Goal: Use online tool/utility: Utilize a website feature to perform a specific function

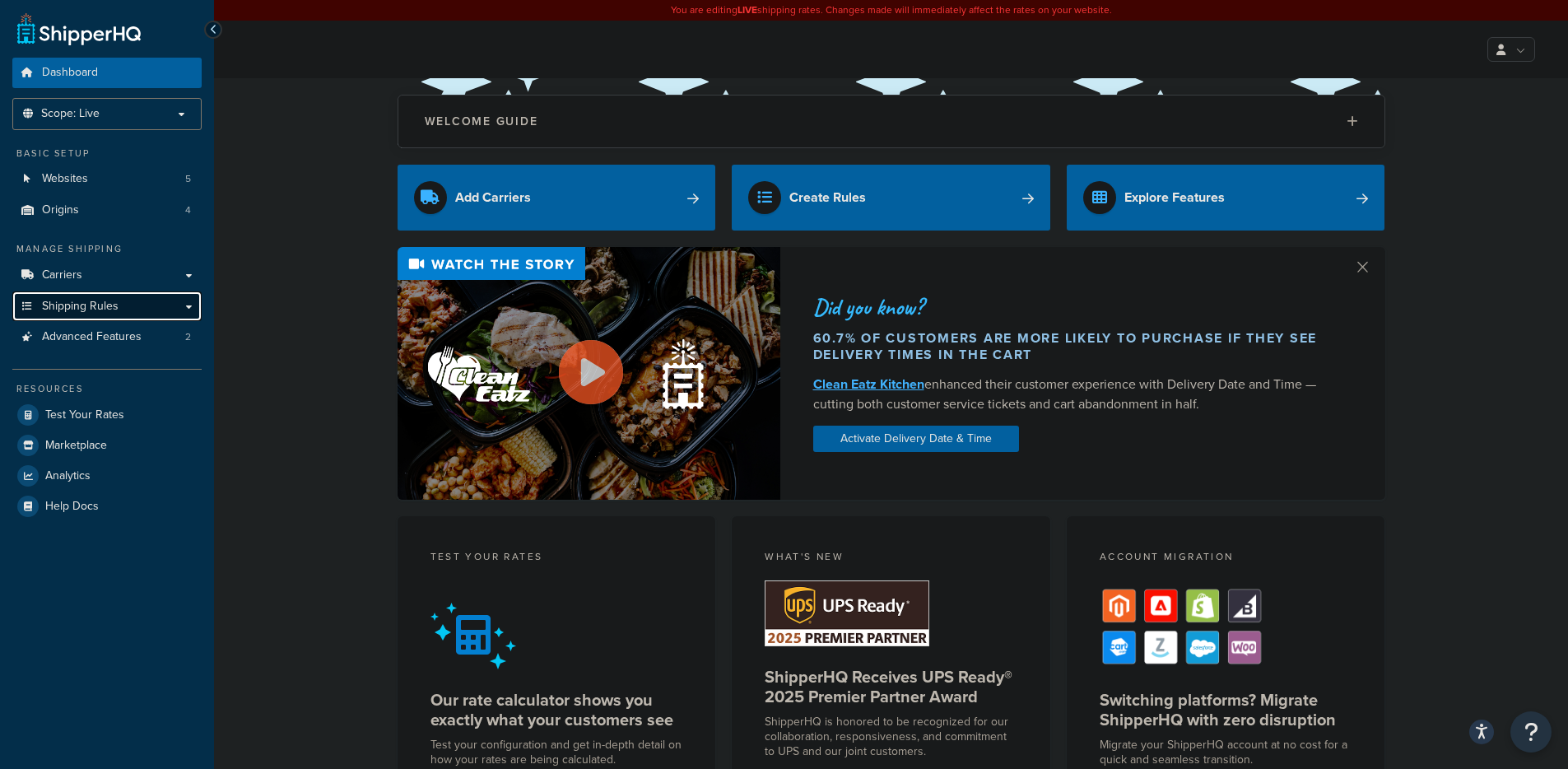
click at [83, 307] on span "Shipping Rules" at bounding box center [80, 306] width 76 height 14
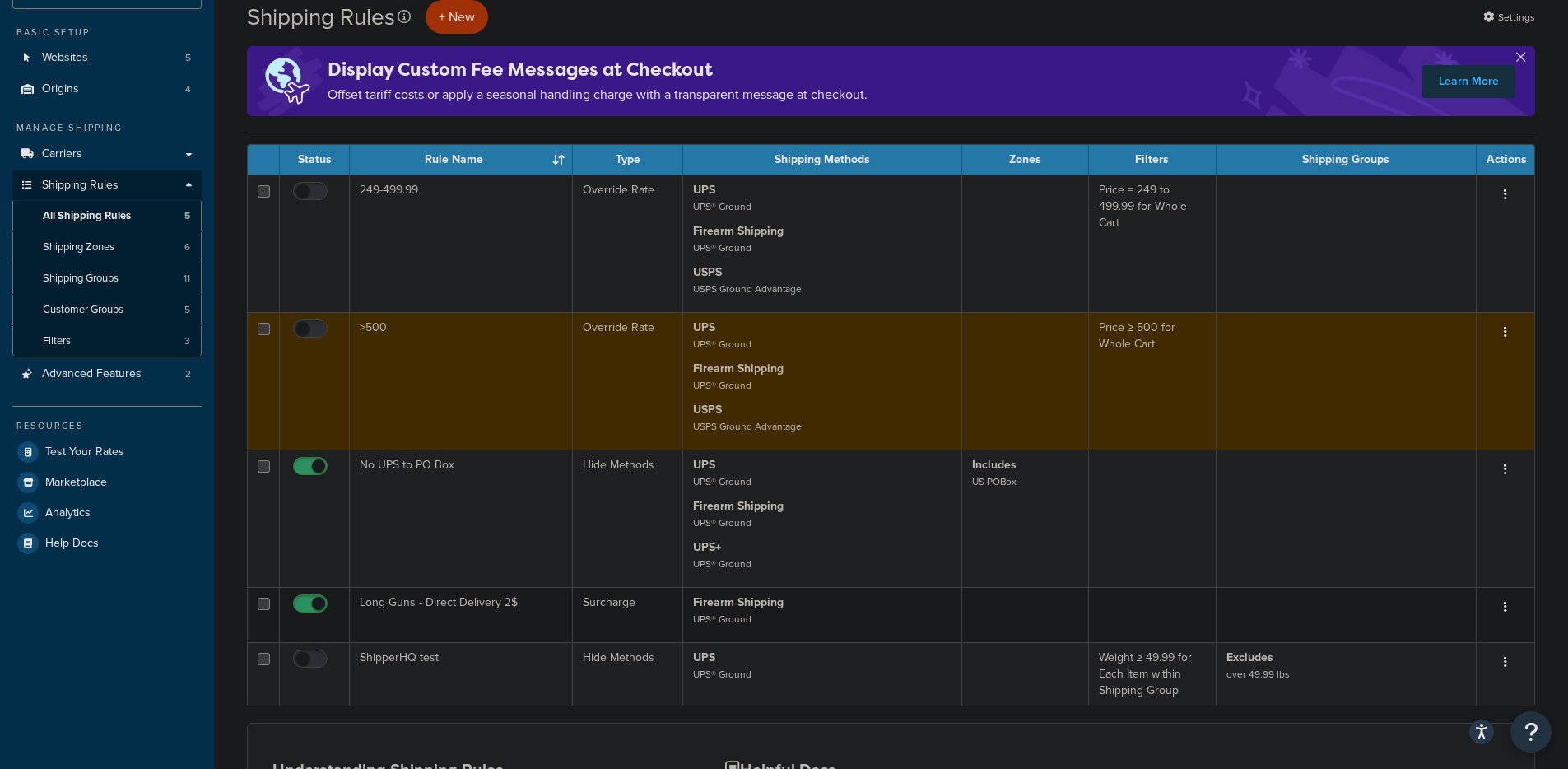
scroll to position [227, 0]
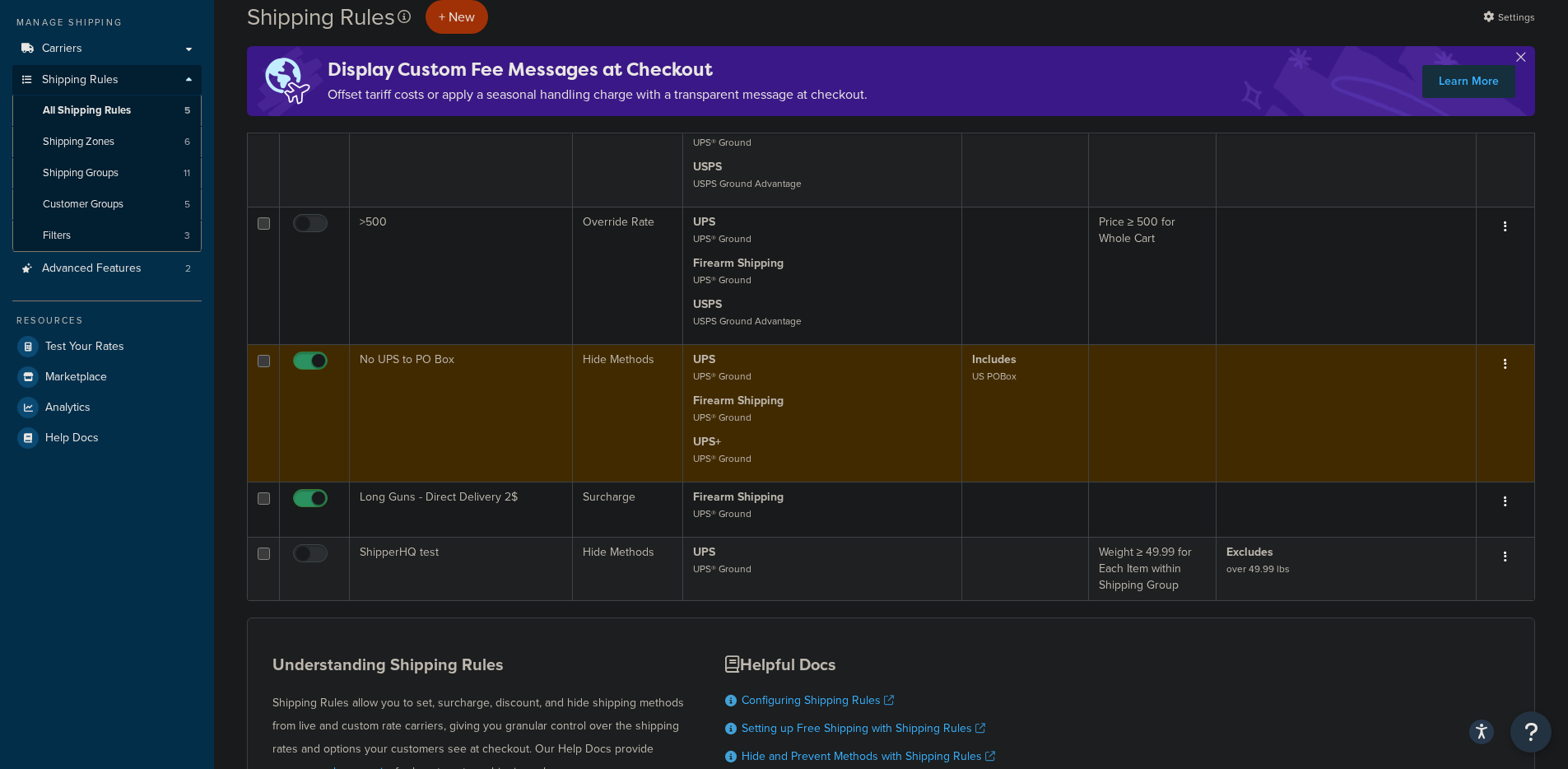
click at [1507, 364] on button "button" at bounding box center [1504, 364] width 23 height 26
click at [1452, 396] on link "Edit" at bounding box center [1451, 395] width 130 height 34
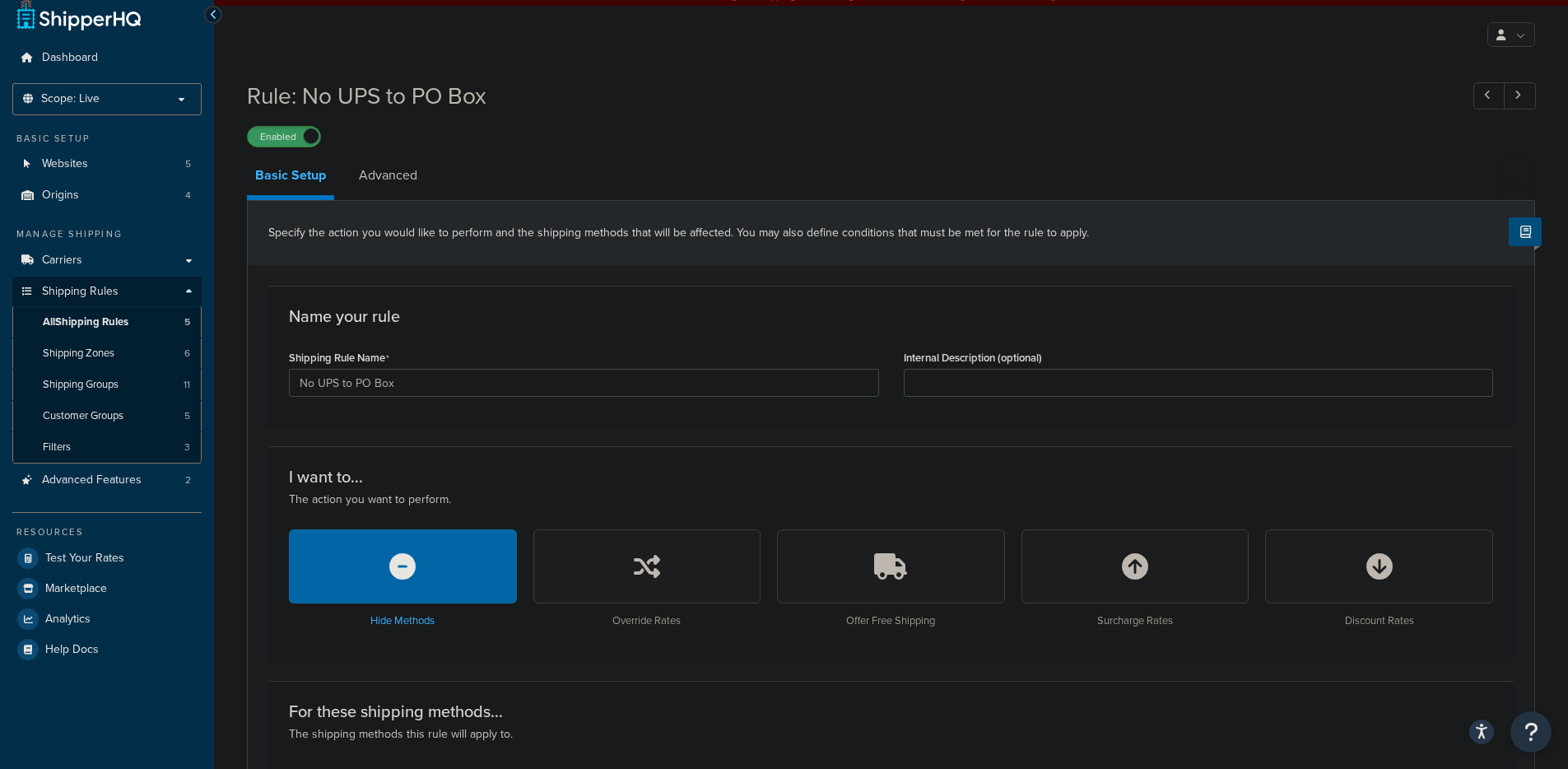
scroll to position [8, 0]
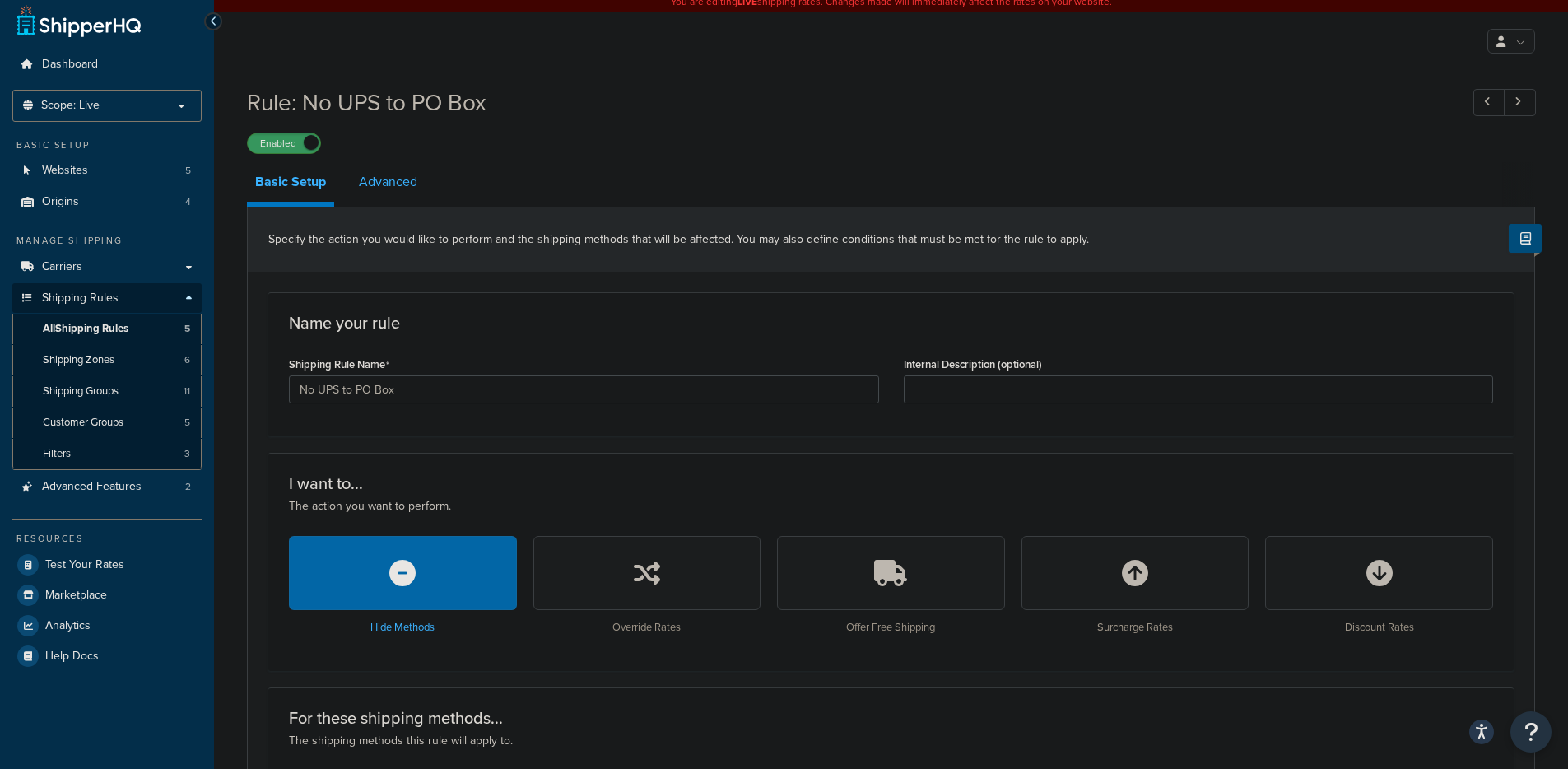
click at [363, 189] on link "Advanced" at bounding box center [388, 181] width 75 height 39
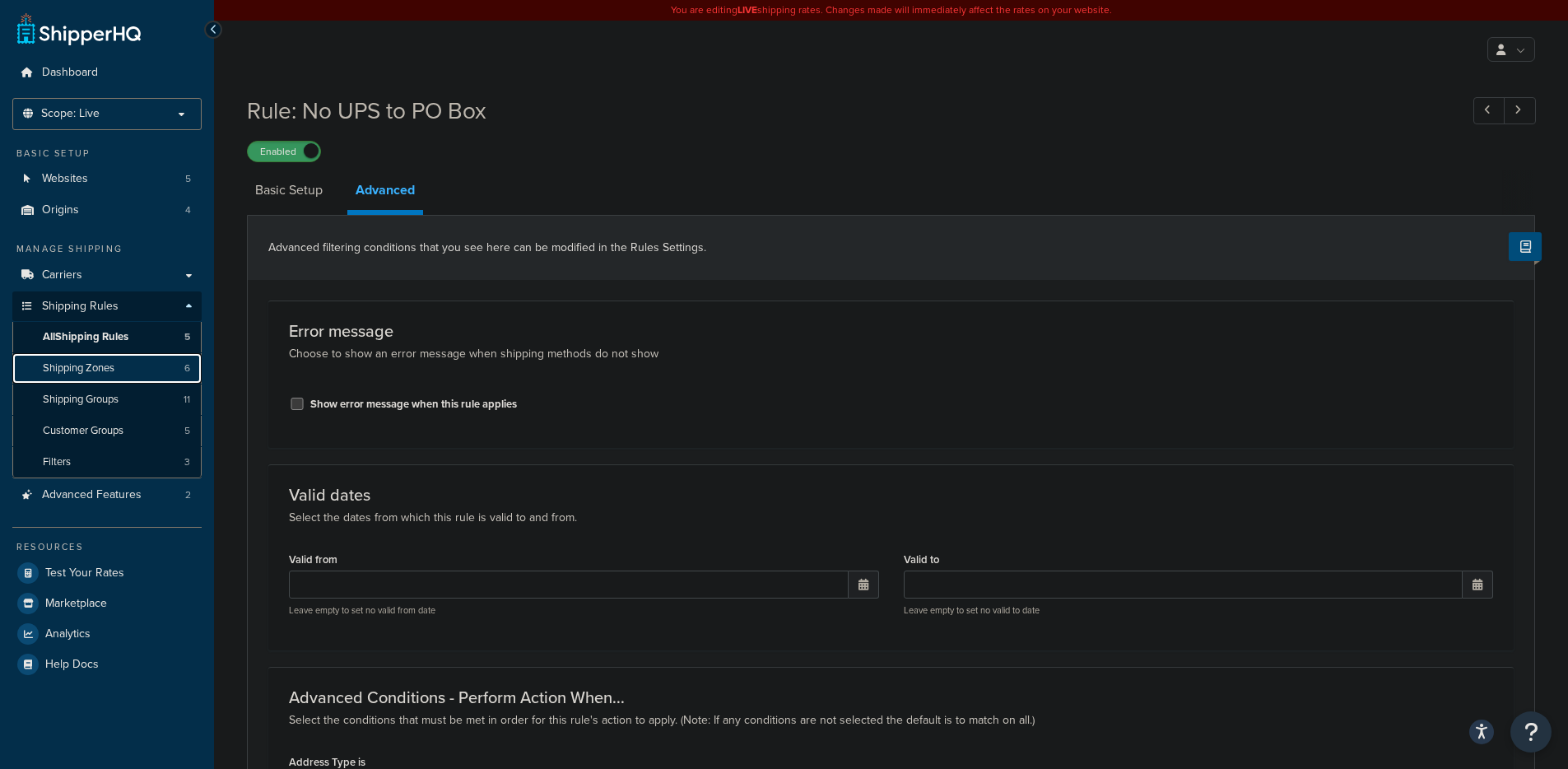
click at [82, 365] on span "Shipping Zones" at bounding box center [78, 368] width 72 height 14
click at [81, 400] on span "Shipping Groups" at bounding box center [80, 399] width 76 height 14
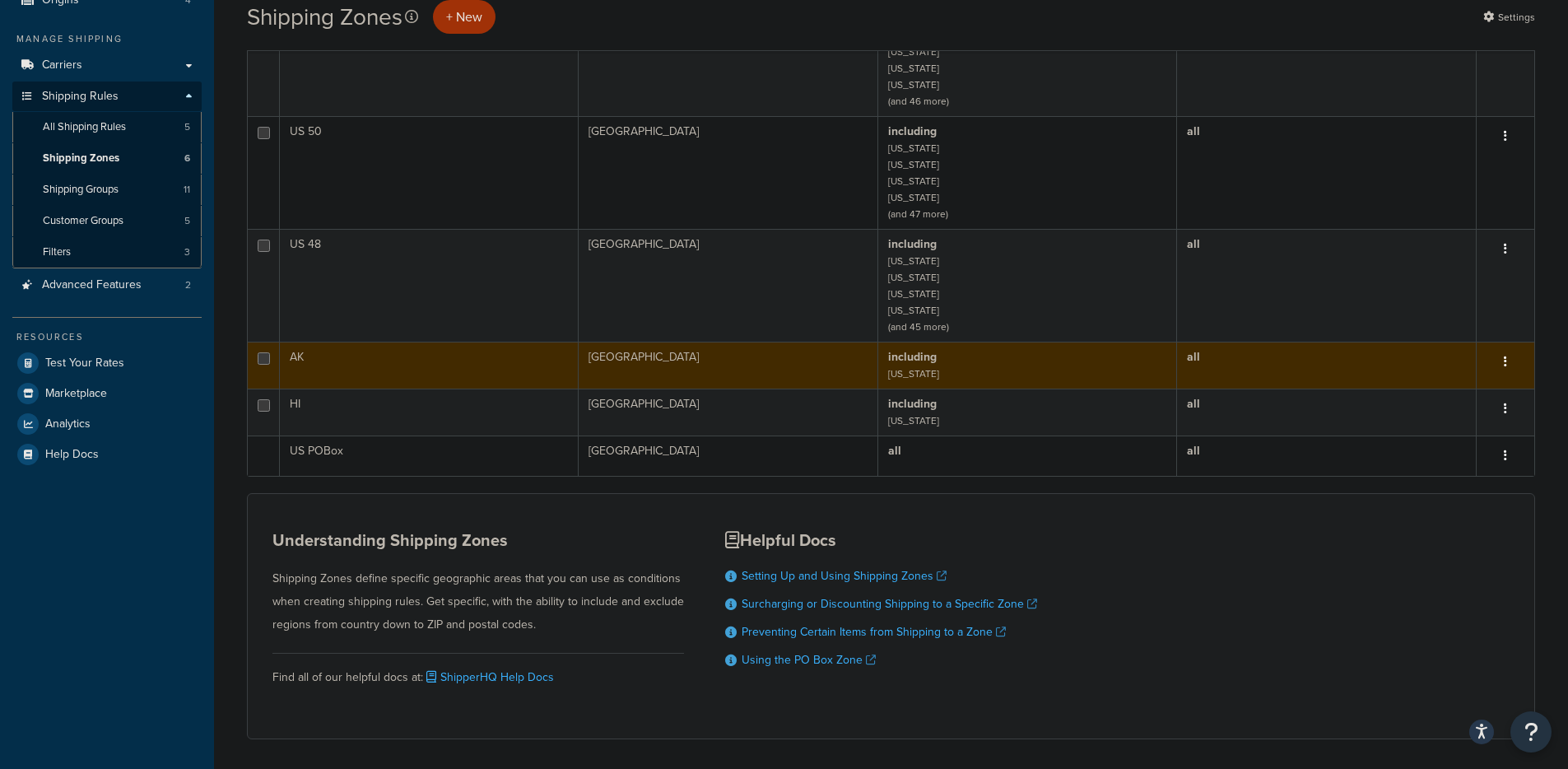
scroll to position [126, 0]
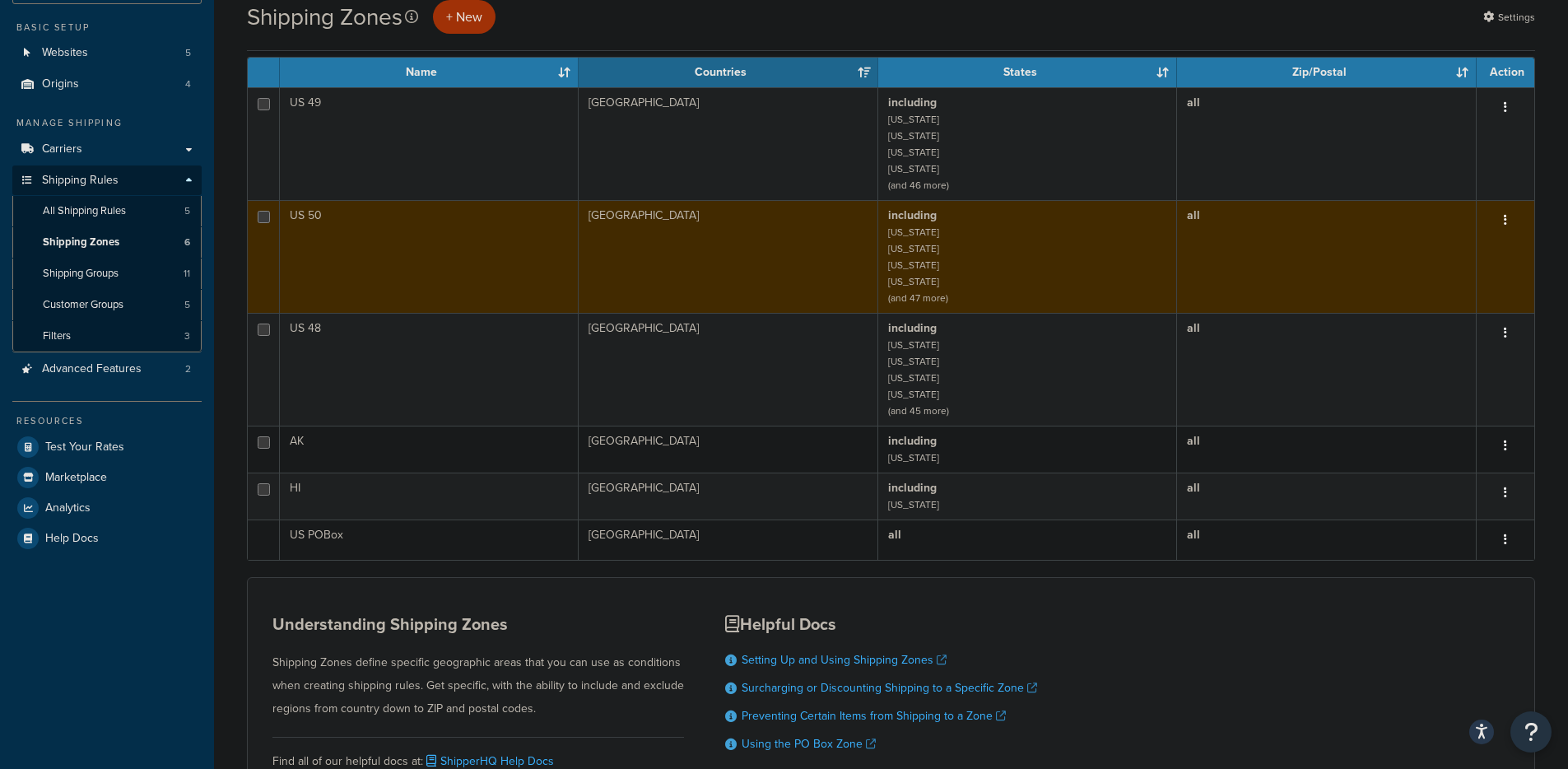
click at [1505, 219] on icon "button" at bounding box center [1505, 219] width 4 height 12
click at [1442, 248] on link "Edit" at bounding box center [1438, 254] width 130 height 34
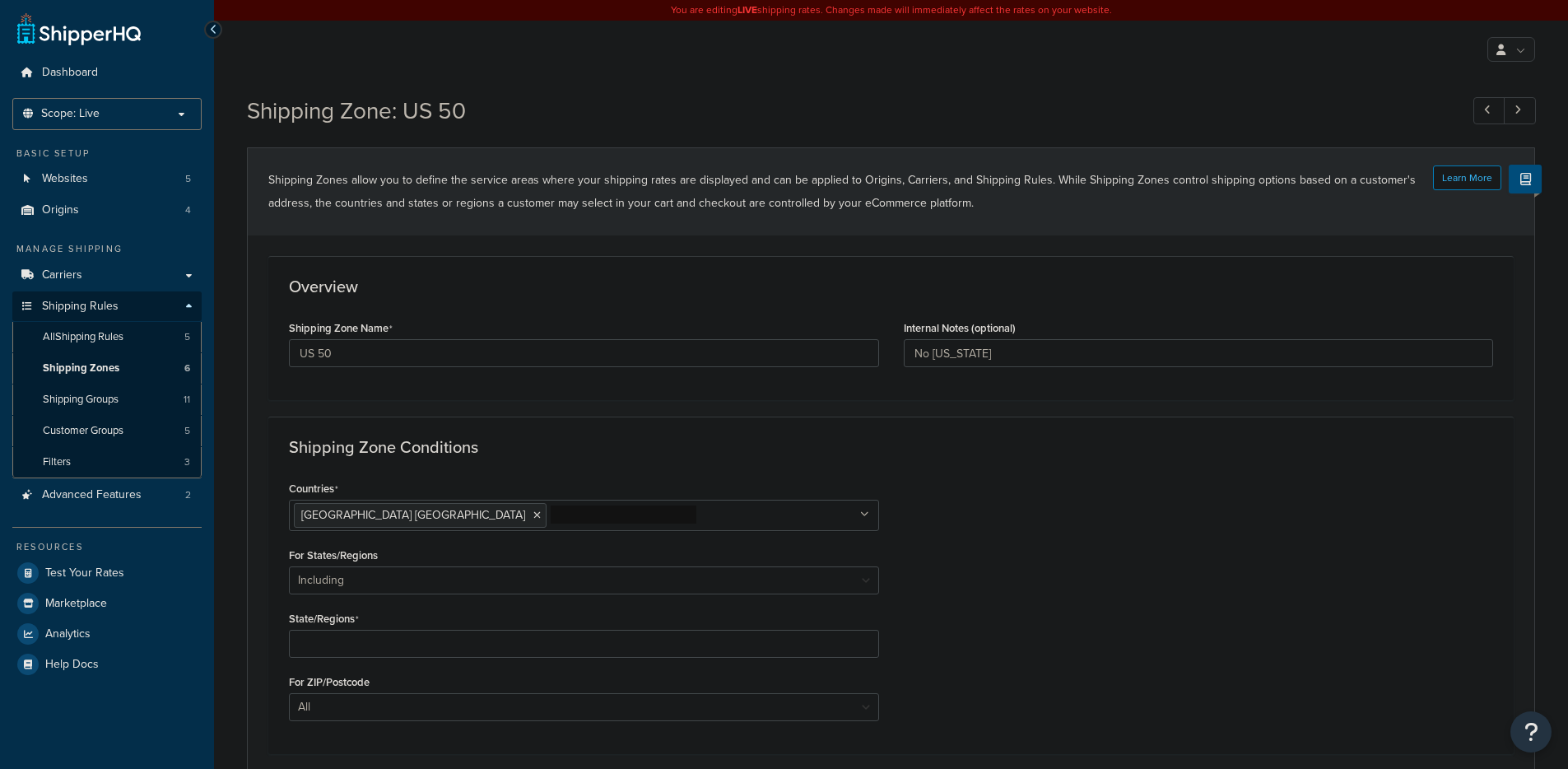
select select "including"
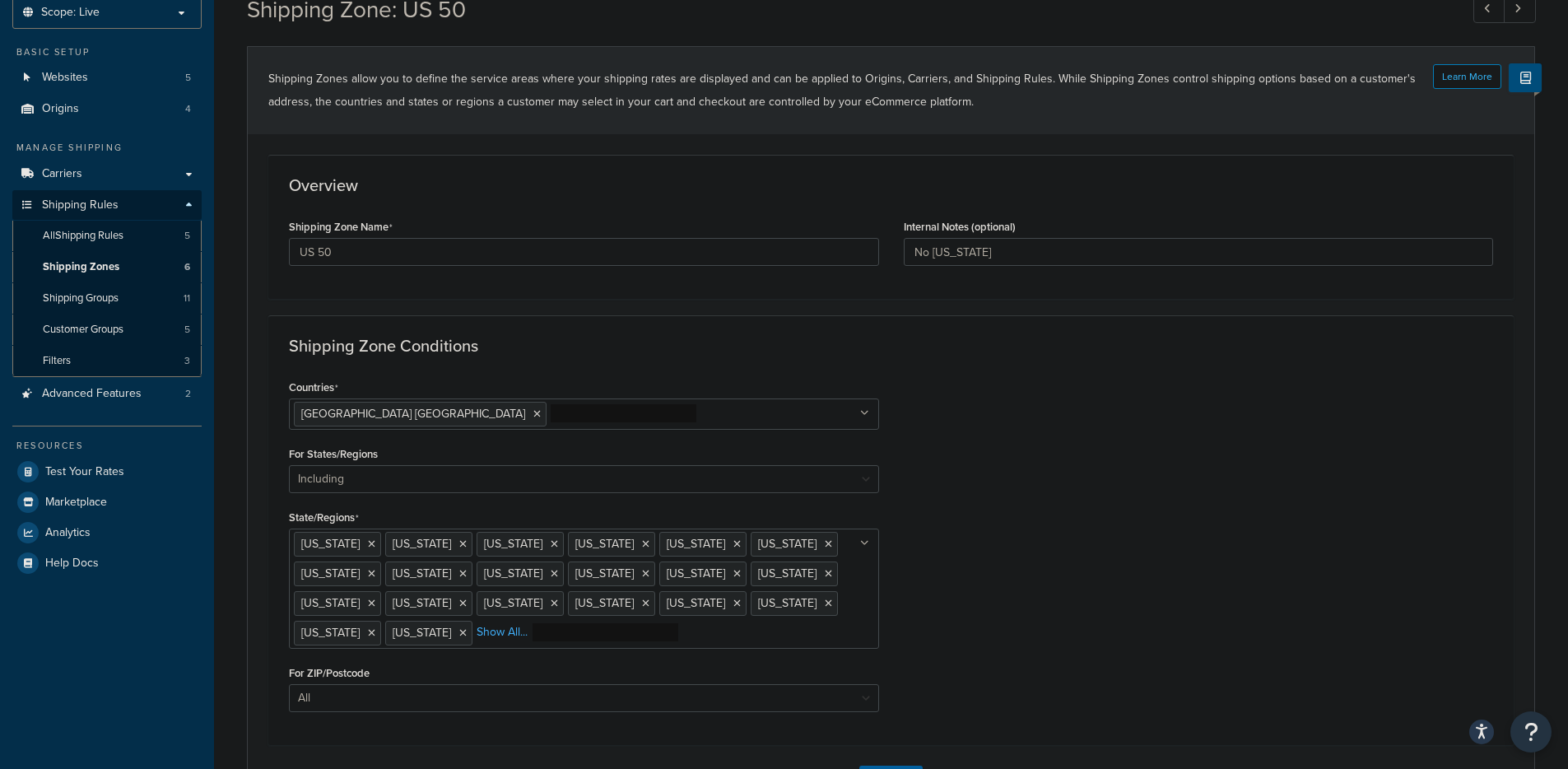
scroll to position [93, 0]
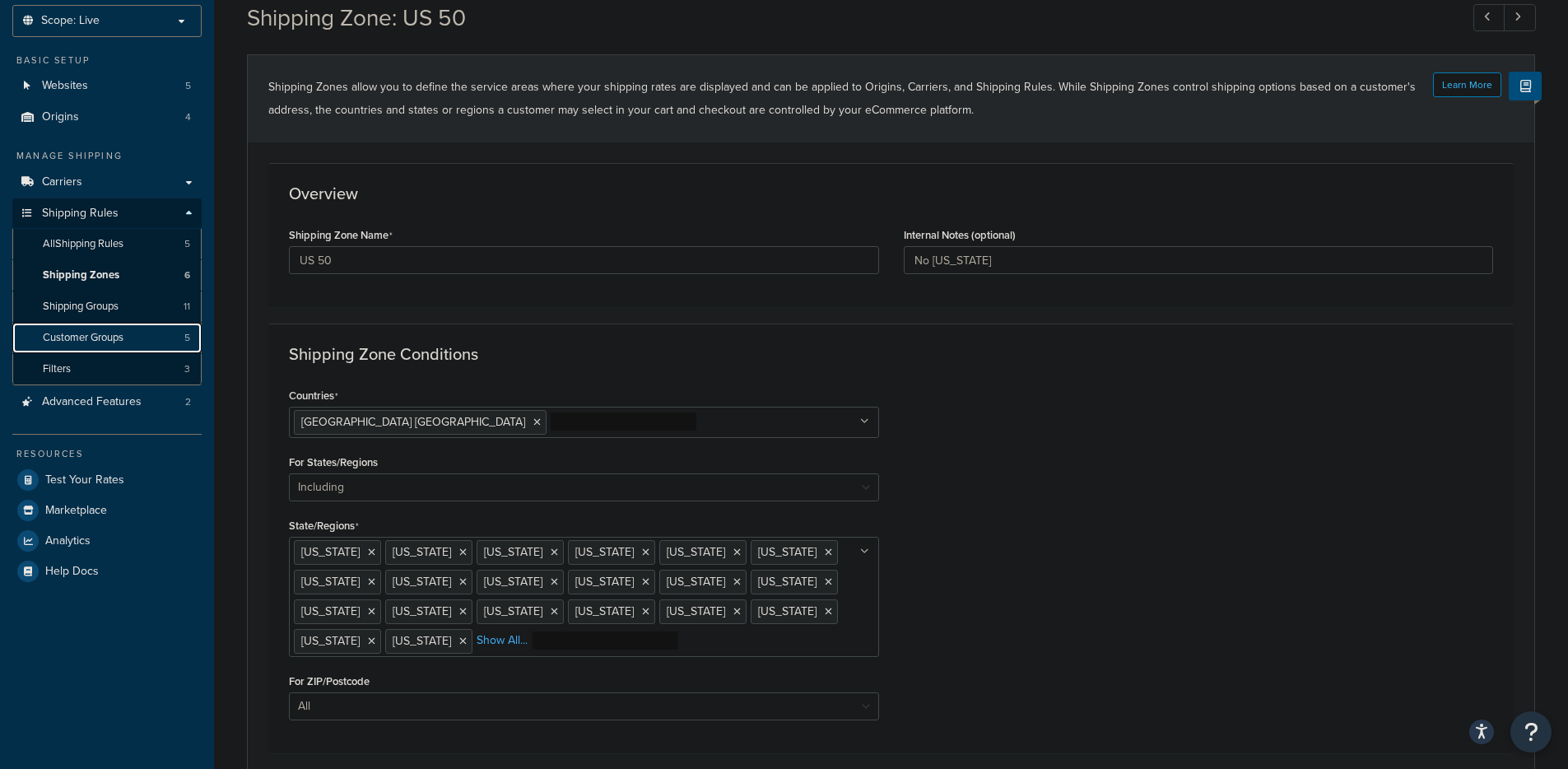
click at [75, 333] on span "Customer Groups" at bounding box center [83, 338] width 81 height 14
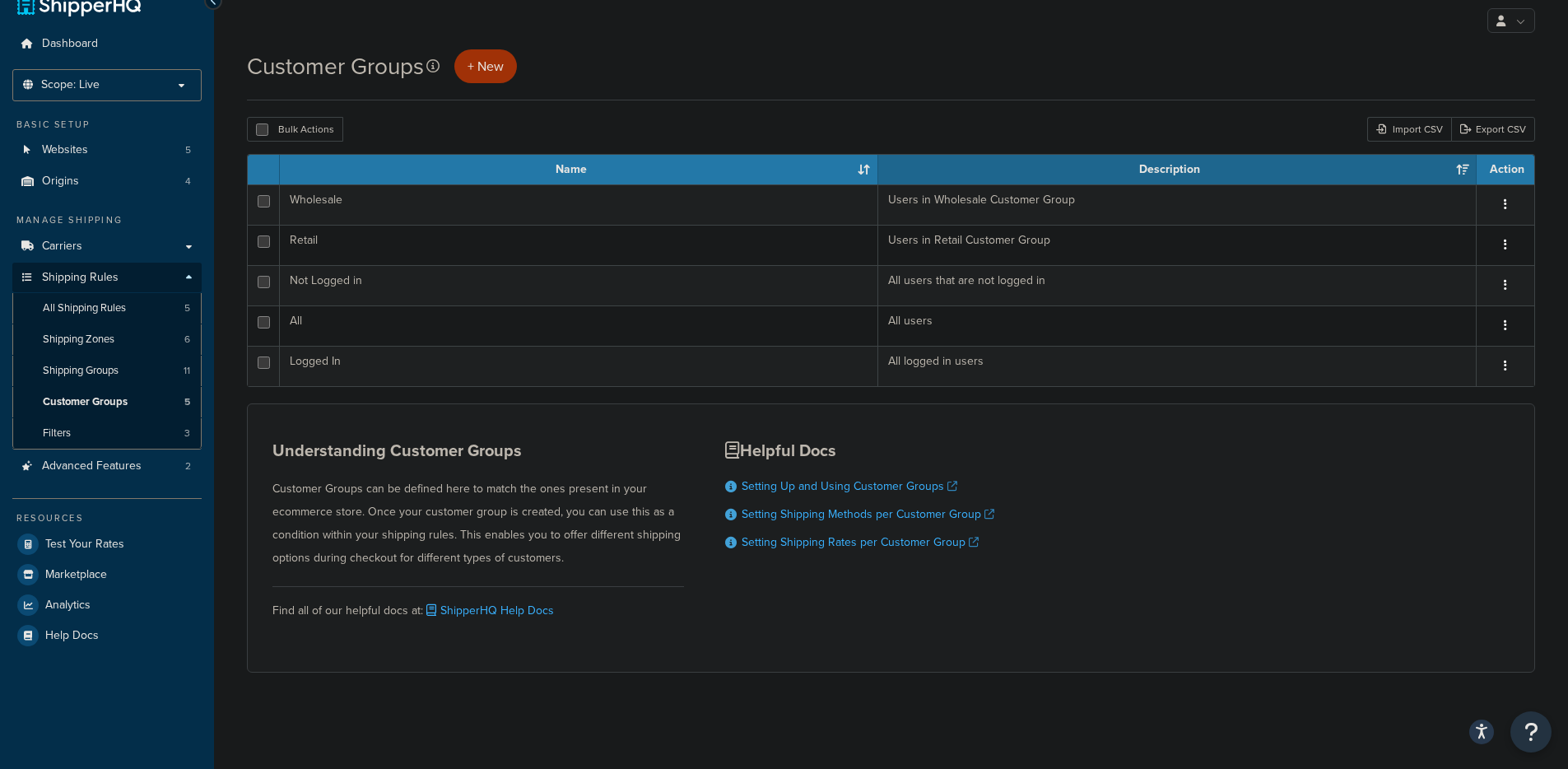
scroll to position [32, 0]
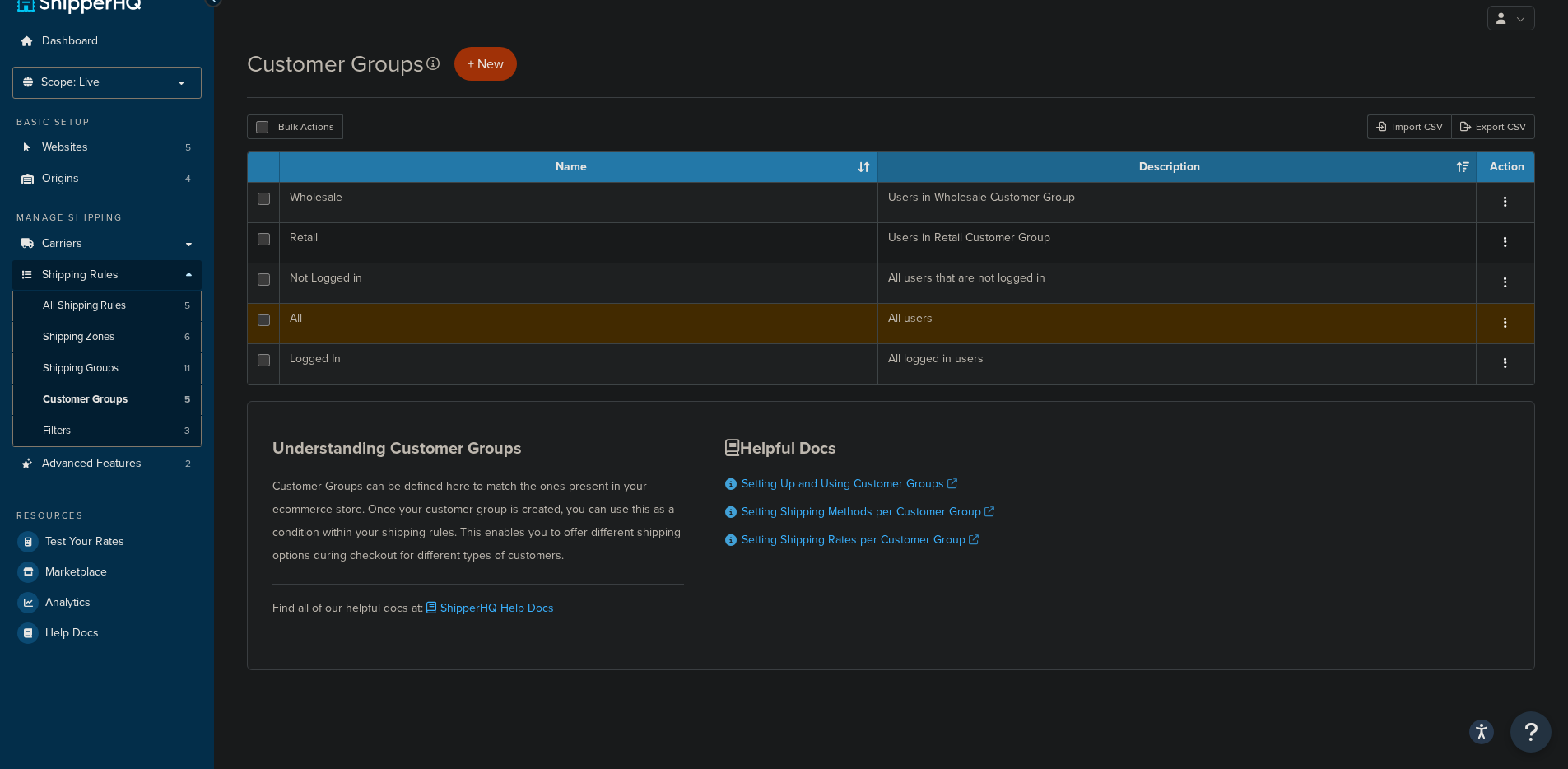
click at [1493, 319] on button "button" at bounding box center [1504, 323] width 23 height 26
click at [1026, 326] on td "All users" at bounding box center [1177, 323] width 598 height 40
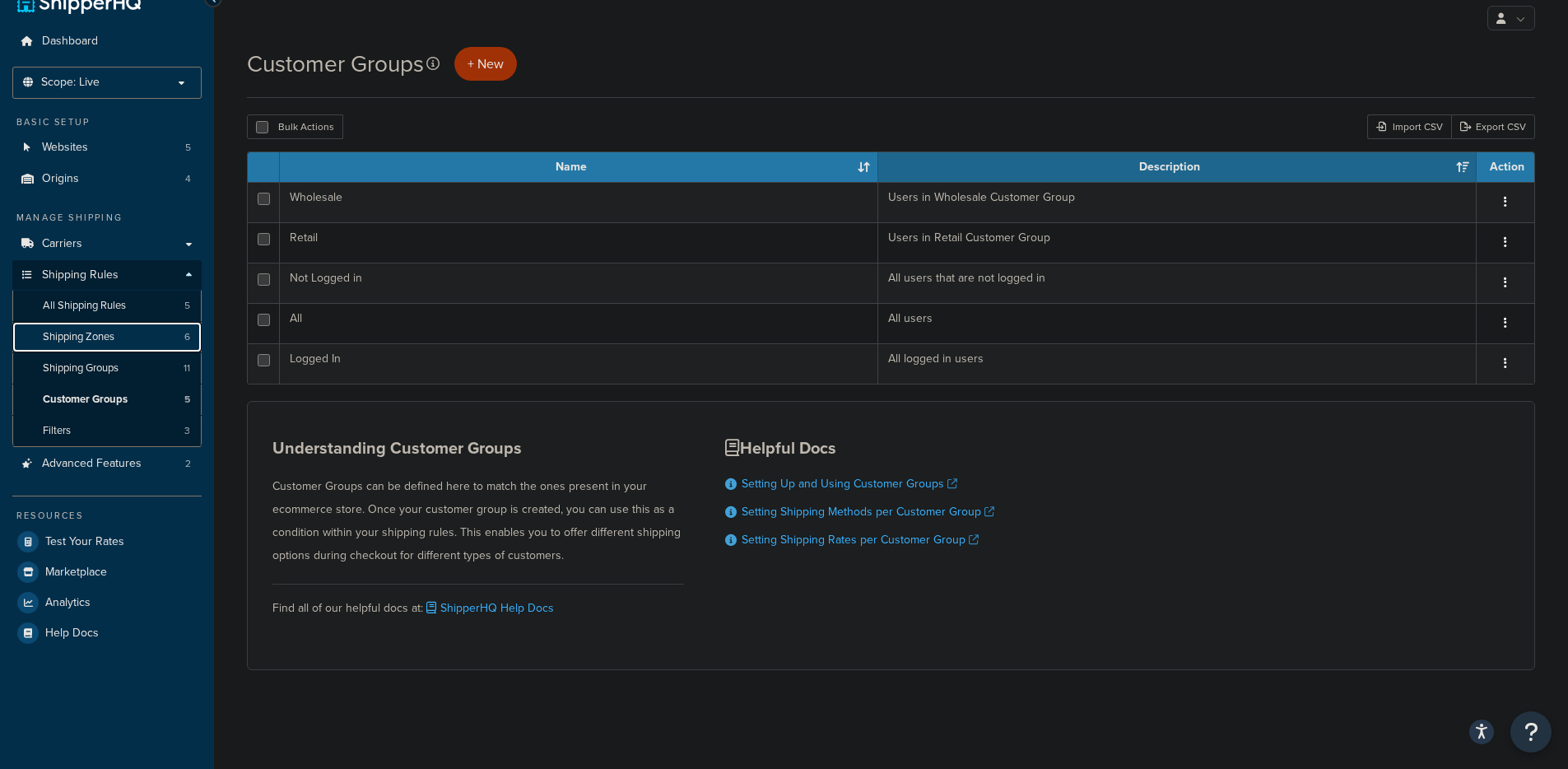
click at [96, 337] on span "Shipping Zones" at bounding box center [78, 337] width 72 height 14
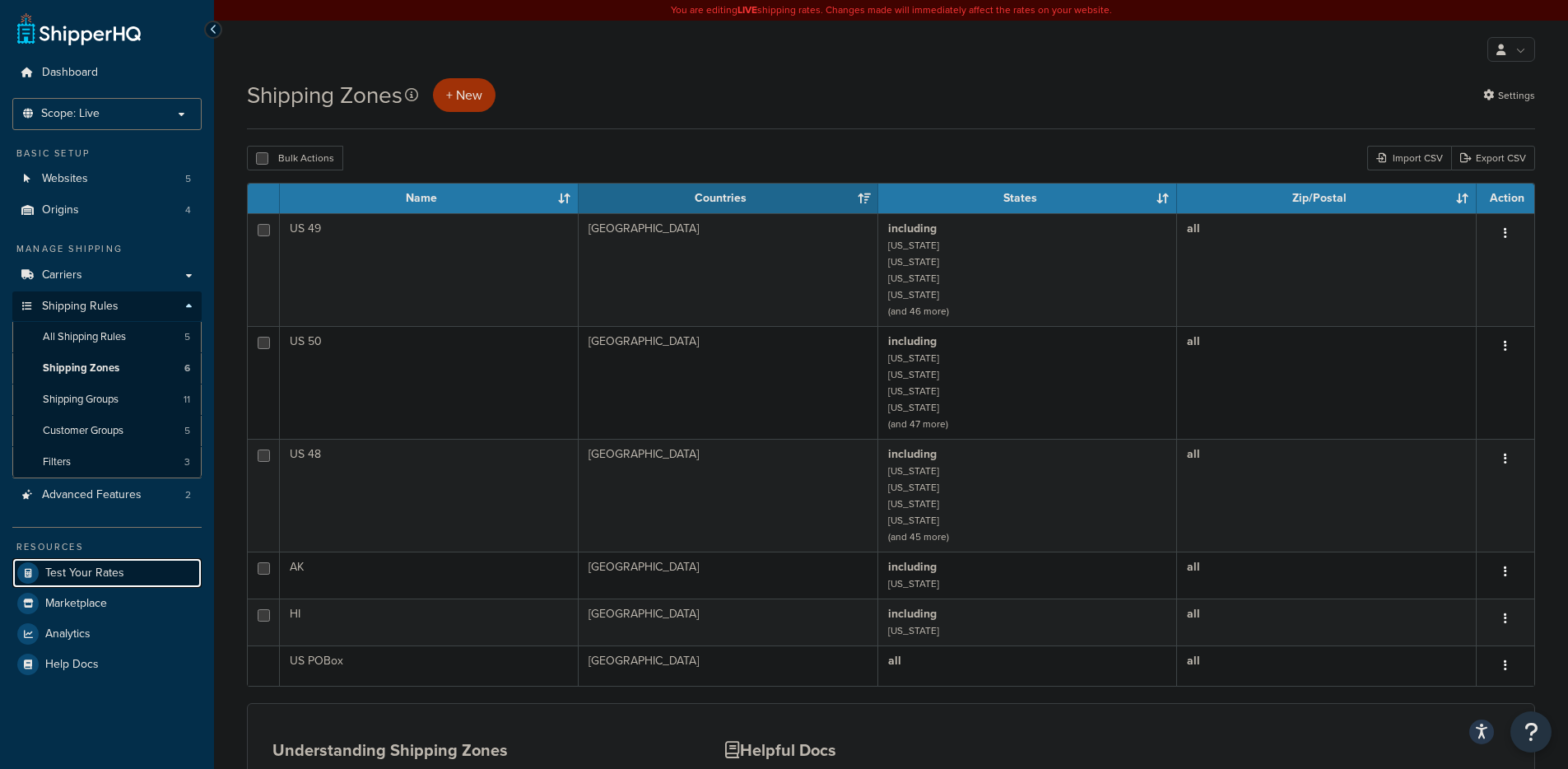
click at [97, 582] on link "Test Your Rates" at bounding box center [107, 572] width 189 height 30
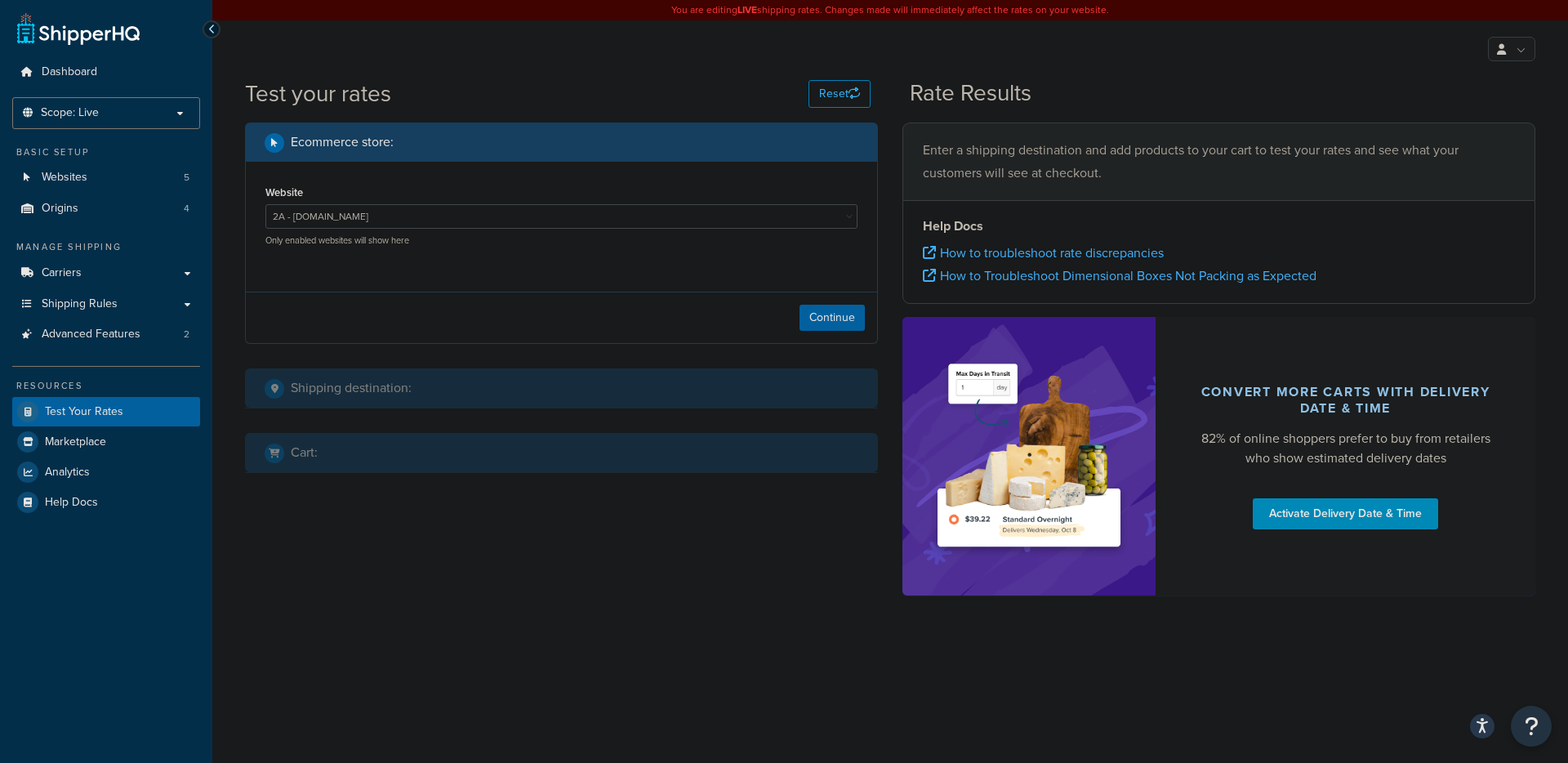
click at [457, 395] on div "Shipping destination :" at bounding box center [567, 387] width 605 height 23
click at [107, 105] on li "Scope: Live" at bounding box center [107, 113] width 188 height 32
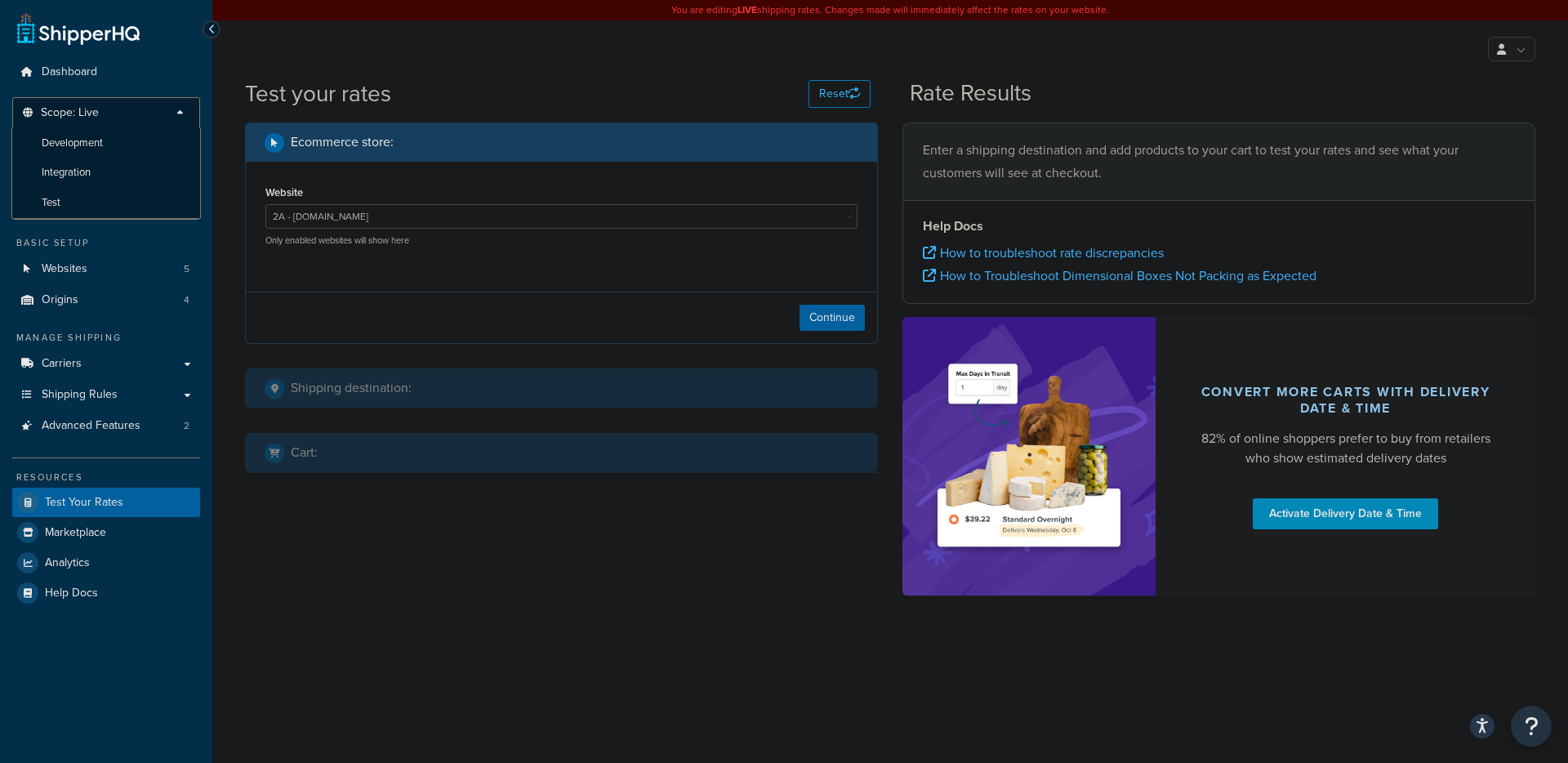
click at [351, 528] on div "Ecommerce store : Website 2A - [DOMAIN_NAME] AD - [DOMAIN_NAME] AD-jrstage - [D…" at bounding box center [891, 368] width 1315 height 489
click at [90, 354] on link "Carriers" at bounding box center [107, 363] width 188 height 30
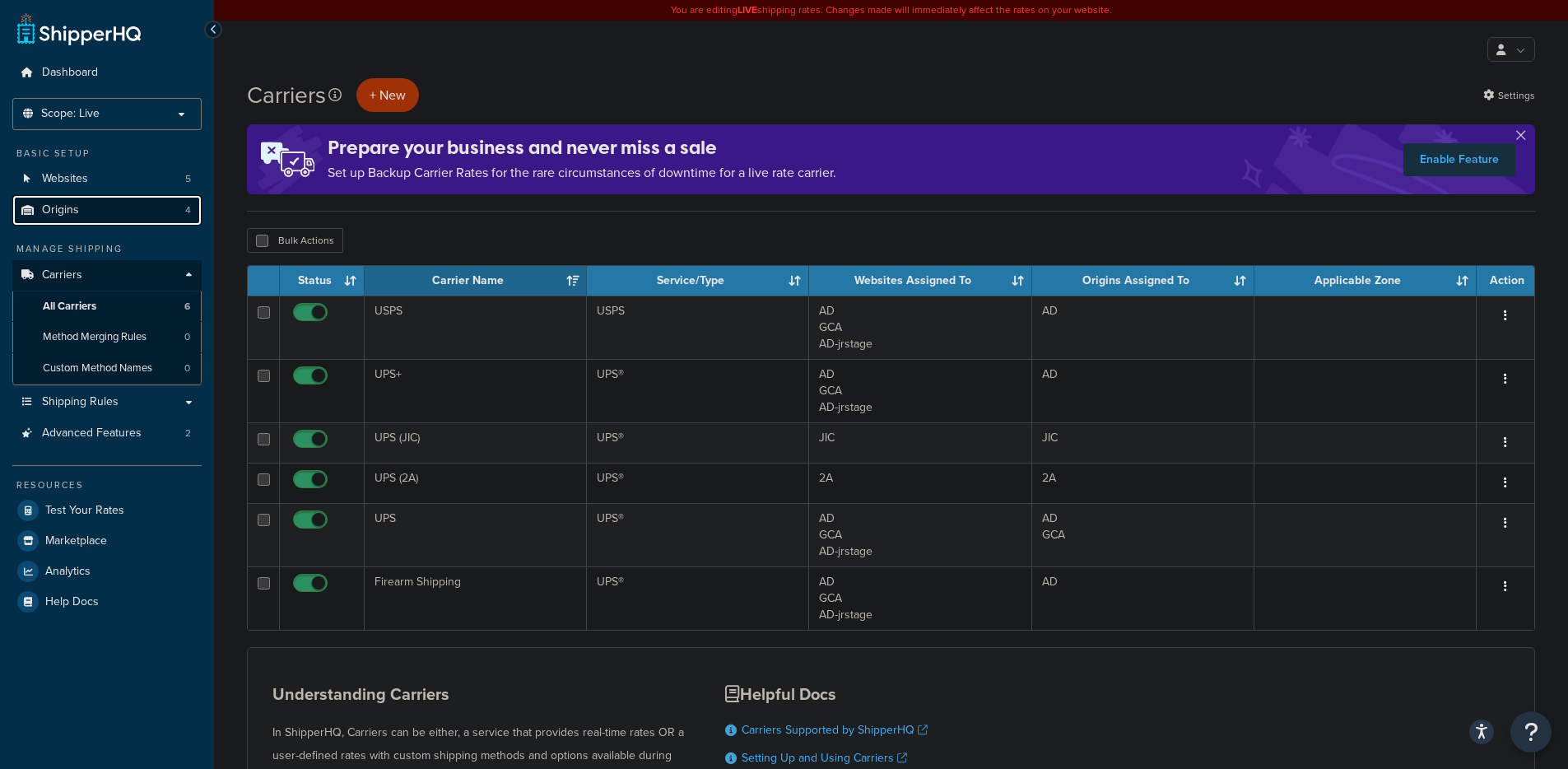
click at [93, 212] on link "Origins 4" at bounding box center [107, 209] width 189 height 30
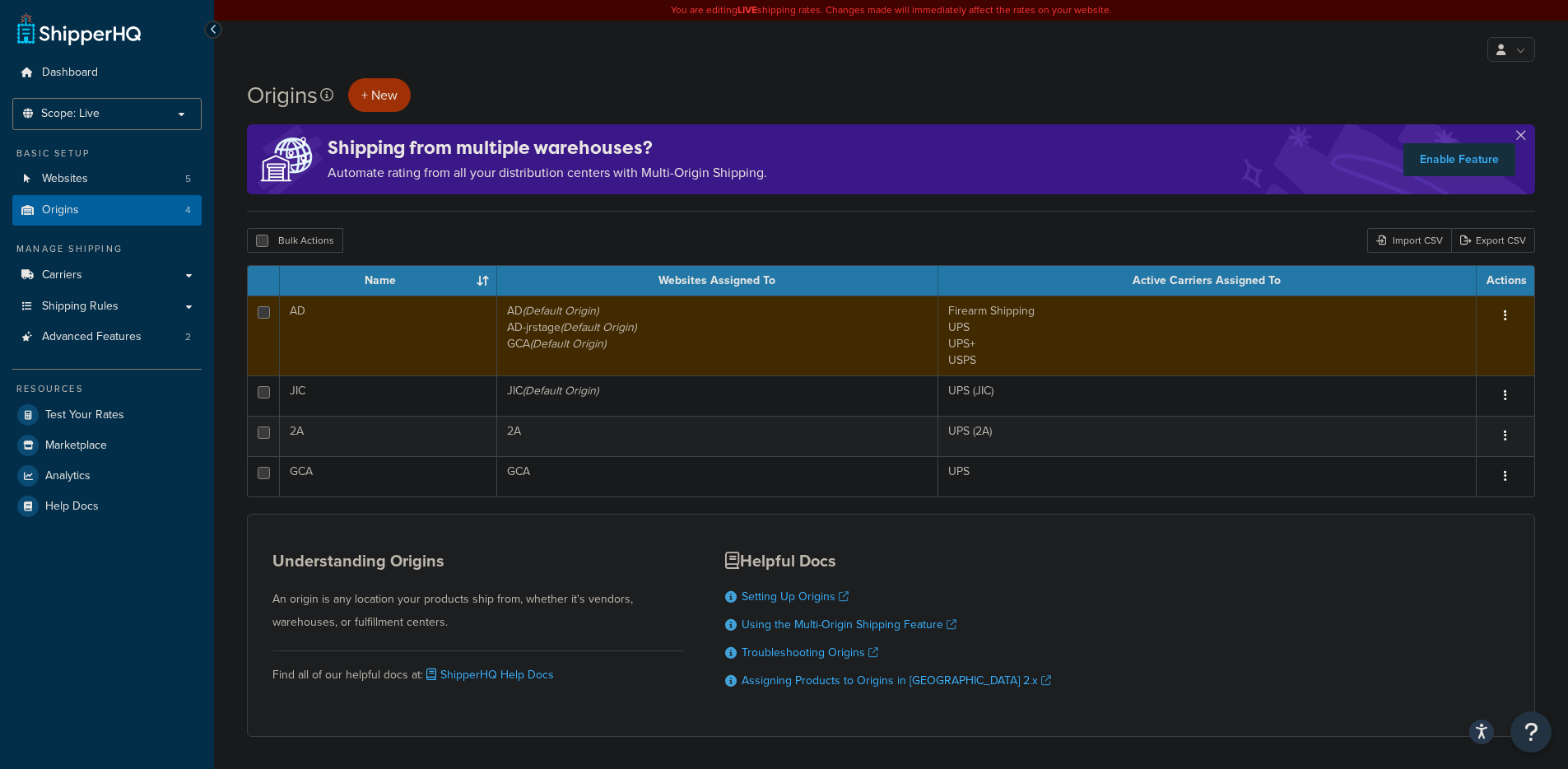
click at [1503, 319] on icon "button" at bounding box center [1505, 315] width 4 height 12
click at [1447, 333] on link "Edit" at bounding box center [1451, 347] width 130 height 34
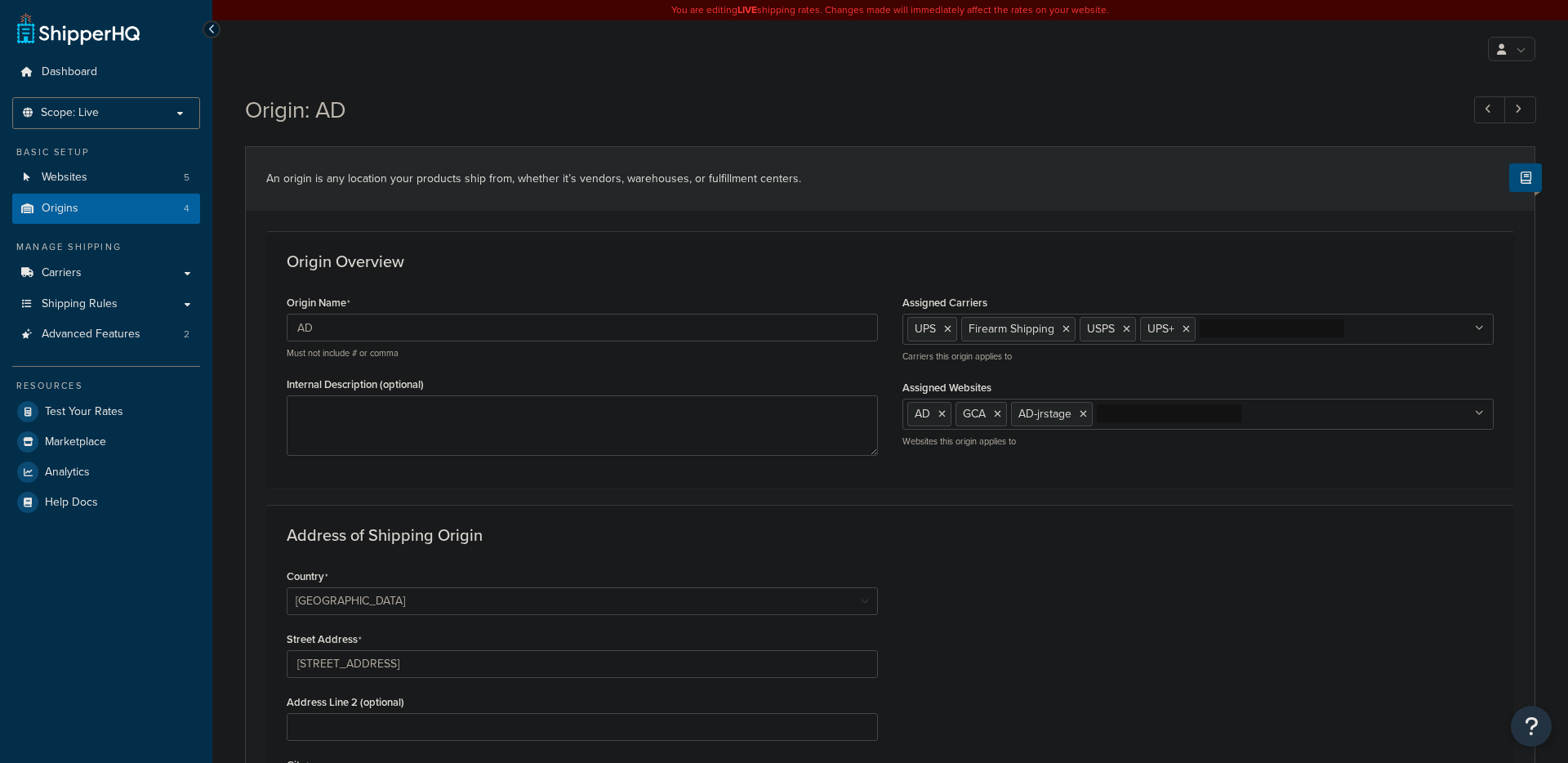
select select "9"
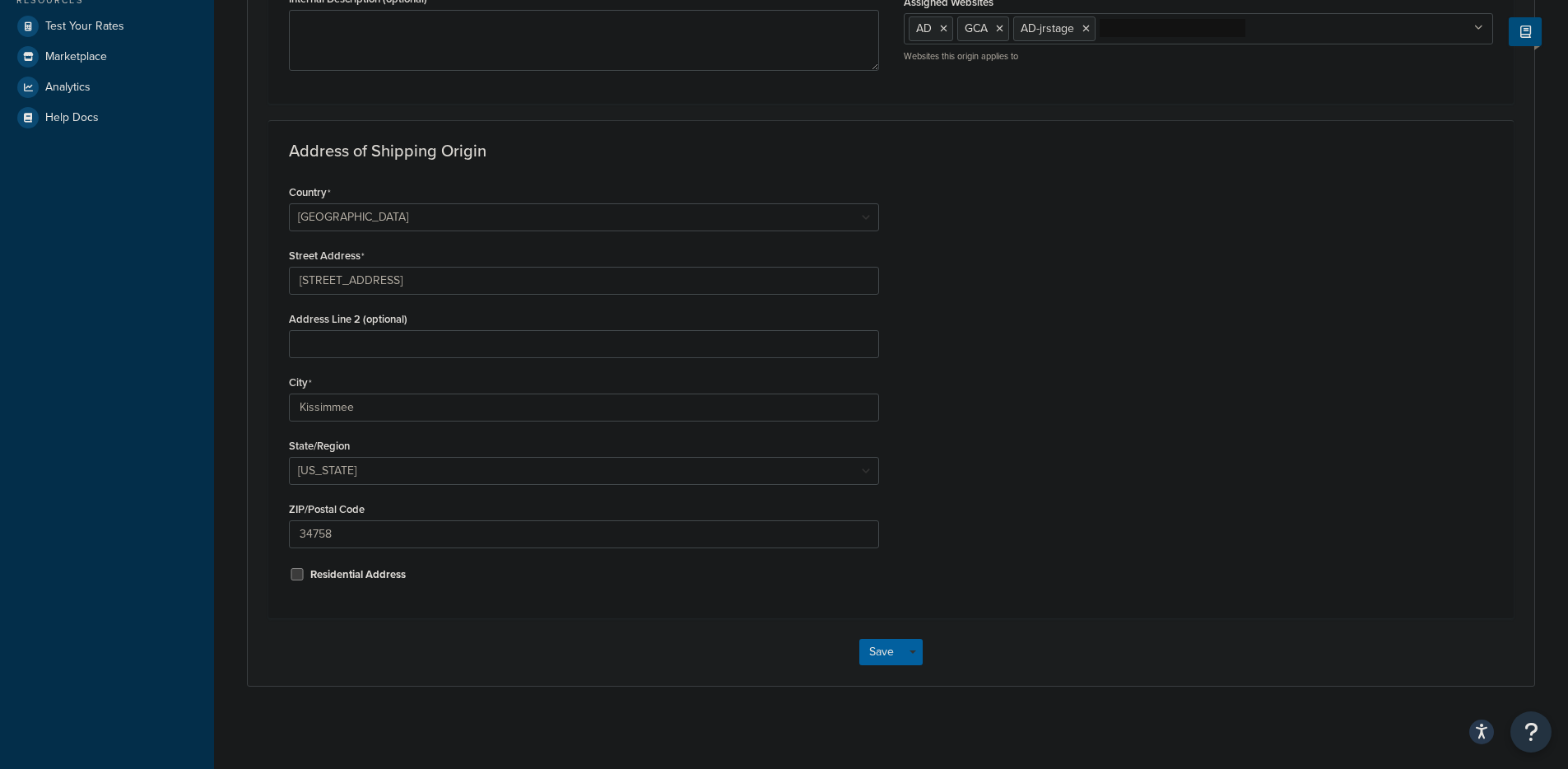
scroll to position [37, 0]
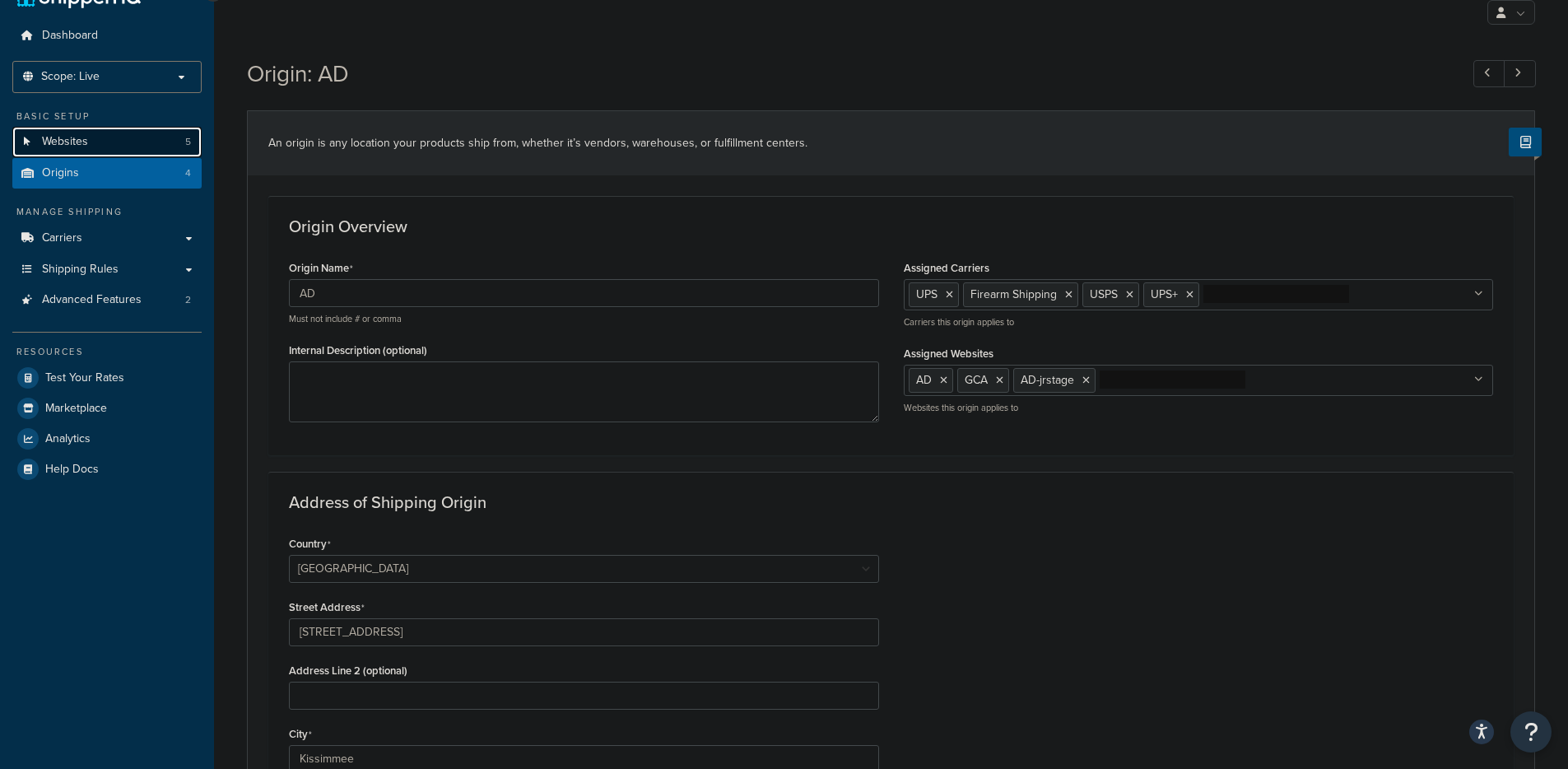
click at [103, 139] on link "Websites 5" at bounding box center [107, 141] width 189 height 30
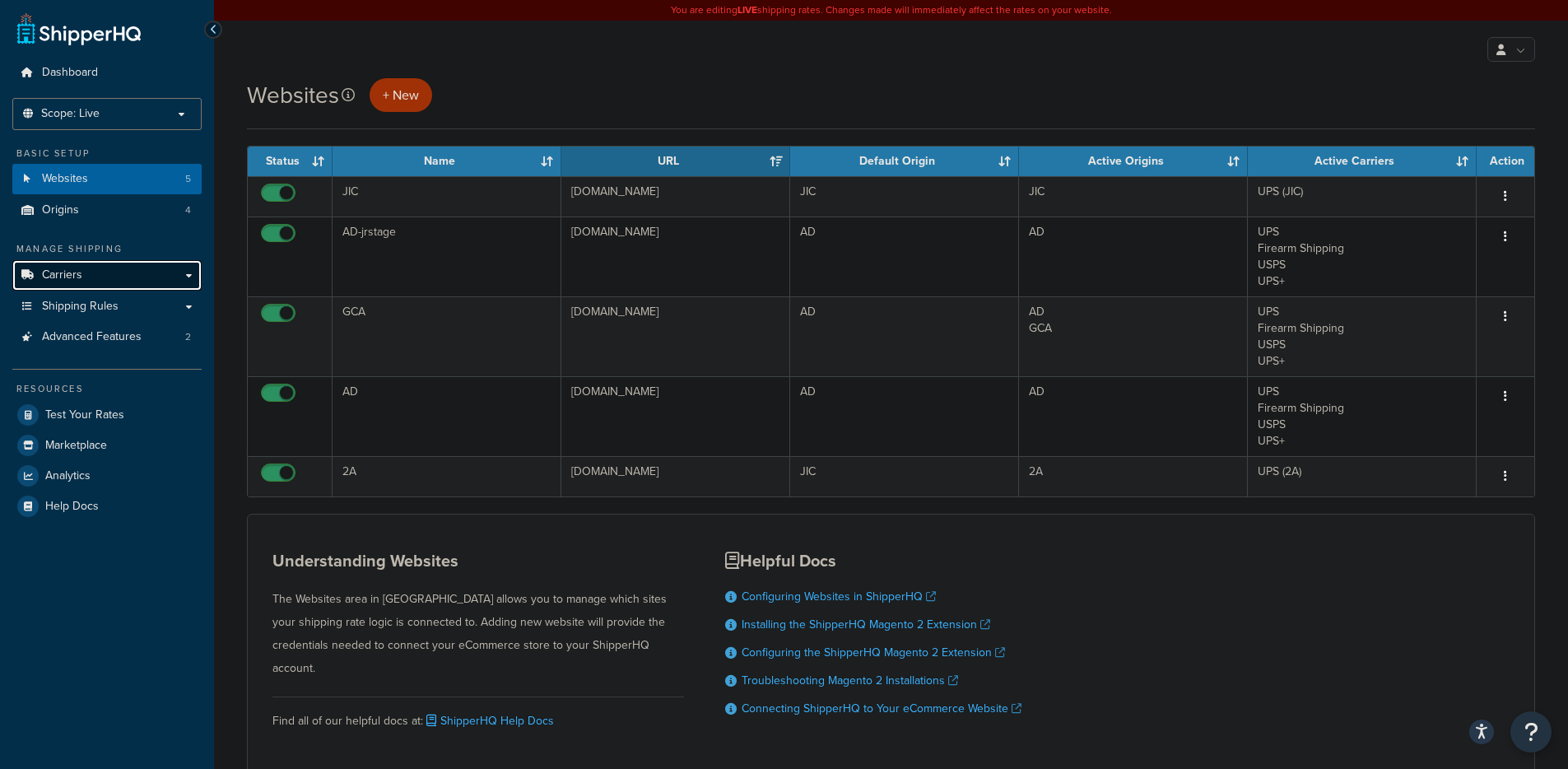
click at [73, 281] on span "Carriers" at bounding box center [62, 275] width 40 height 14
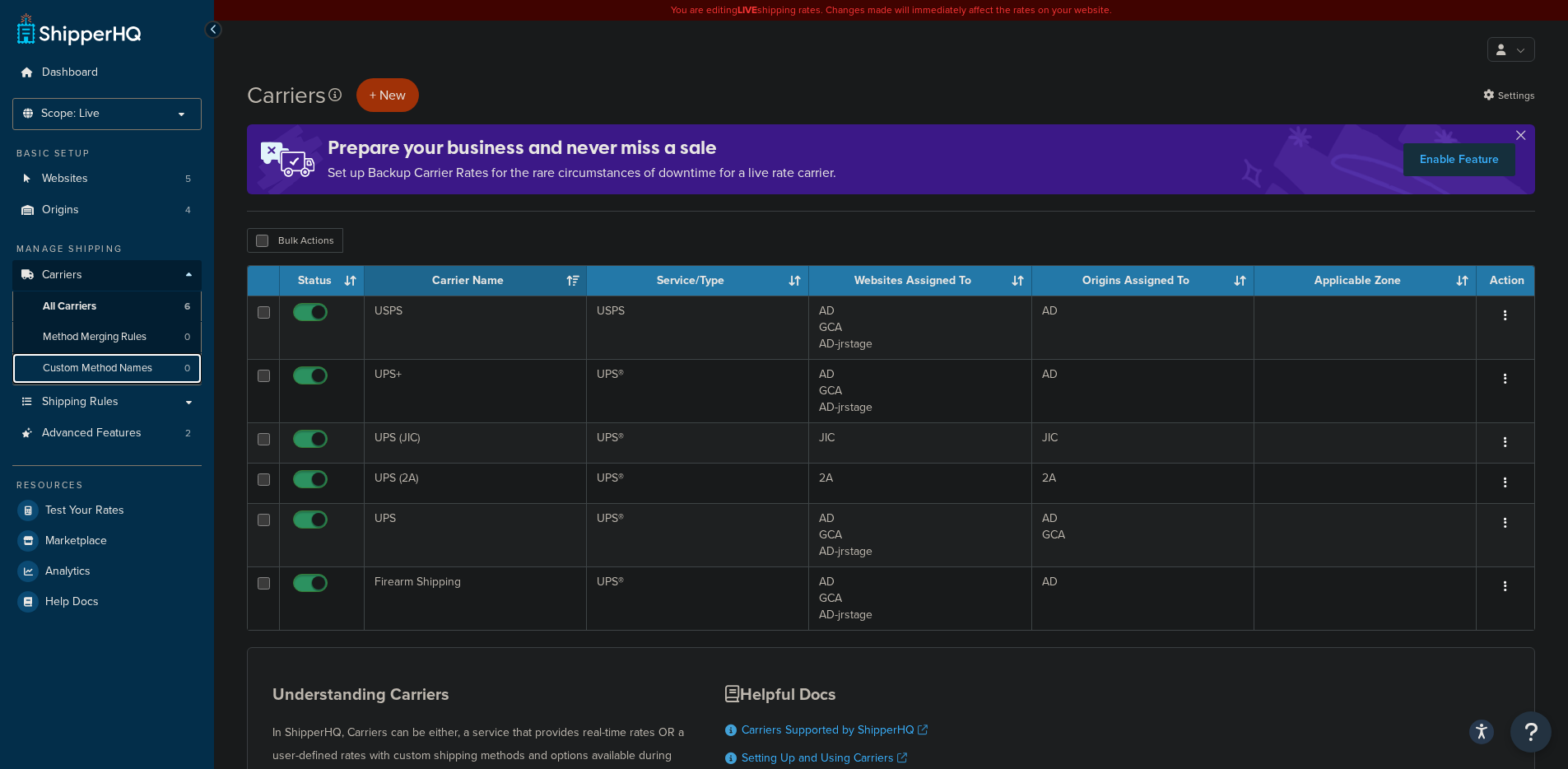
click at [104, 374] on span "Custom Method Names" at bounding box center [97, 368] width 109 height 14
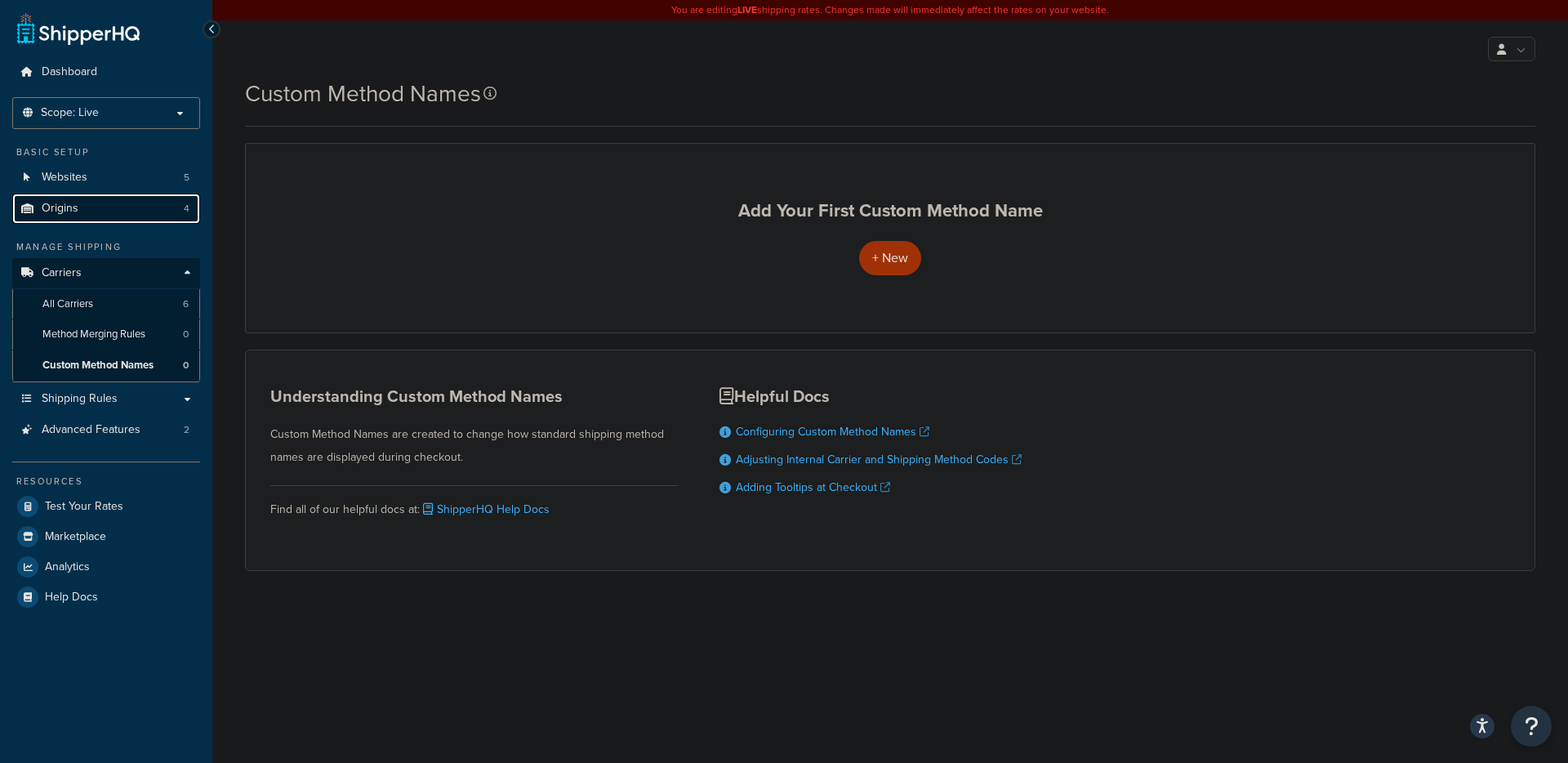
click at [64, 208] on span "Origins" at bounding box center [60, 208] width 37 height 14
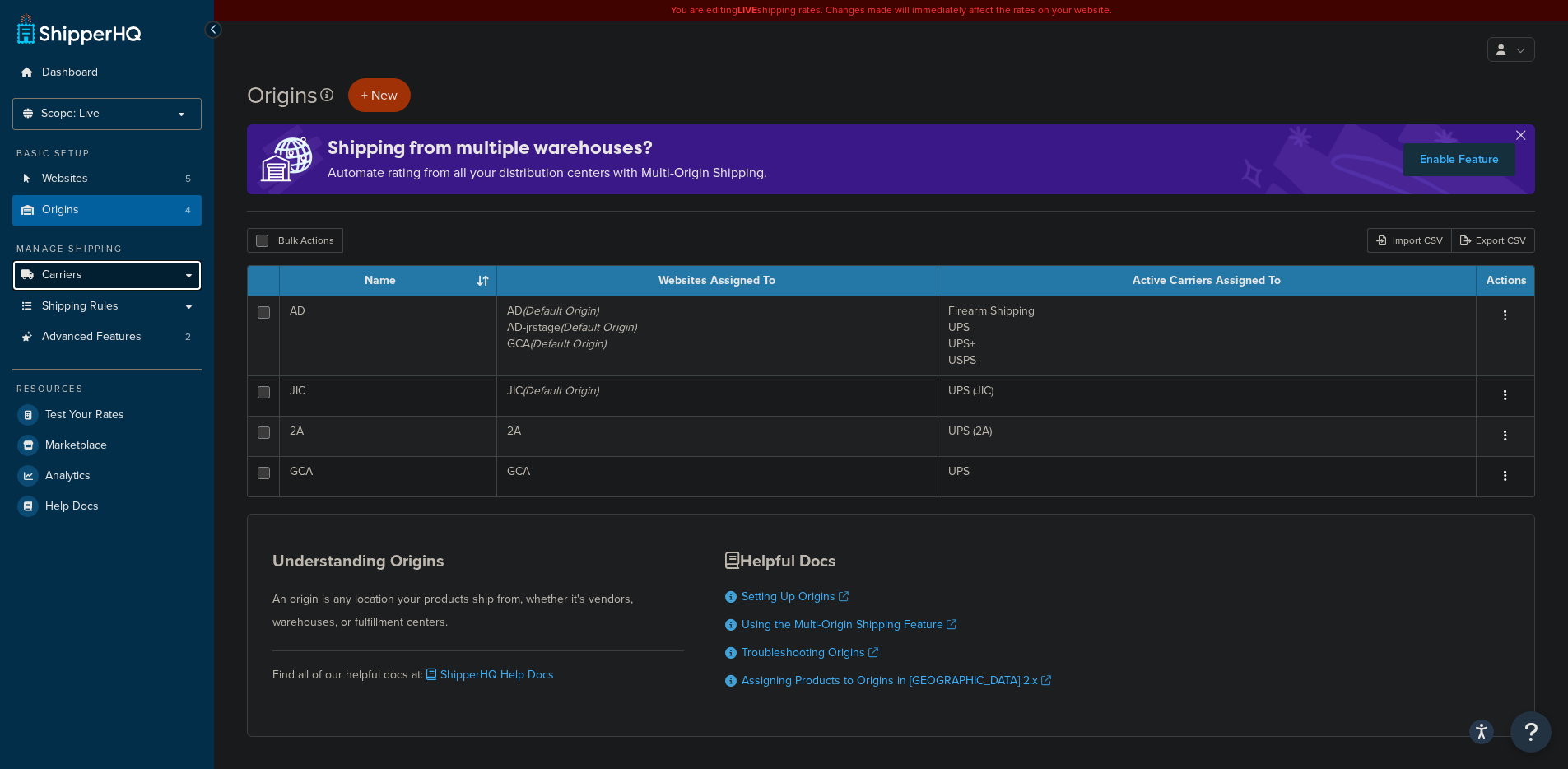
click at [119, 275] on link "Carriers" at bounding box center [107, 275] width 189 height 30
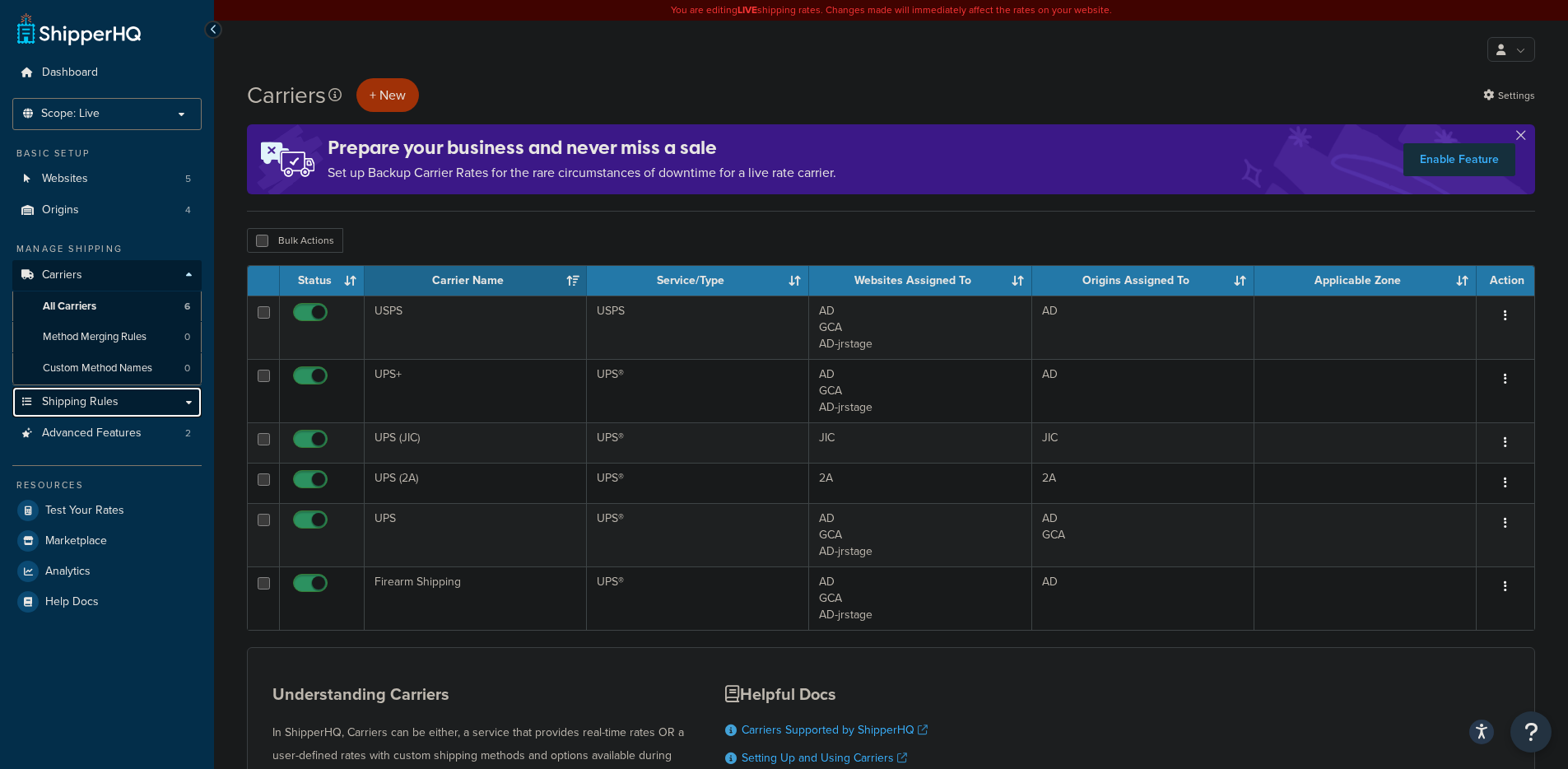
click at [83, 391] on link "Shipping Rules" at bounding box center [107, 401] width 189 height 30
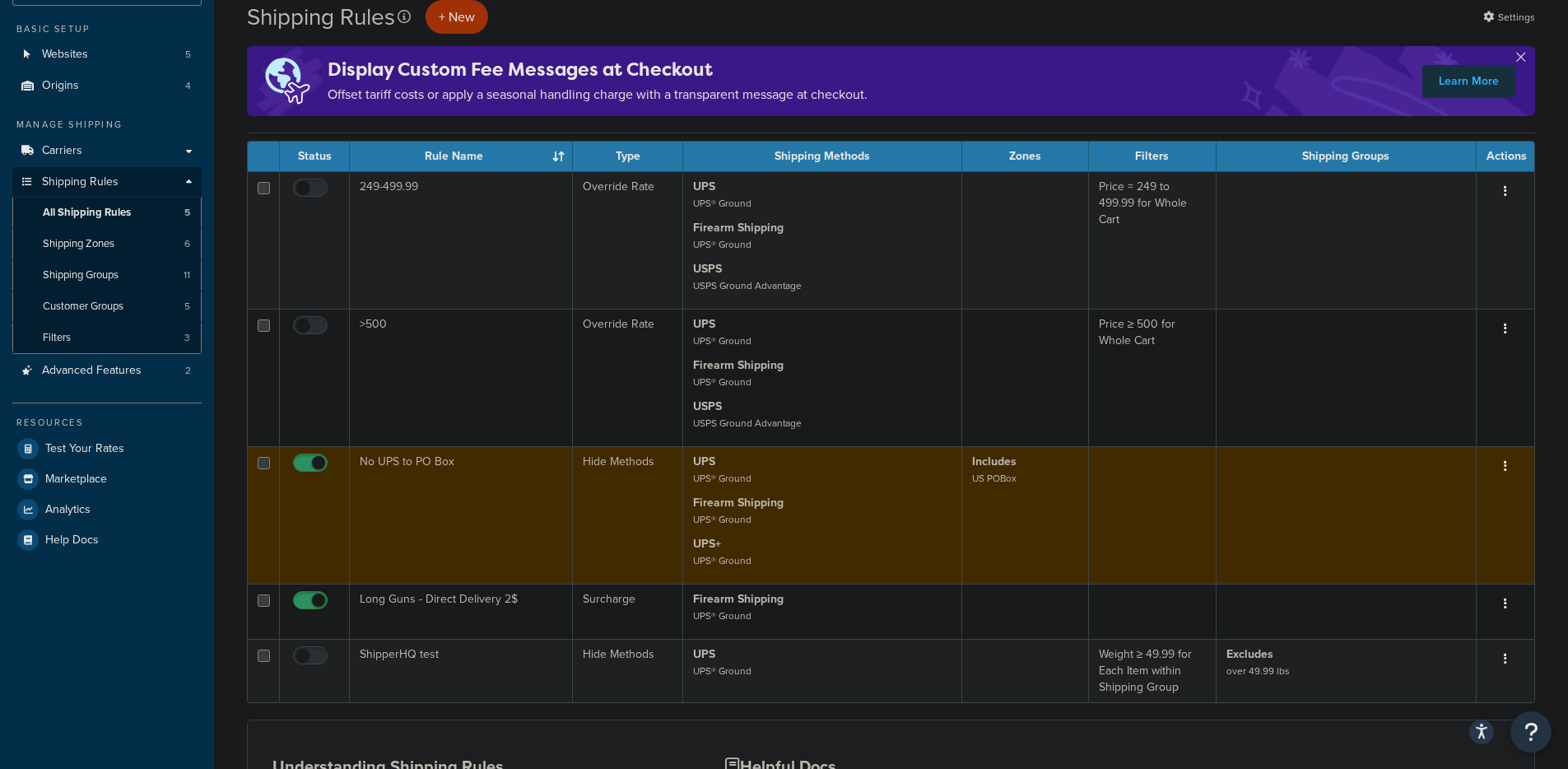
scroll to position [140, 0]
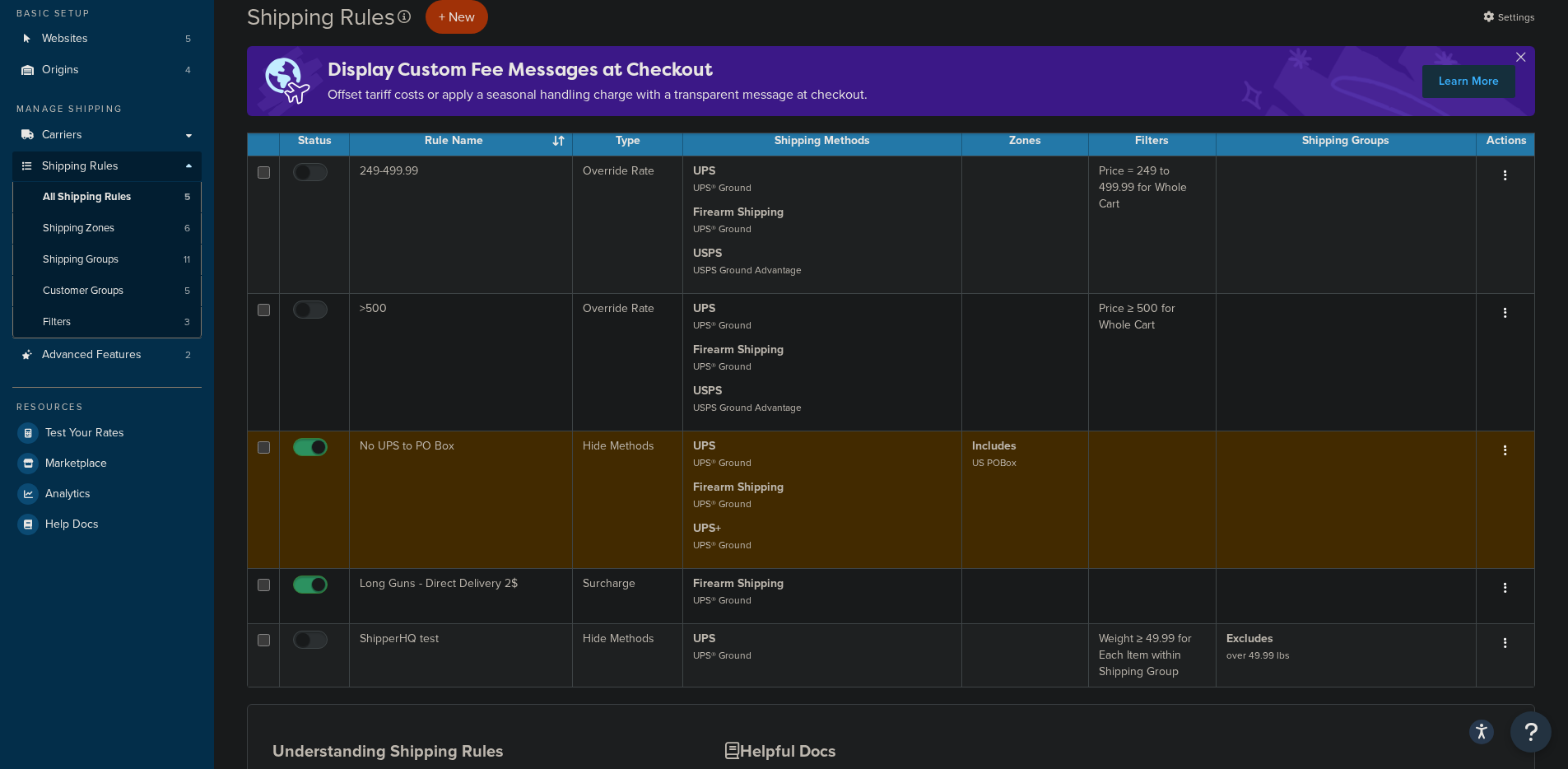
click at [859, 507] on p "Firearm Shipping UPS® Ground" at bounding box center [823, 495] width 258 height 33
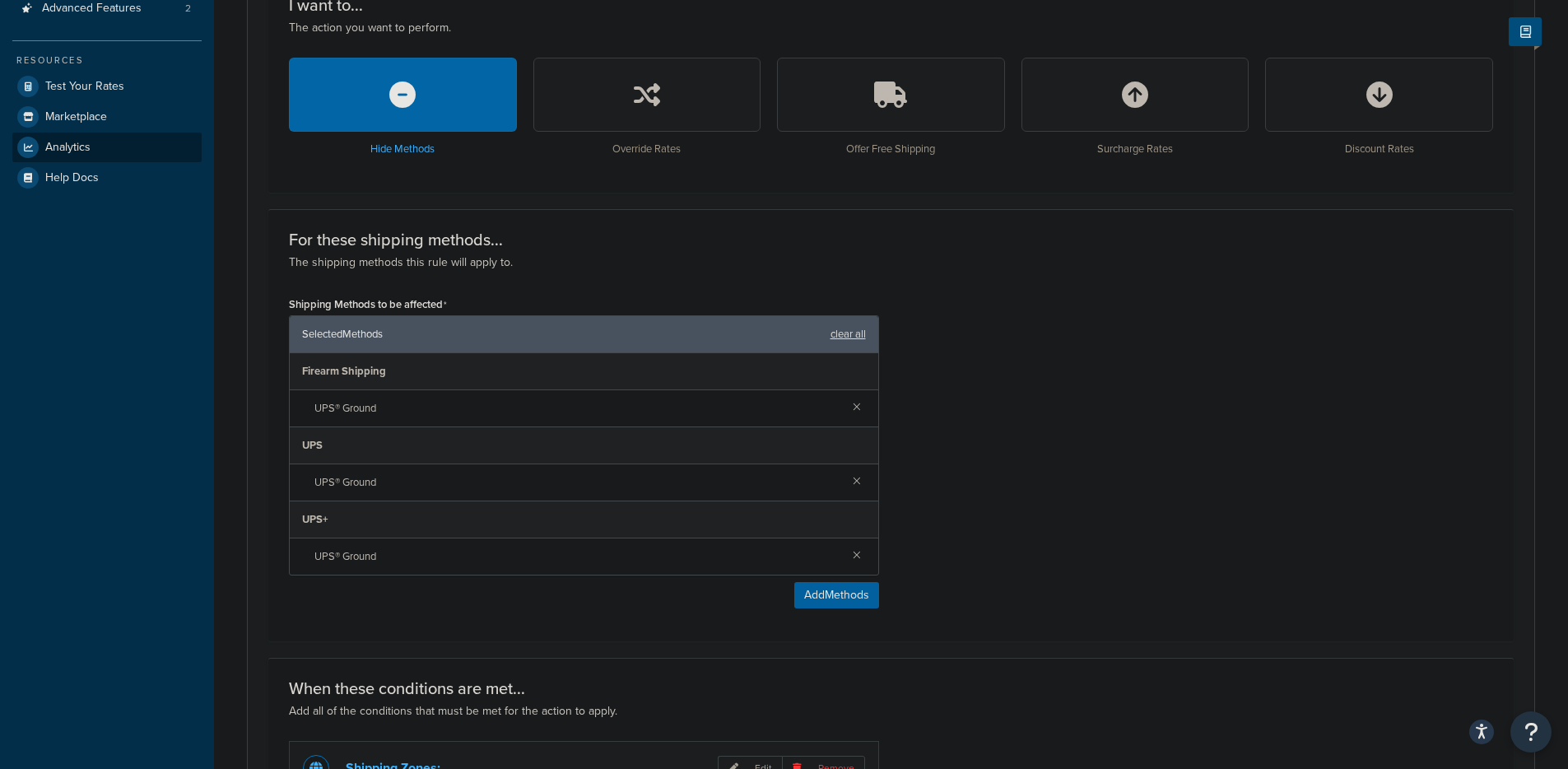
scroll to position [483, 0]
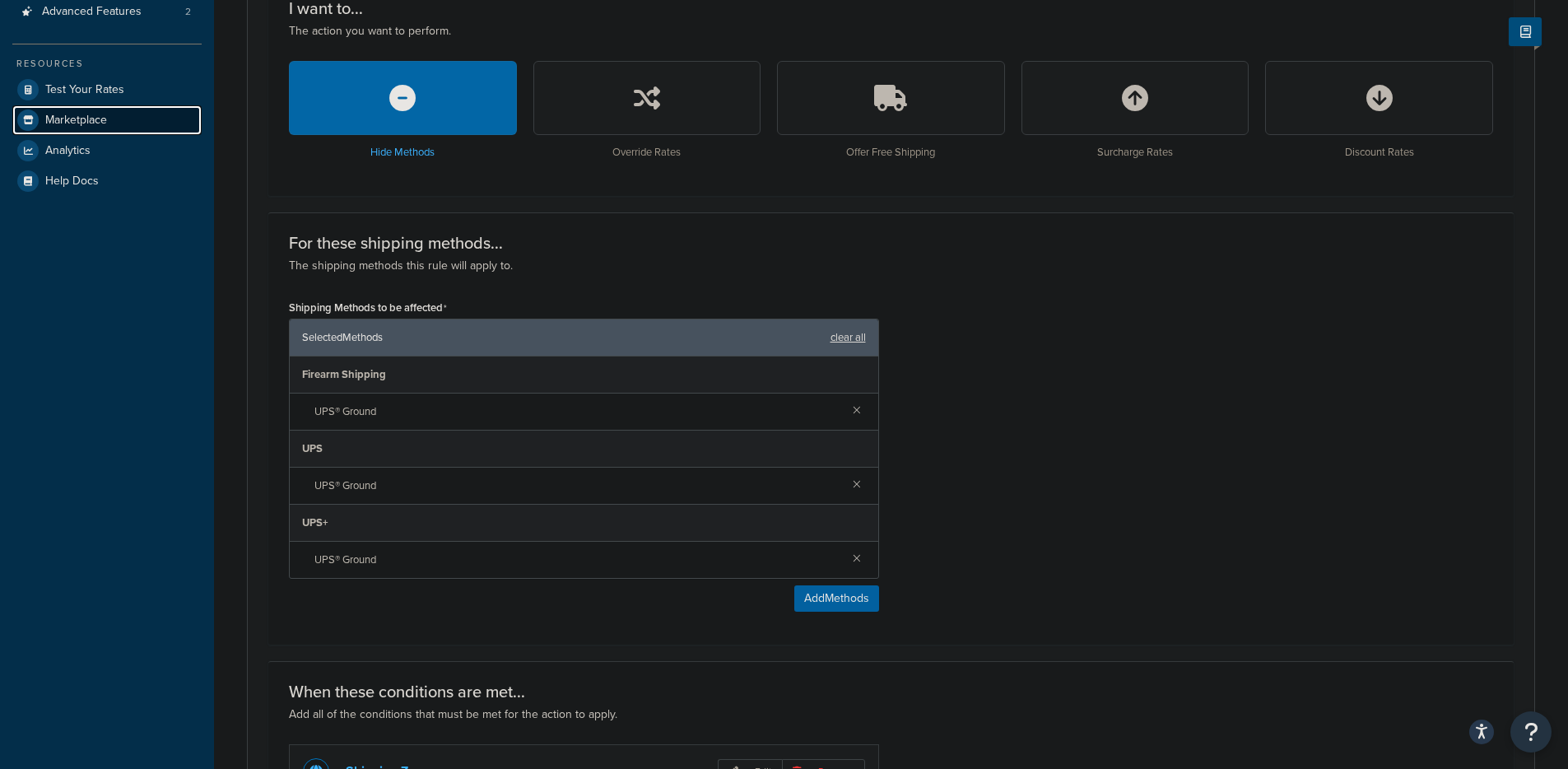
click at [90, 116] on span "Marketplace" at bounding box center [76, 120] width 62 height 14
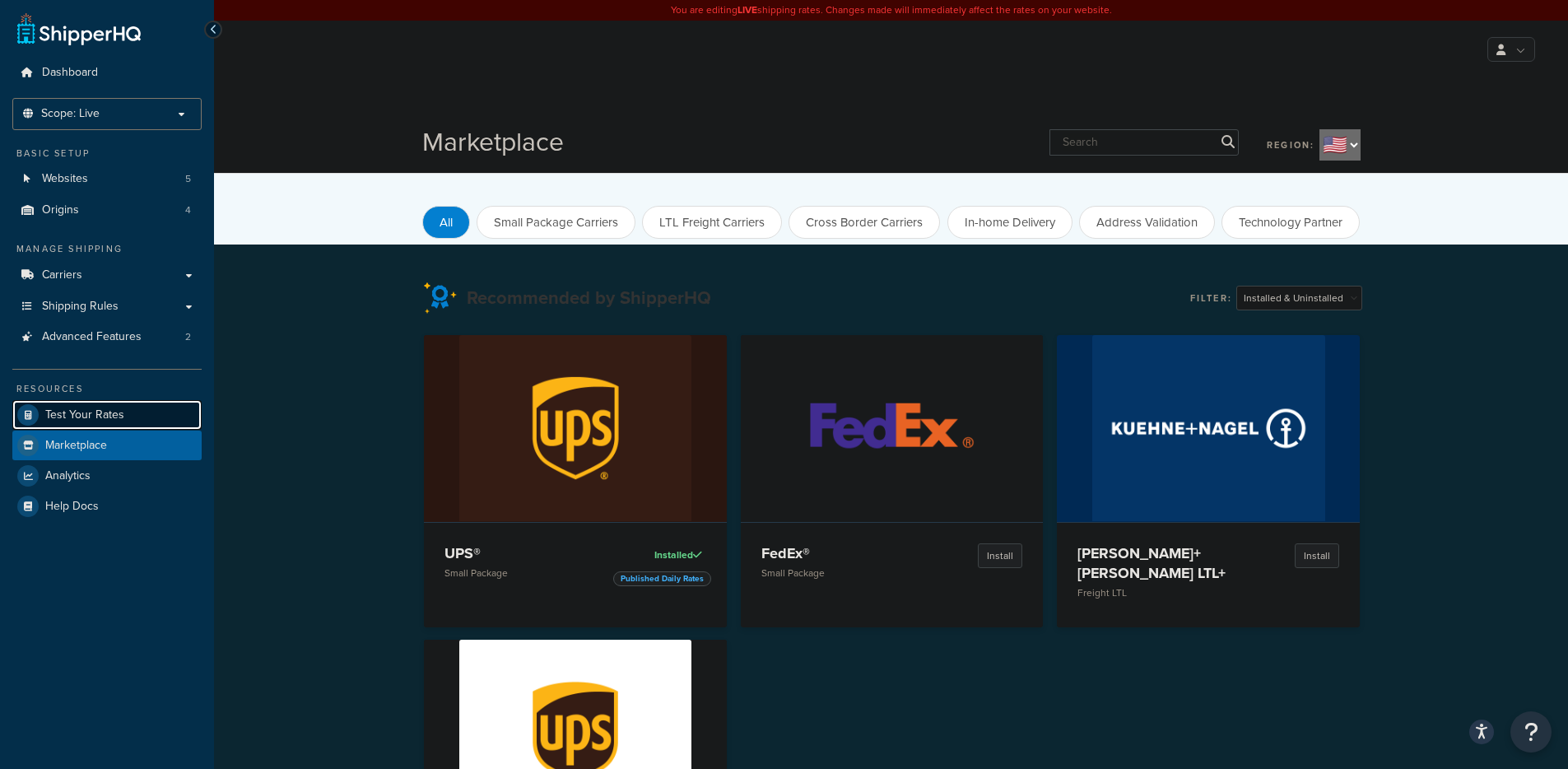
click at [76, 419] on span "Test Your Rates" at bounding box center [85, 415] width 79 height 14
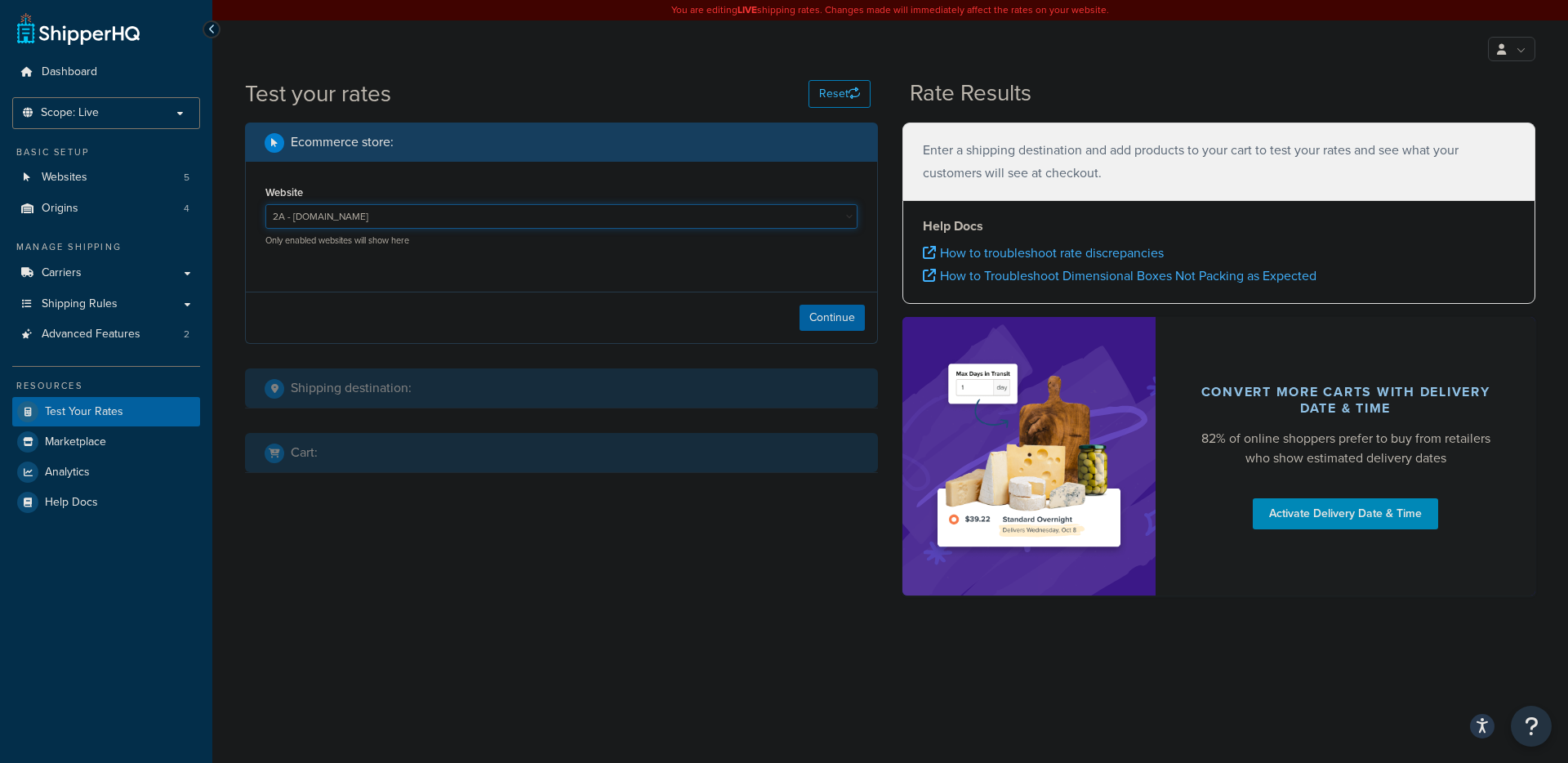
click at [403, 225] on select "2A - 2ammo.com AD - ammunitiondepot.com AD-jrstage - jrstage.ammunitiondepot.co…" at bounding box center [562, 216] width 593 height 24
select select "f1ede68cc417c5fd2caca301f18234ed"
click at [818, 320] on button "Continue" at bounding box center [832, 317] width 65 height 26
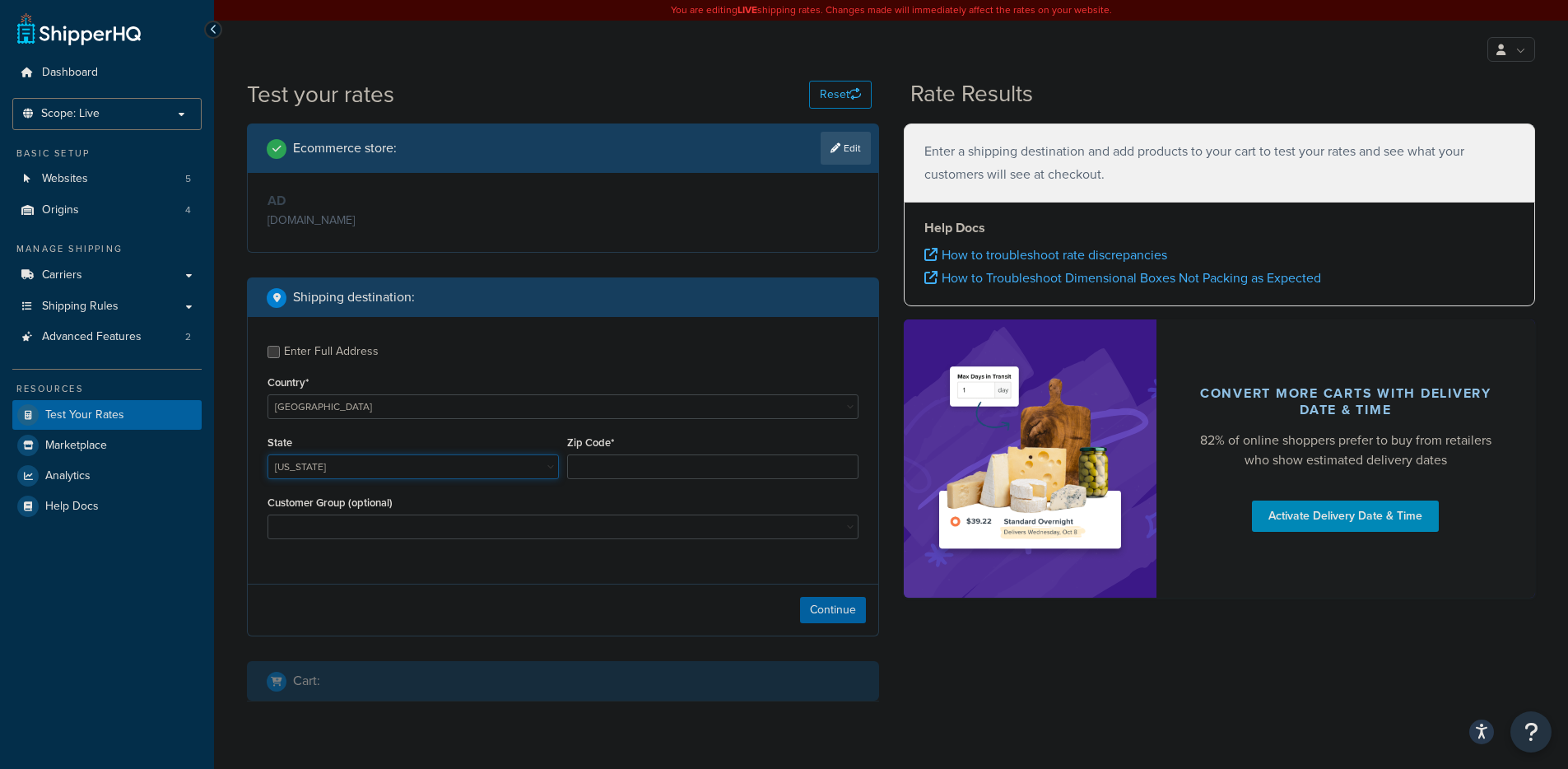
click at [378, 472] on select "Alabama Alaska American Samoa Arizona Arkansas Armed Forces Americas Armed Forc…" at bounding box center [413, 466] width 291 height 25
select select "FL"
click at [642, 467] on input "Zip Code*" at bounding box center [713, 466] width 291 height 25
type input "3"
click at [497, 470] on select "Alabama Alaska American Samoa Arizona Arkansas Armed Forces Americas Armed Forc…" at bounding box center [413, 466] width 291 height 25
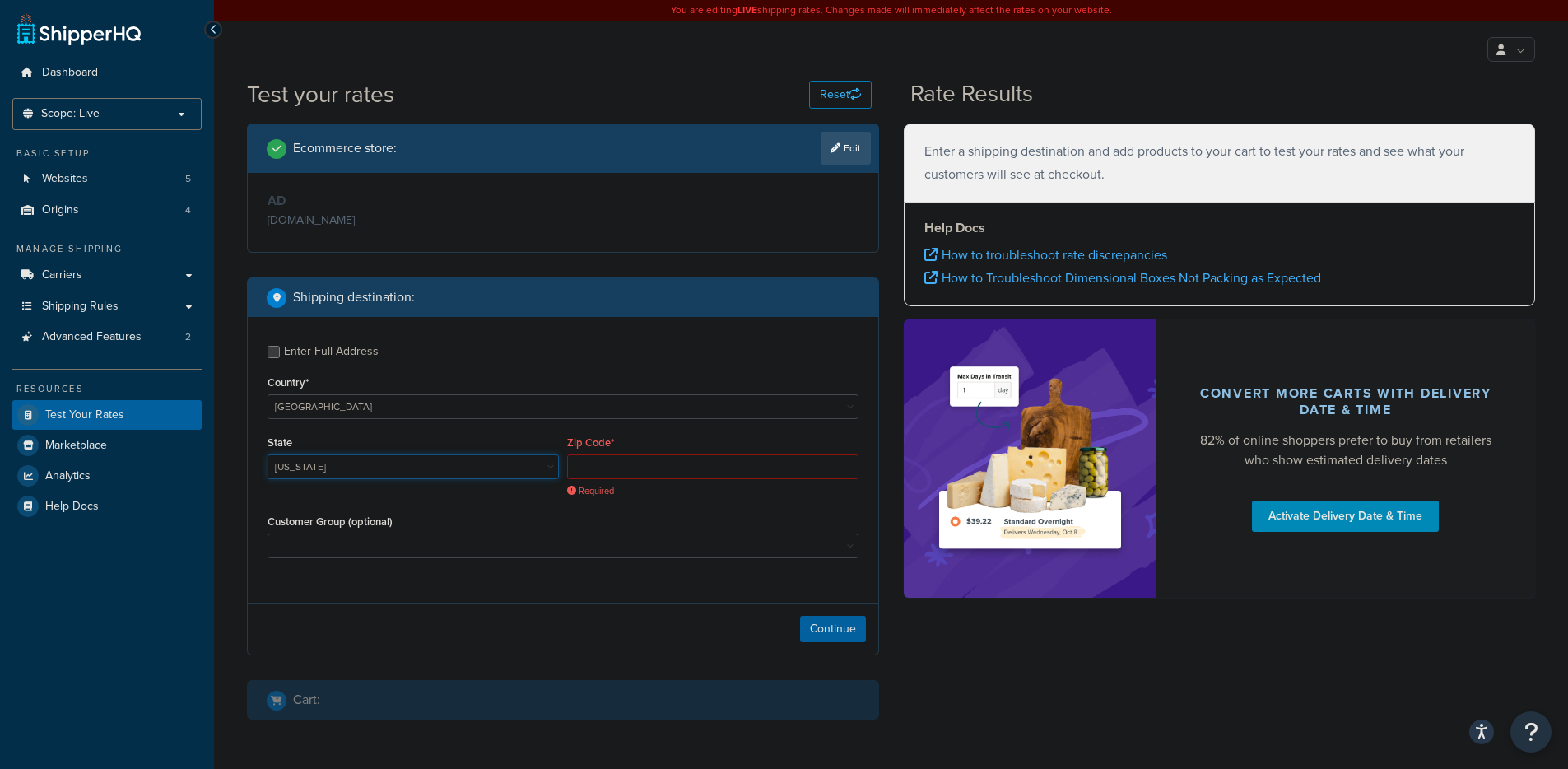
select select "PA"
click at [628, 471] on input "Zip Code*" at bounding box center [713, 466] width 291 height 25
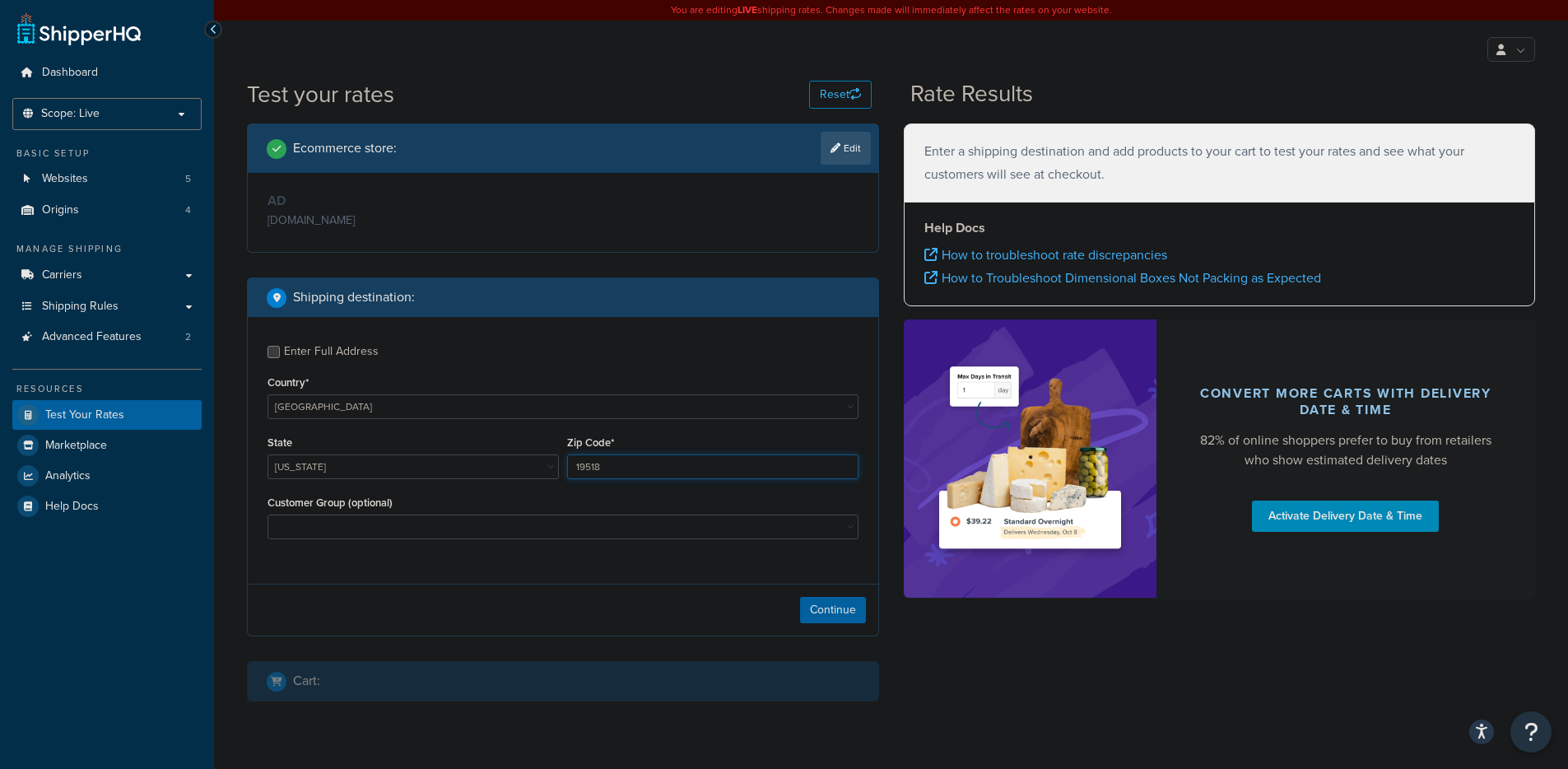
type input "19518"
click at [487, 627] on div "Continue" at bounding box center [562, 609] width 631 height 52
click at [832, 629] on div "Continue" at bounding box center [562, 609] width 631 height 52
click at [829, 612] on button "Continue" at bounding box center [833, 610] width 66 height 26
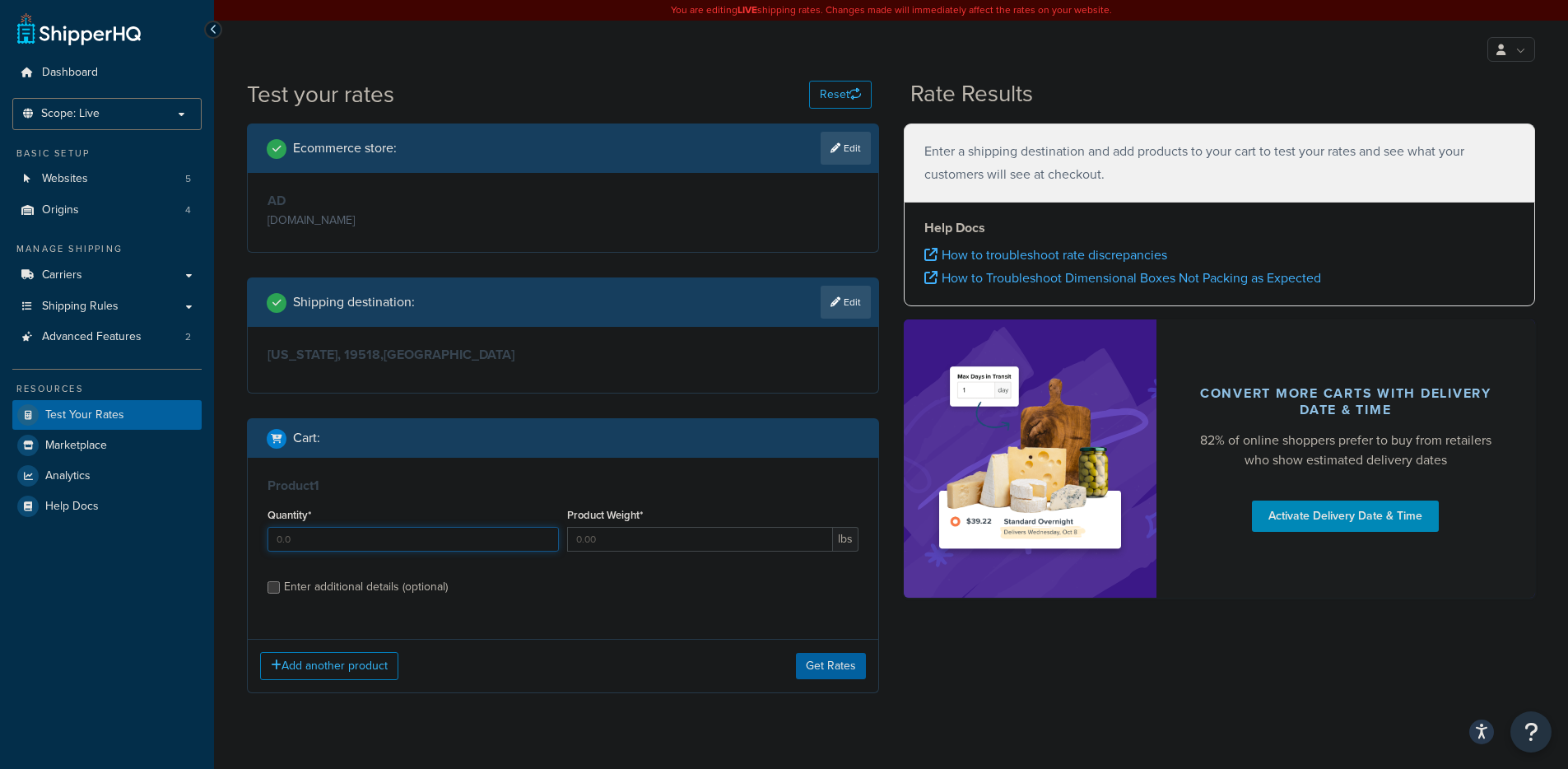
click at [501, 530] on input "Quantity*" at bounding box center [413, 539] width 291 height 25
type input "1"
click at [602, 582] on label "Enter additional details (optional)" at bounding box center [571, 585] width 574 height 26
click at [279, 582] on input "Enter additional details (optional)" at bounding box center [274, 588] width 13 height 13
checkbox input "true"
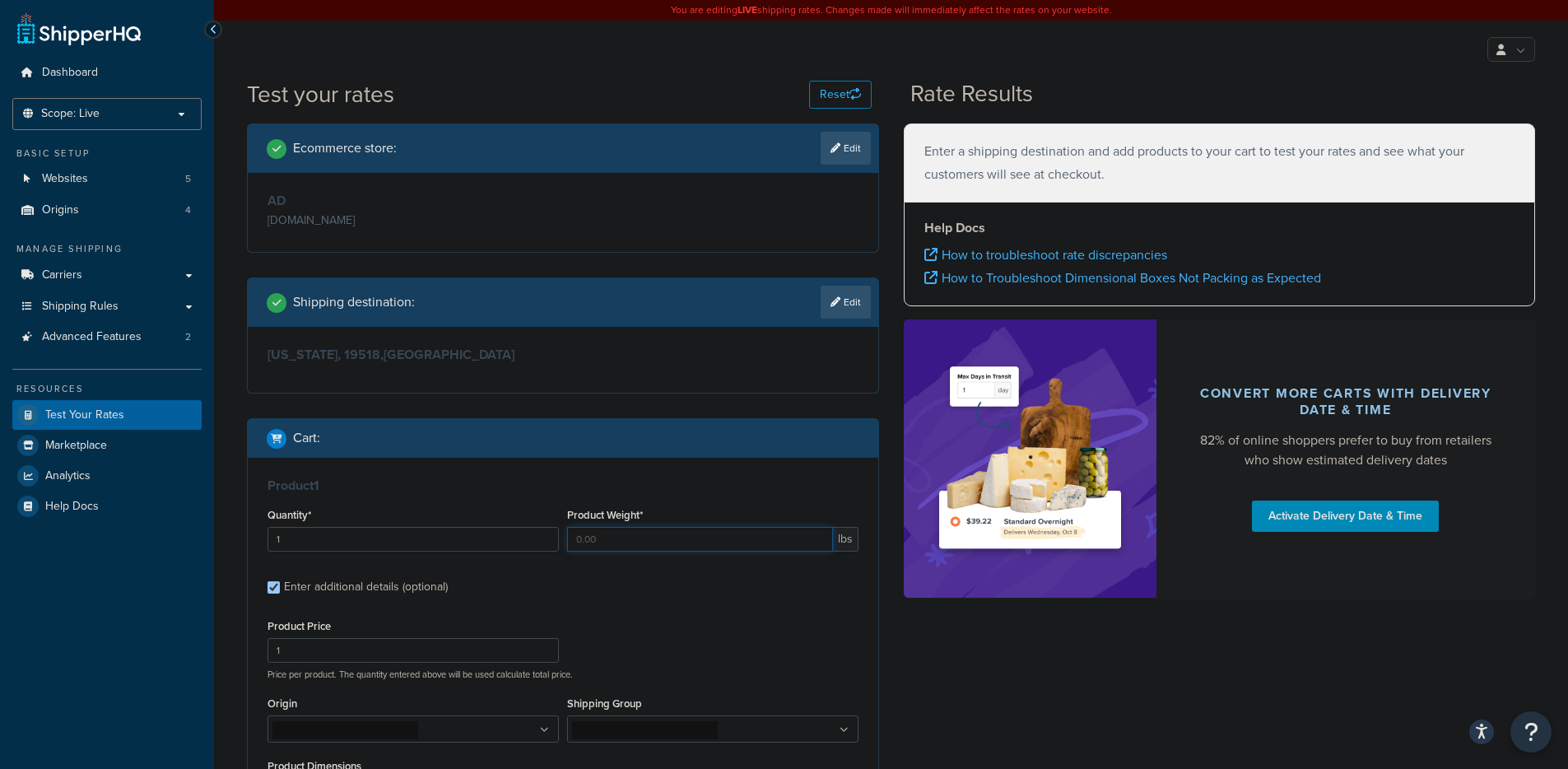
click at [648, 543] on input "Product Weight*" at bounding box center [700, 539] width 266 height 25
type input "6"
click at [604, 625] on div "Product Price 1 Price per product. The quantity entered above will be used calc…" at bounding box center [562, 647] width 599 height 65
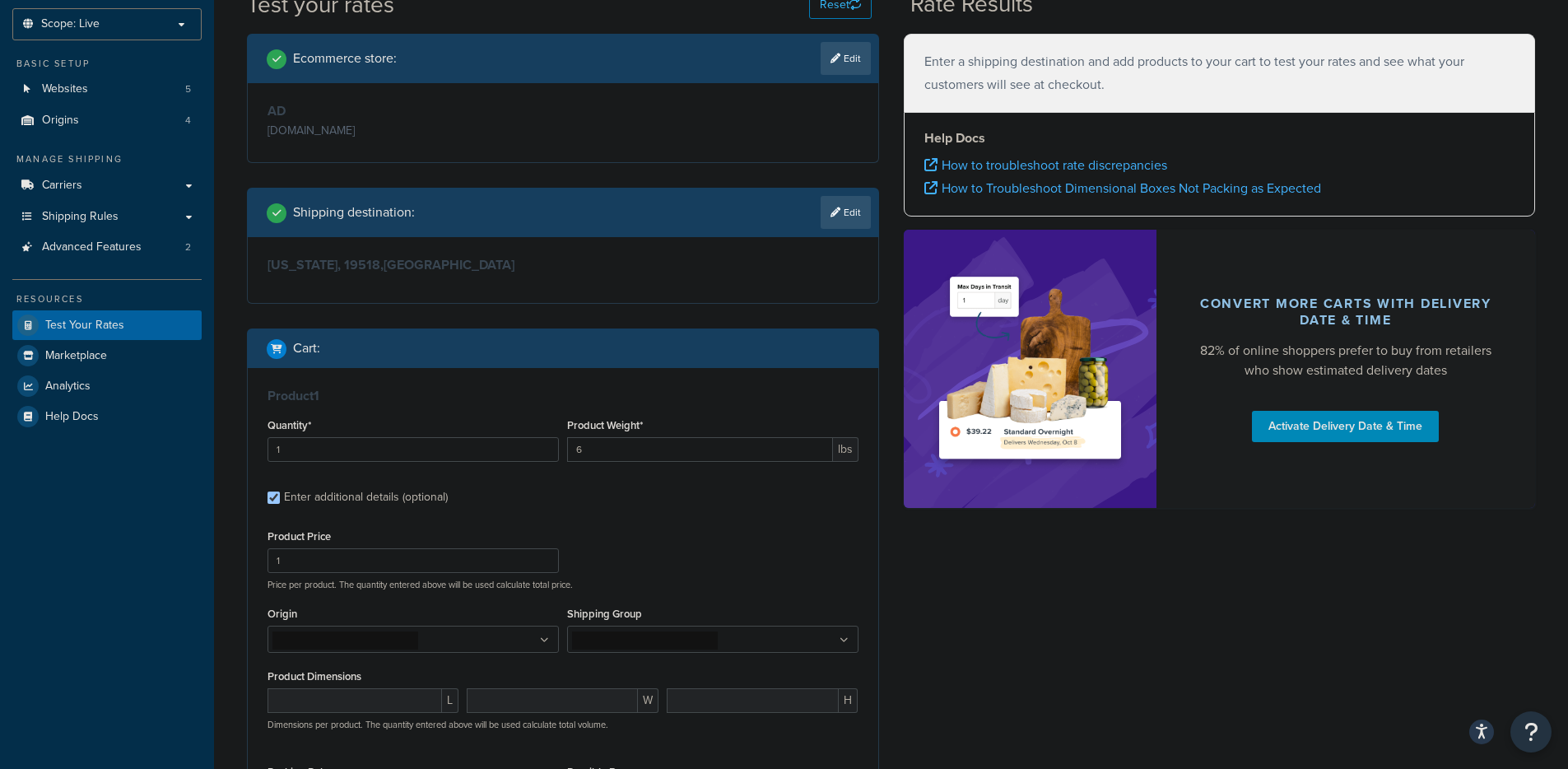
scroll to position [353, 0]
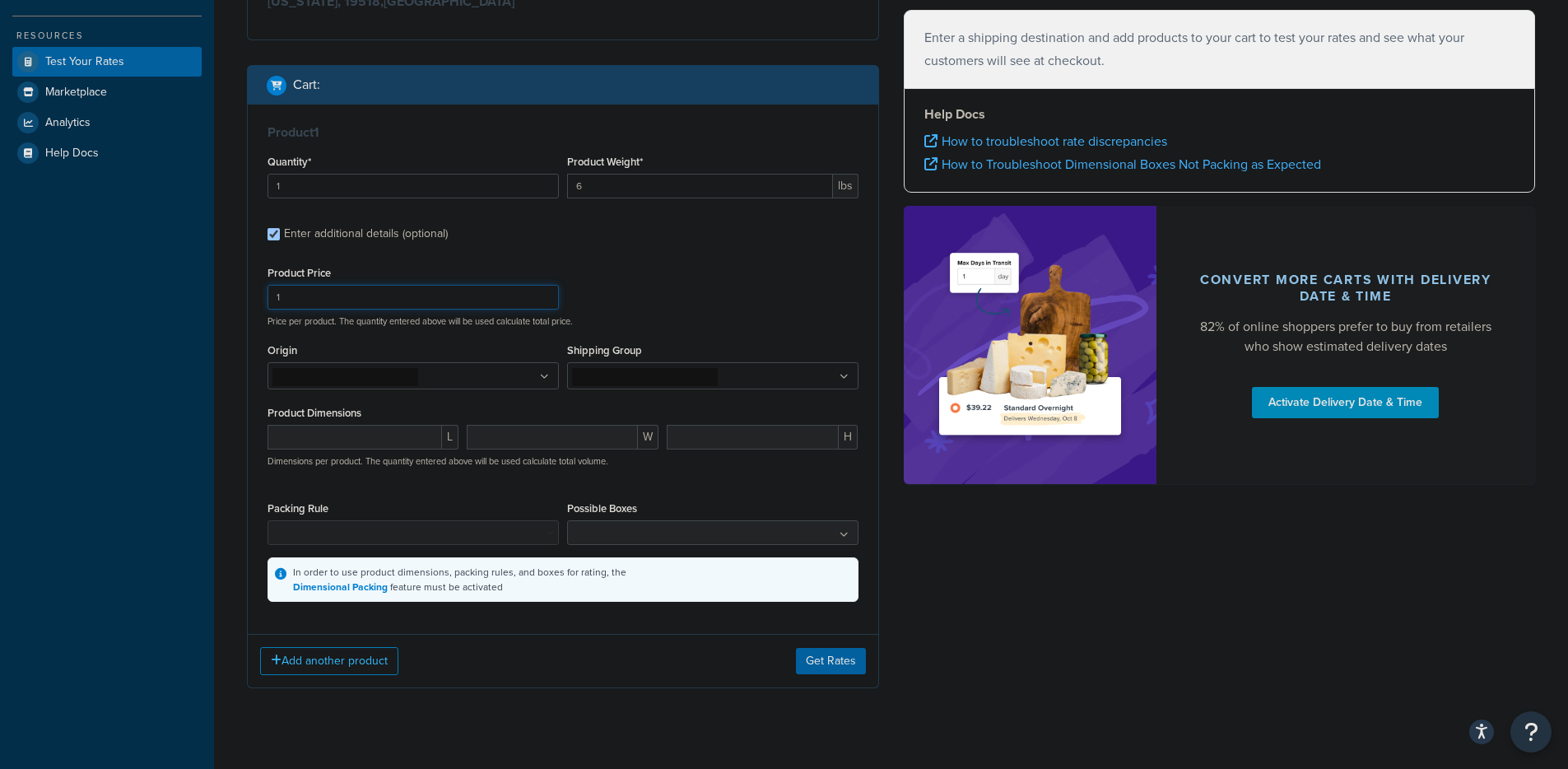
drag, startPoint x: 314, startPoint y: 309, endPoint x: 246, endPoint y: 299, distance: 68.7
click at [246, 299] on div "Ecommerce store : Edit AD ammunitiondepot.com Shipping destination : Edit Penns…" at bounding box center [563, 242] width 657 height 943
type input "34.99"
click at [514, 483] on div "L W H Dimensions per product. The quantity entered above will be used calculate…" at bounding box center [562, 455] width 599 height 60
drag, startPoint x: 460, startPoint y: 444, endPoint x: 434, endPoint y: 400, distance: 51.1
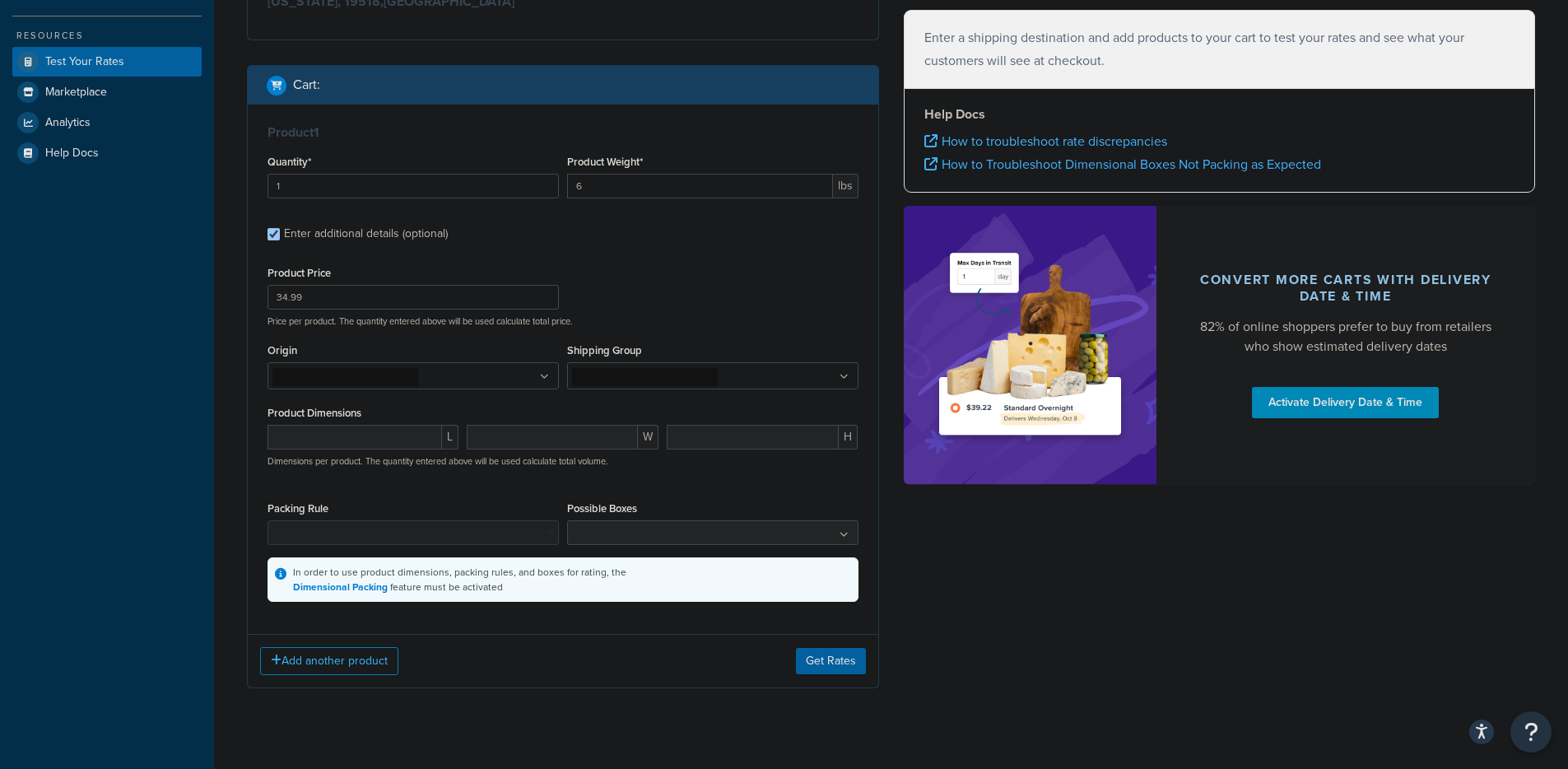
click at [460, 443] on div "L" at bounding box center [362, 443] width 199 height 37
click at [408, 362] on ul at bounding box center [413, 376] width 291 height 27
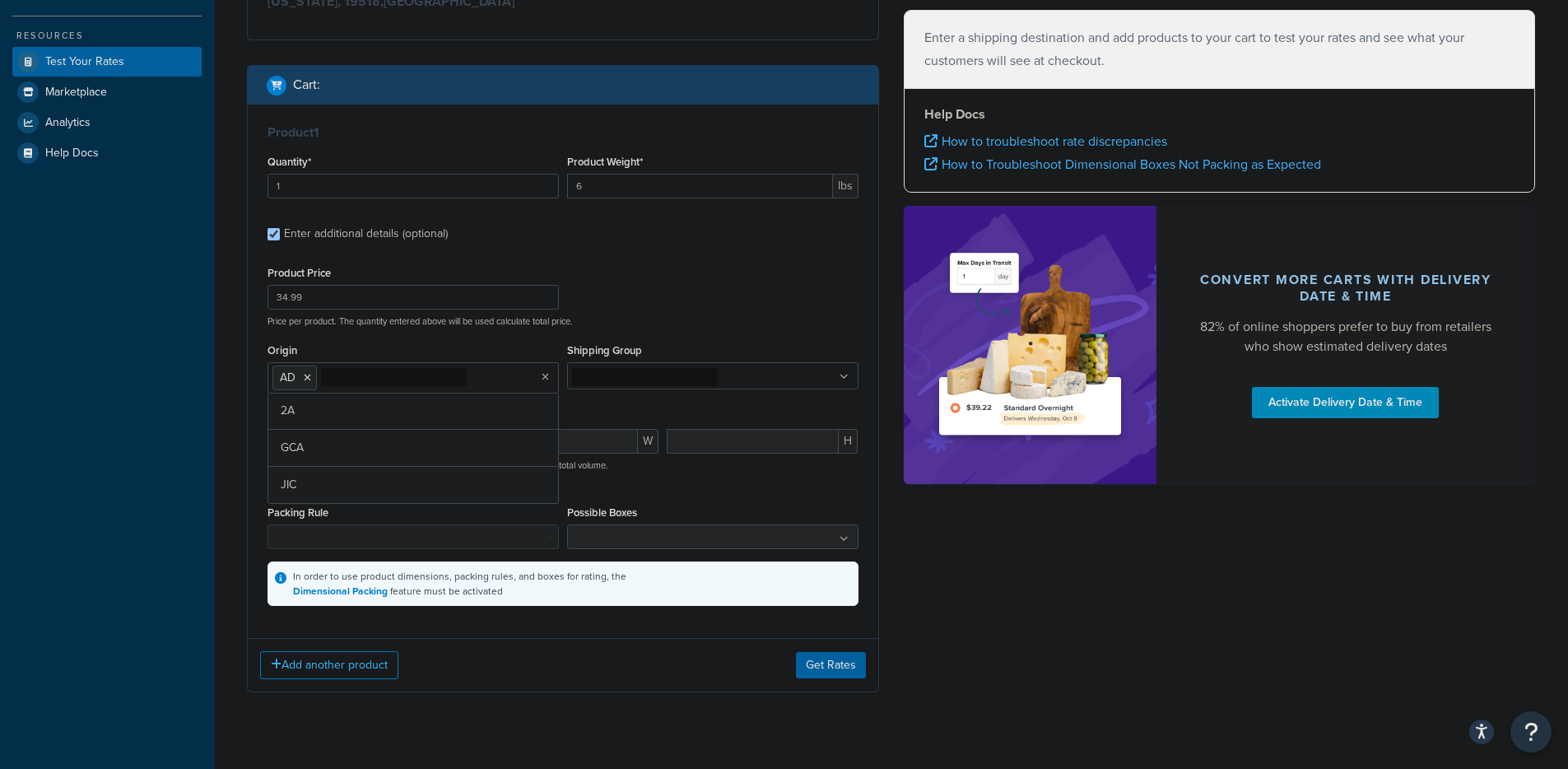
click at [697, 382] on ul at bounding box center [713, 376] width 291 height 27
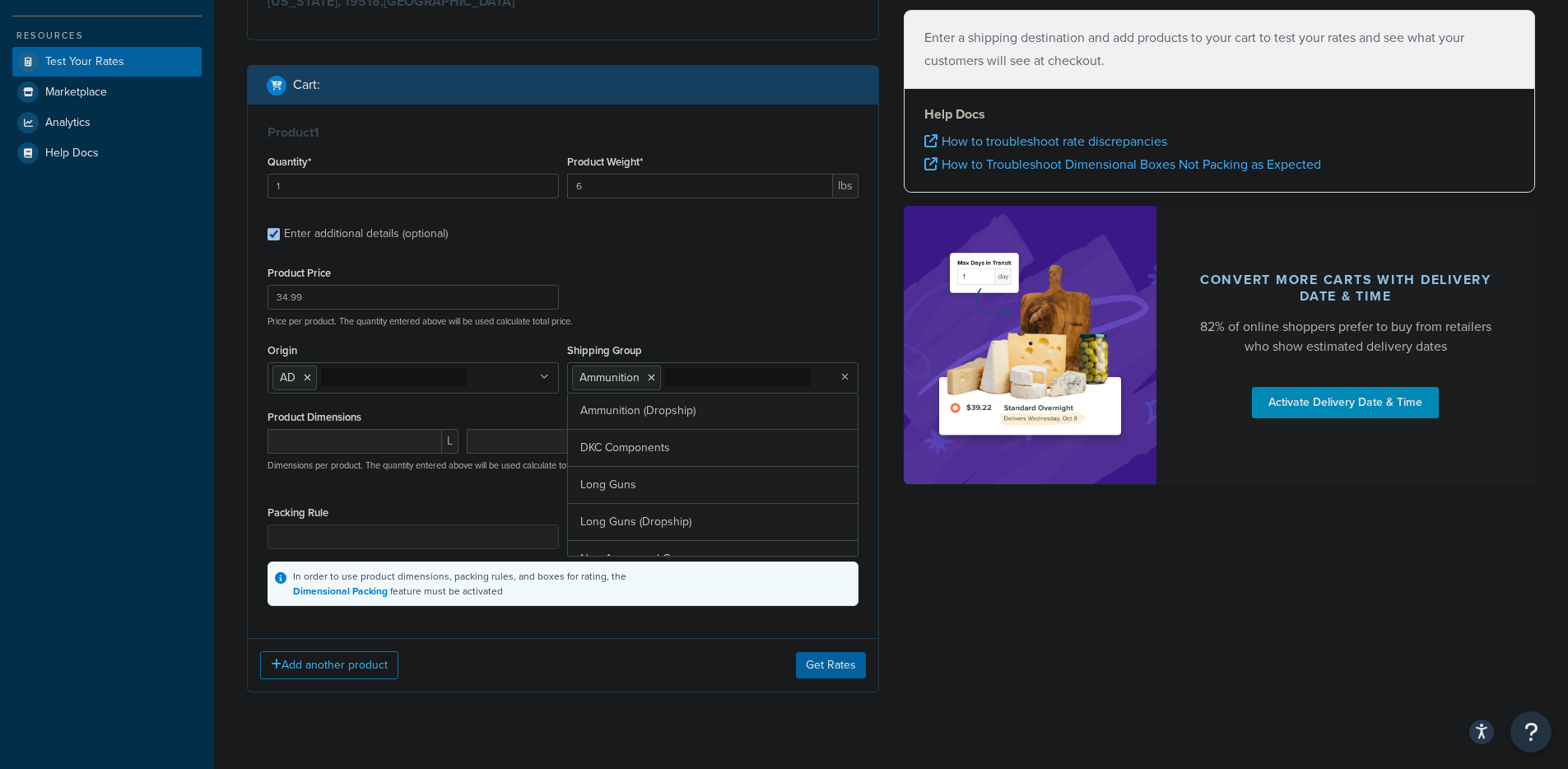
click at [421, 498] on div "Product Price 34.99 Price per product. The quantity entered above will be used …" at bounding box center [562, 434] width 591 height 344
click at [822, 652] on div "Add another product Get Rates" at bounding box center [562, 664] width 631 height 54
click at [823, 666] on button "Get Rates" at bounding box center [831, 664] width 70 height 26
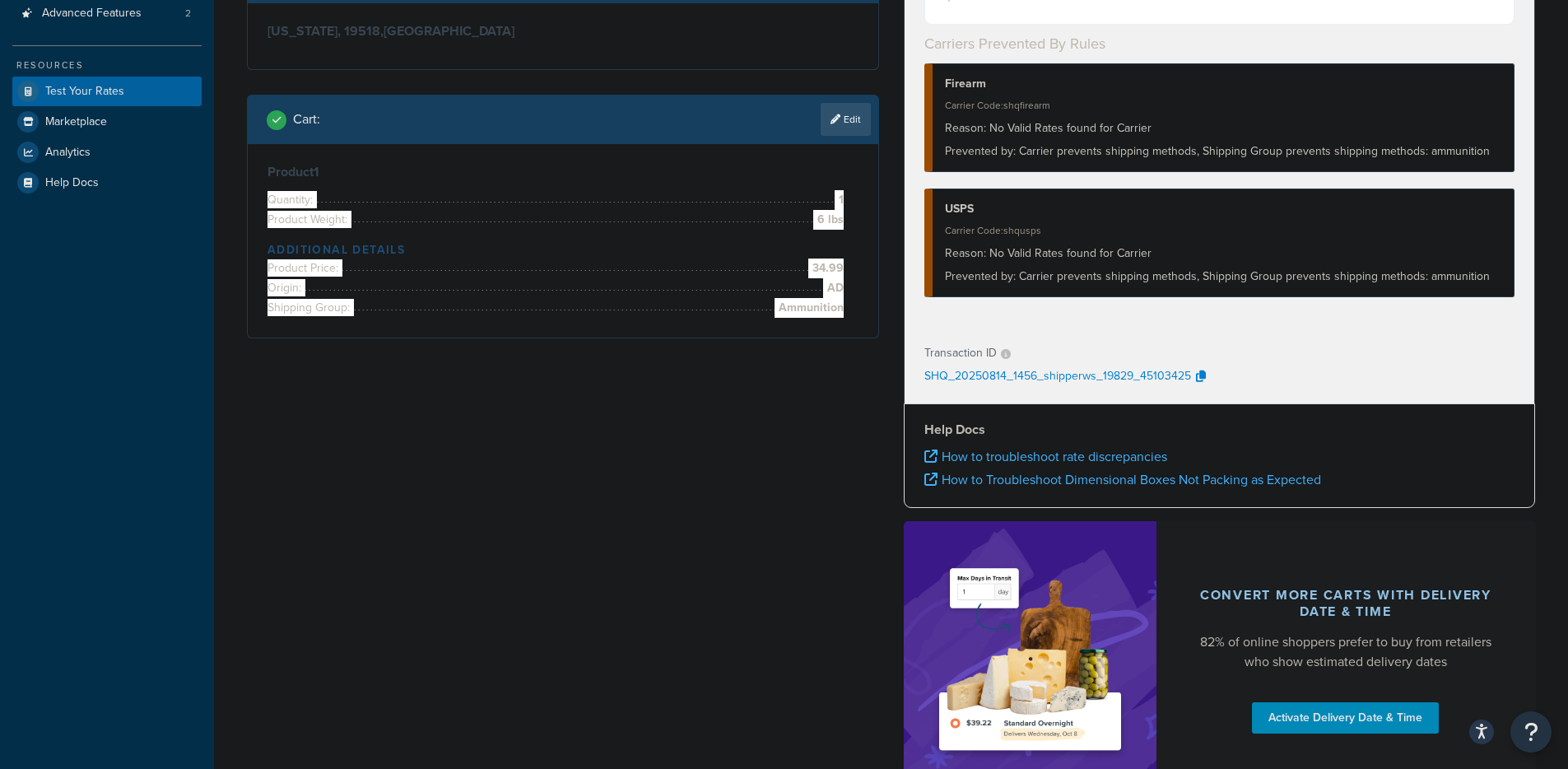
scroll to position [17, 0]
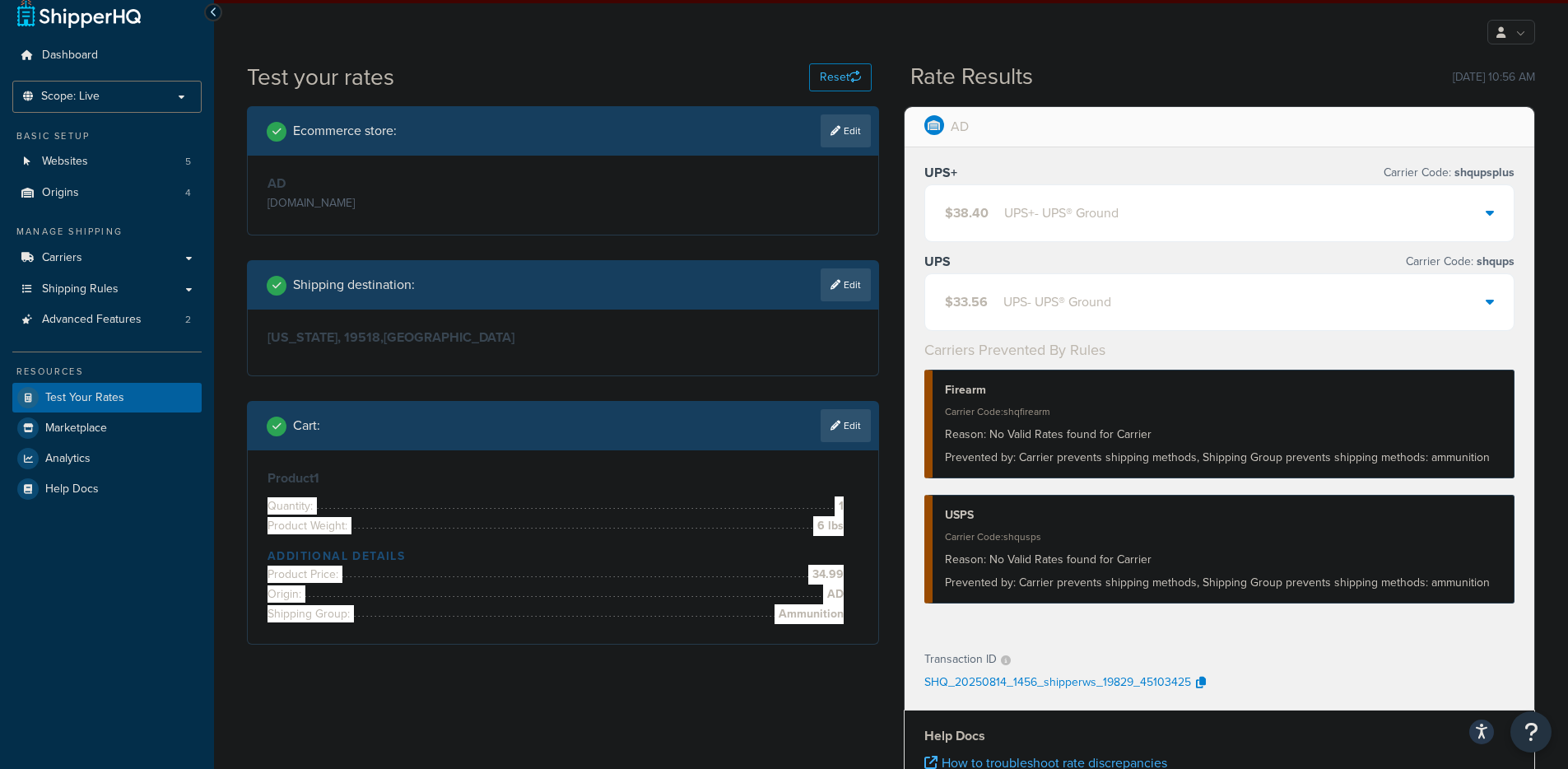
click at [1353, 228] on div "$38.40 UPS+ - UPS® Ground" at bounding box center [1220, 212] width 590 height 56
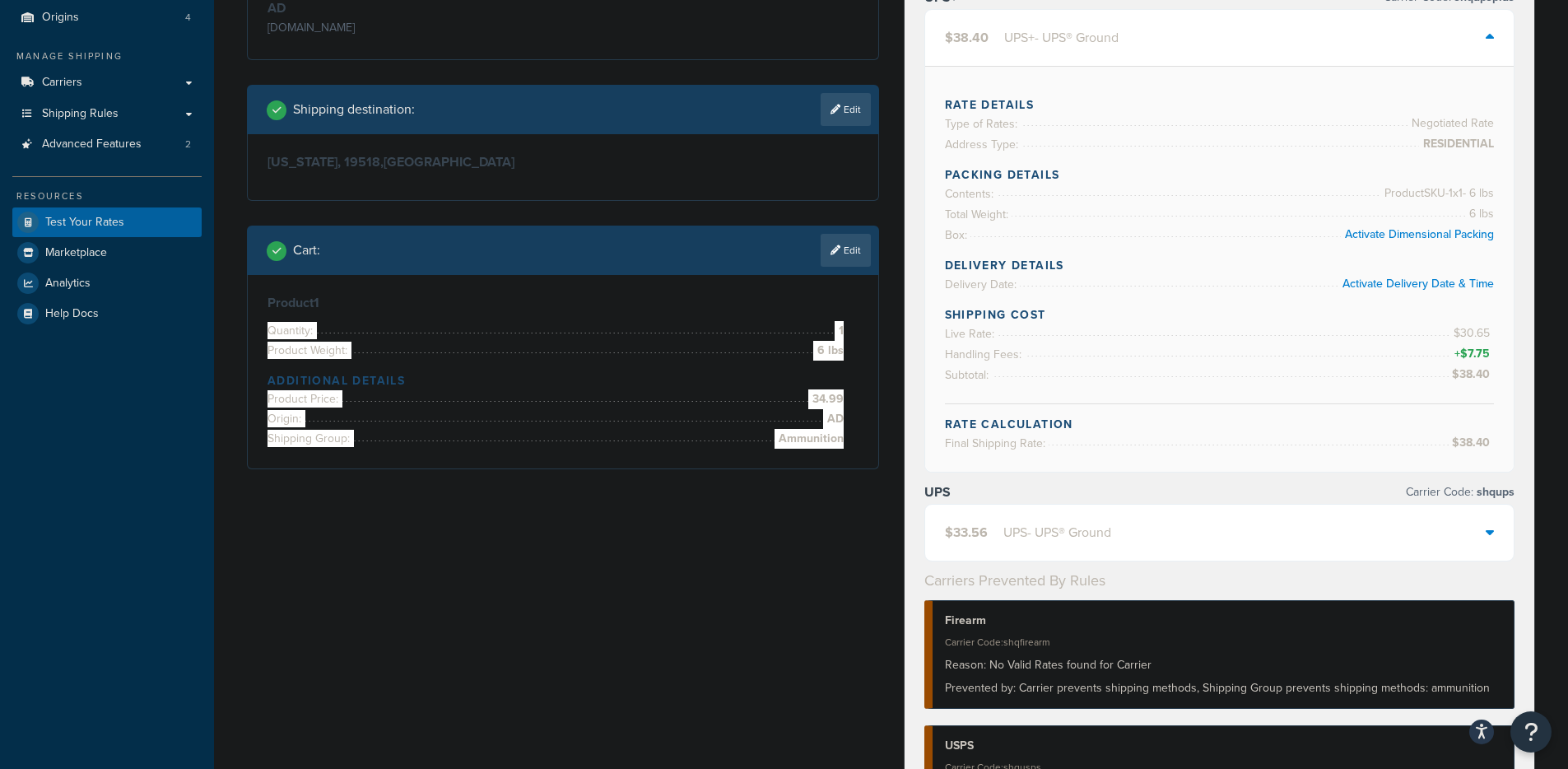
scroll to position [110, 0]
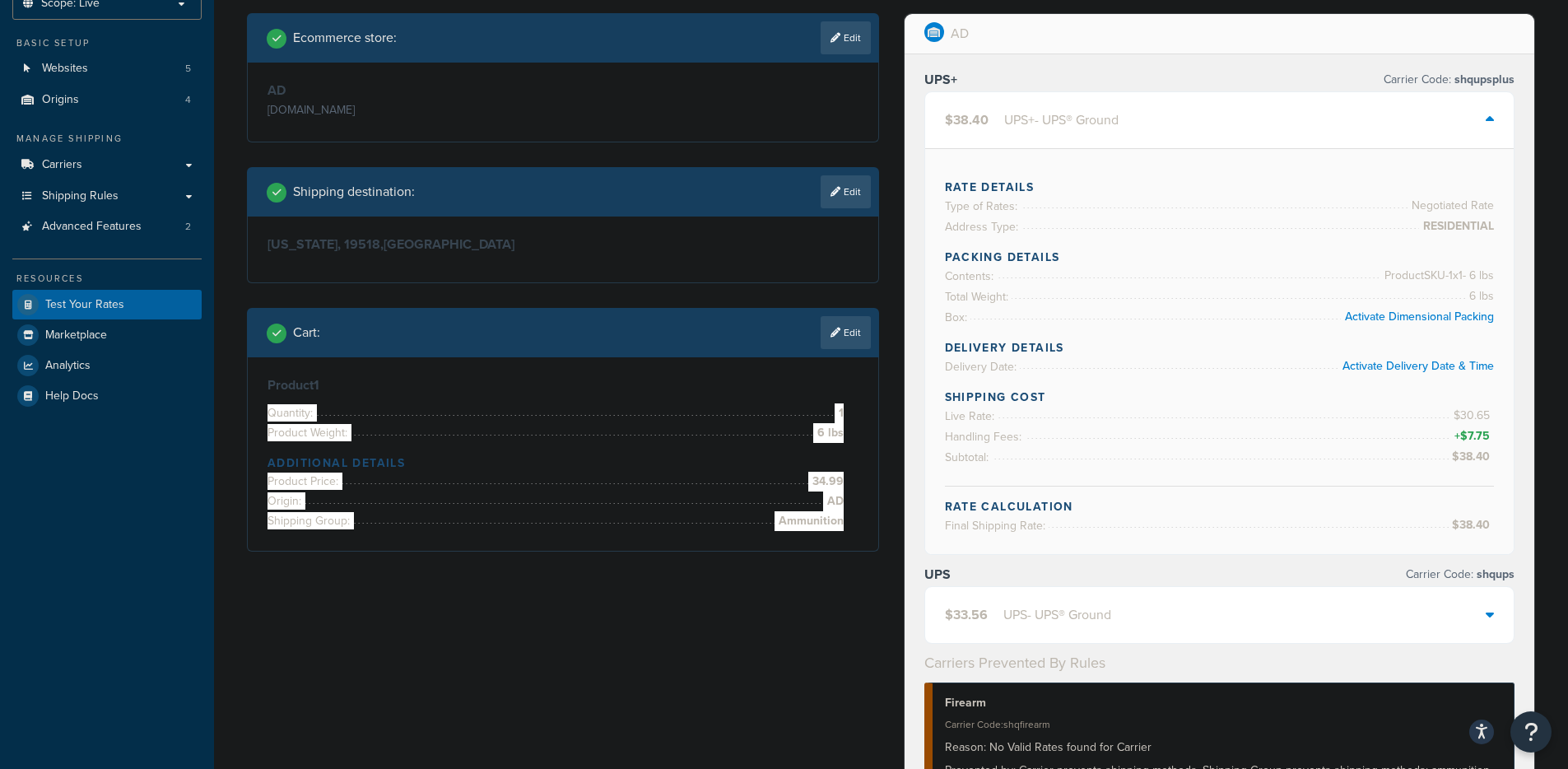
click at [1111, 626] on div "UPS - UPS® Ground" at bounding box center [1057, 614] width 107 height 23
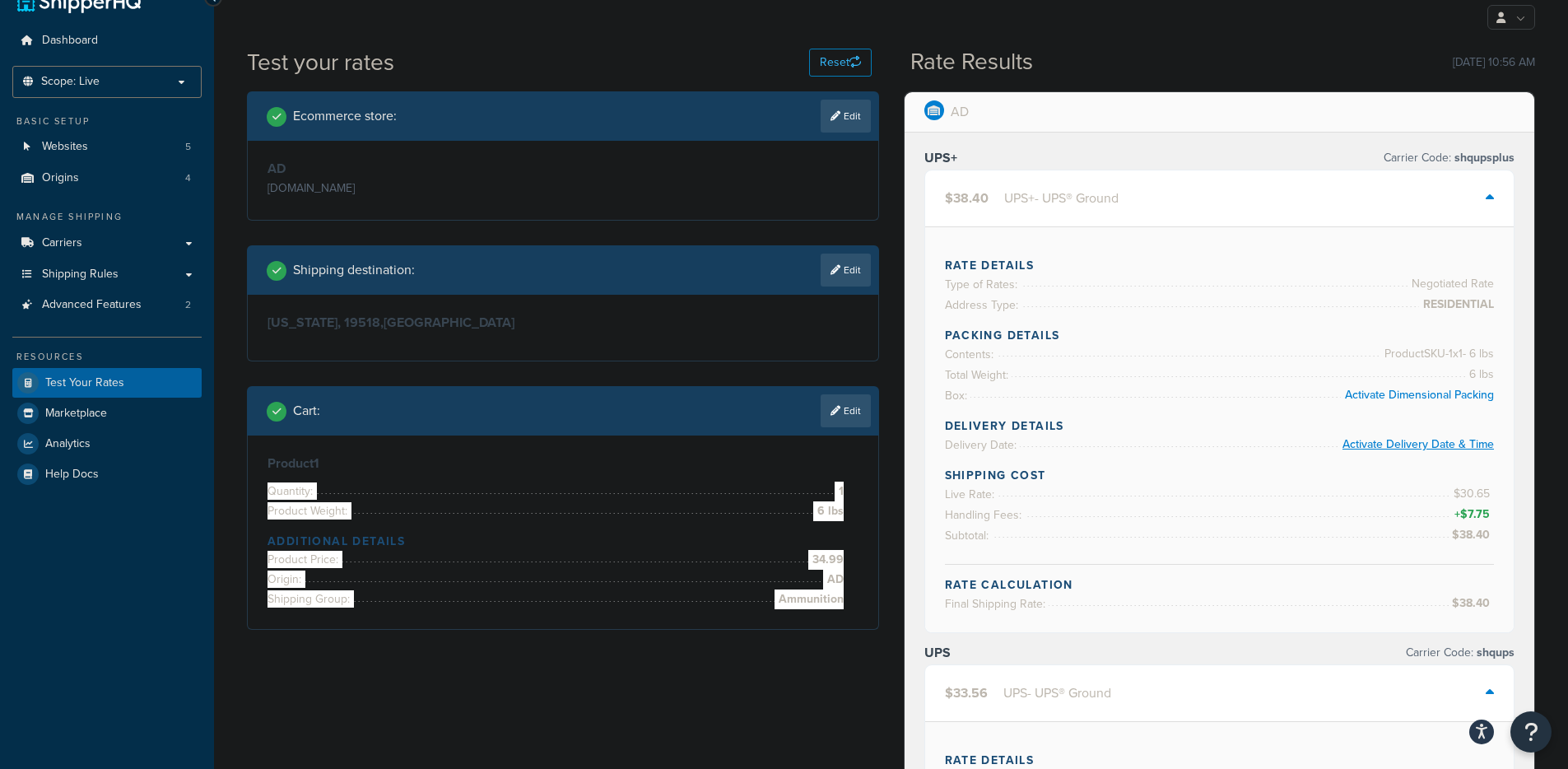
scroll to position [53, 0]
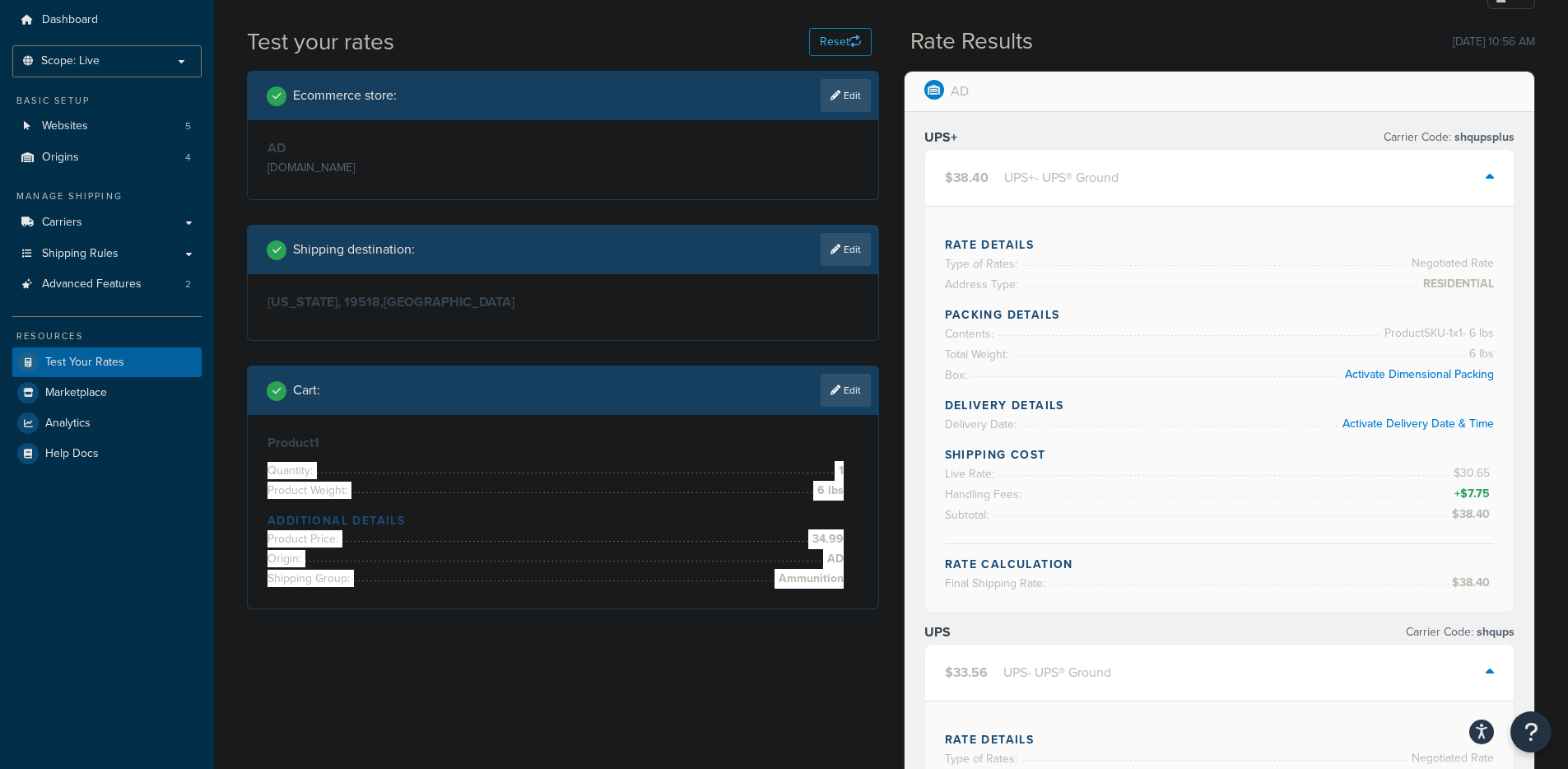
drag, startPoint x: 1016, startPoint y: 268, endPoint x: 1407, endPoint y: 283, distance: 391.3
click at [1406, 283] on ul "Type of Rates: Negotiated Rate Address Type: RESIDENTIAL" at bounding box center [1219, 274] width 550 height 41
drag, startPoint x: 1451, startPoint y: 271, endPoint x: 1502, endPoint y: 268, distance: 51.1
click at [1465, 270] on span "Negotiated Rate" at bounding box center [1451, 264] width 86 height 20
drag, startPoint x: 1502, startPoint y: 268, endPoint x: 1368, endPoint y: 263, distance: 134.1
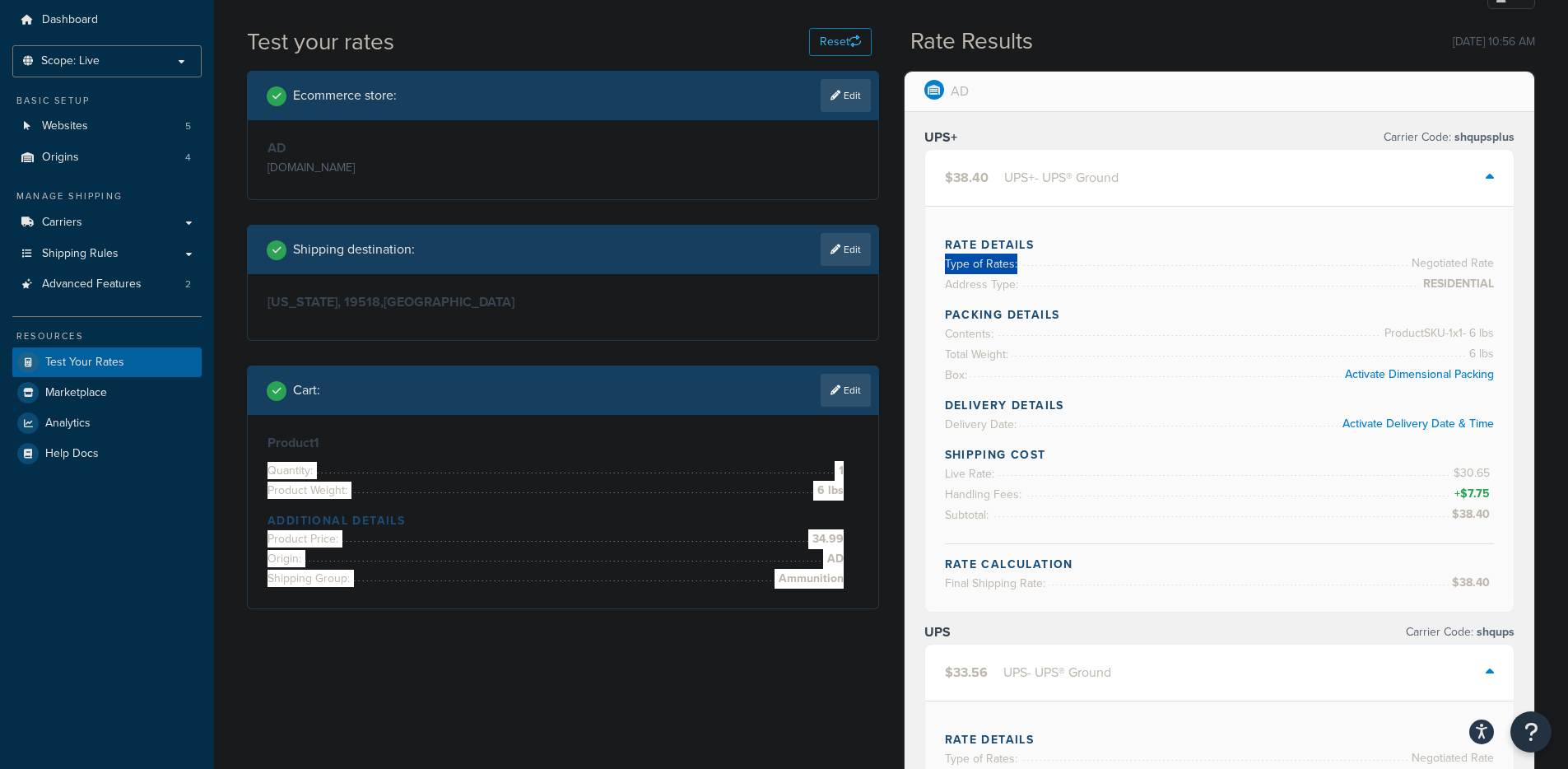
click at [1368, 263] on div "Rate Details Type of Rates: Negotiated Rate Address Type: RESIDENTIAL Packing D…" at bounding box center [1220, 409] width 590 height 406
click at [1368, 263] on li "Type of Rates: Negotiated Rate" at bounding box center [1219, 264] width 550 height 21
click at [1421, 341] on span "Product SKU-1 x 1 - 6 lbs" at bounding box center [1437, 333] width 114 height 20
drag, startPoint x: 1502, startPoint y: 345, endPoint x: 1427, endPoint y: 329, distance: 76.7
click at [1427, 329] on div "Rate Details Type of Rates: Negotiated Rate Address Type: RESIDENTIAL Packing D…" at bounding box center [1220, 409] width 590 height 406
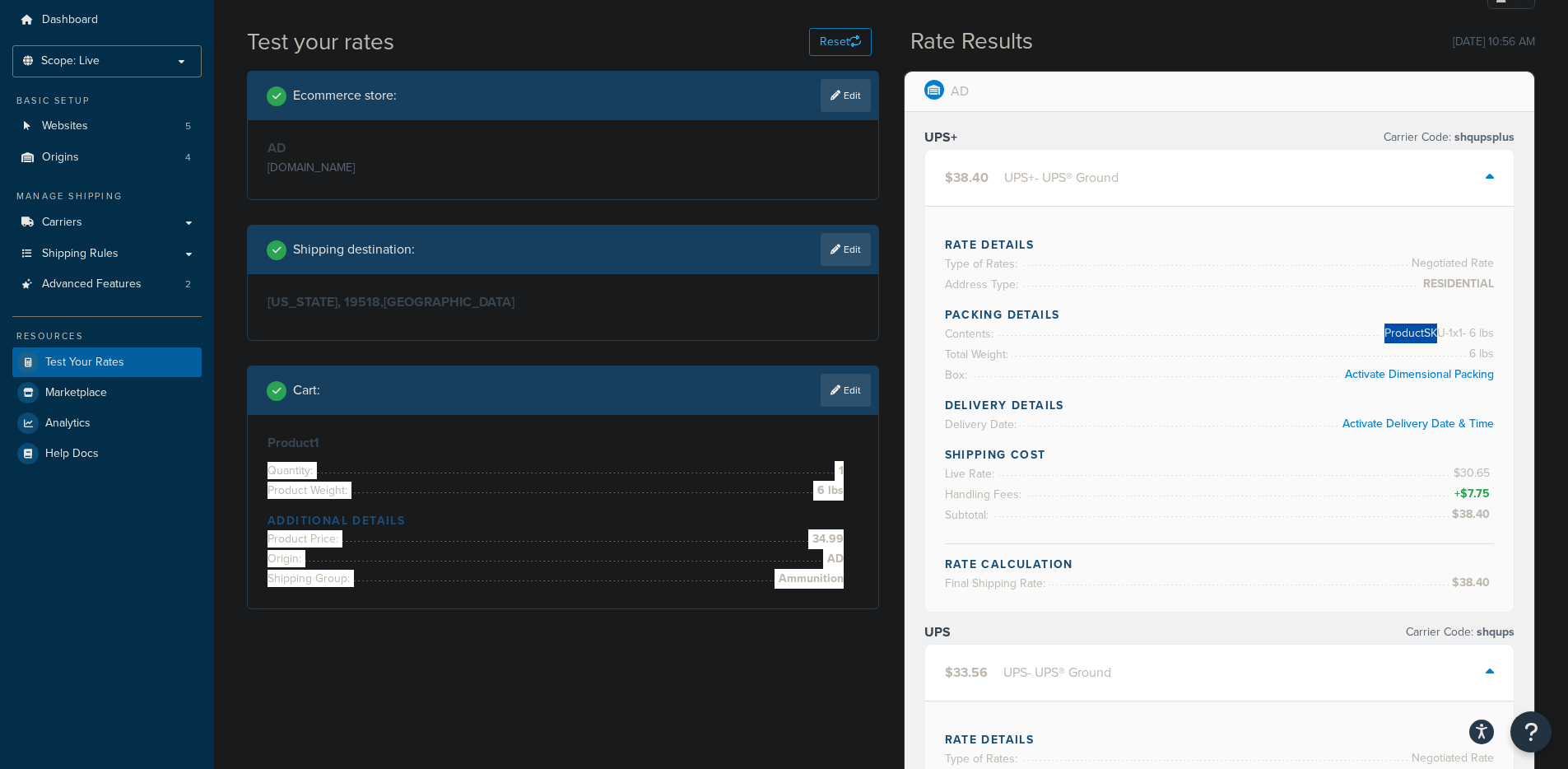
click at [1426, 329] on span "Product SKU-1 x 1 - 6 lbs" at bounding box center [1437, 333] width 114 height 20
drag, startPoint x: 986, startPoint y: 470, endPoint x: 1452, endPoint y: 506, distance: 467.4
click at [1452, 506] on div "Shipping Cost Live Rate: $30.65 Handling Fees: + $7.75 Subtotal: $38.40" at bounding box center [1219, 495] width 550 height 98
click at [1452, 503] on span "+ $7.75" at bounding box center [1472, 494] width 43 height 20
drag, startPoint x: 1396, startPoint y: 354, endPoint x: 1512, endPoint y: 347, distance: 116.2
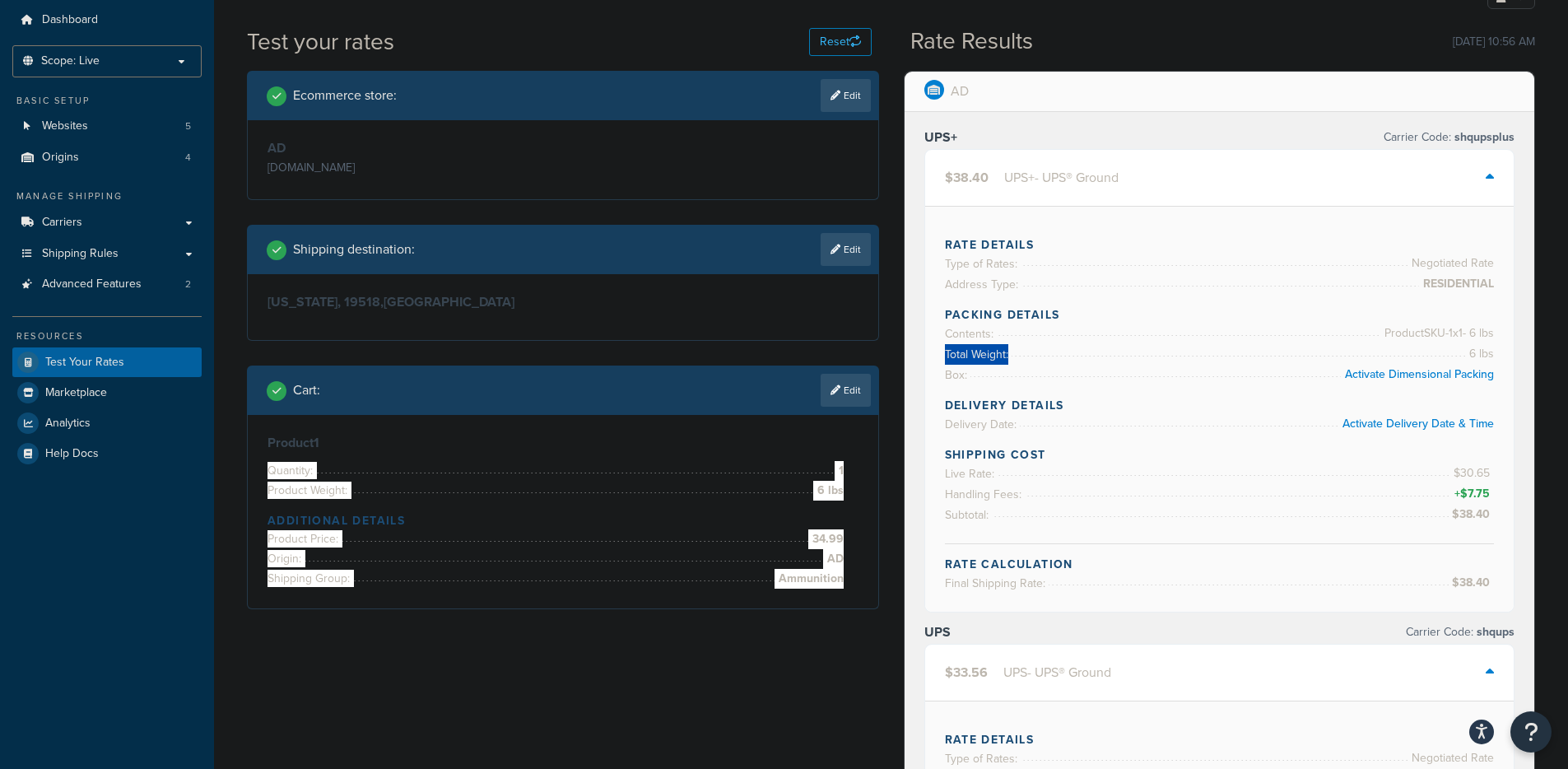
click at [1512, 347] on div "Rate Details Type of Rates: Negotiated Rate Address Type: RESIDENTIAL Packing D…" at bounding box center [1220, 409] width 590 height 406
drag, startPoint x: 1490, startPoint y: 360, endPoint x: 1482, endPoint y: 362, distance: 8.2
click at [1486, 362] on span "6 lbs" at bounding box center [1480, 354] width 29 height 20
drag, startPoint x: 1461, startPoint y: 343, endPoint x: 1313, endPoint y: 333, distance: 148.3
click at [1313, 333] on li "Contents: Product SKU-1 x 1 - 6 lbs" at bounding box center [1219, 333] width 550 height 21
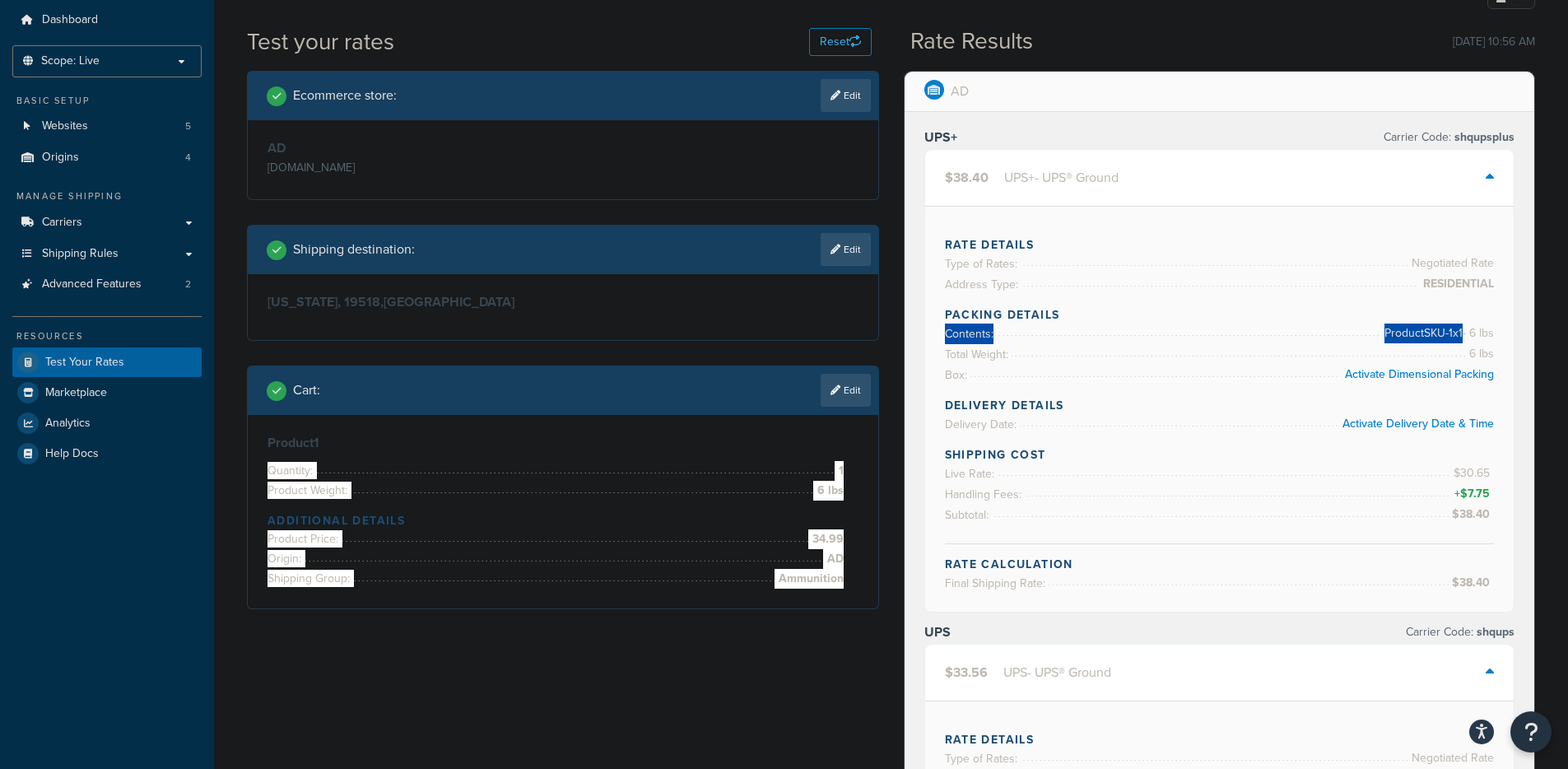
click at [1315, 333] on li "Contents: Product SKU-1 x 1 - 6 lbs" at bounding box center [1219, 333] width 550 height 21
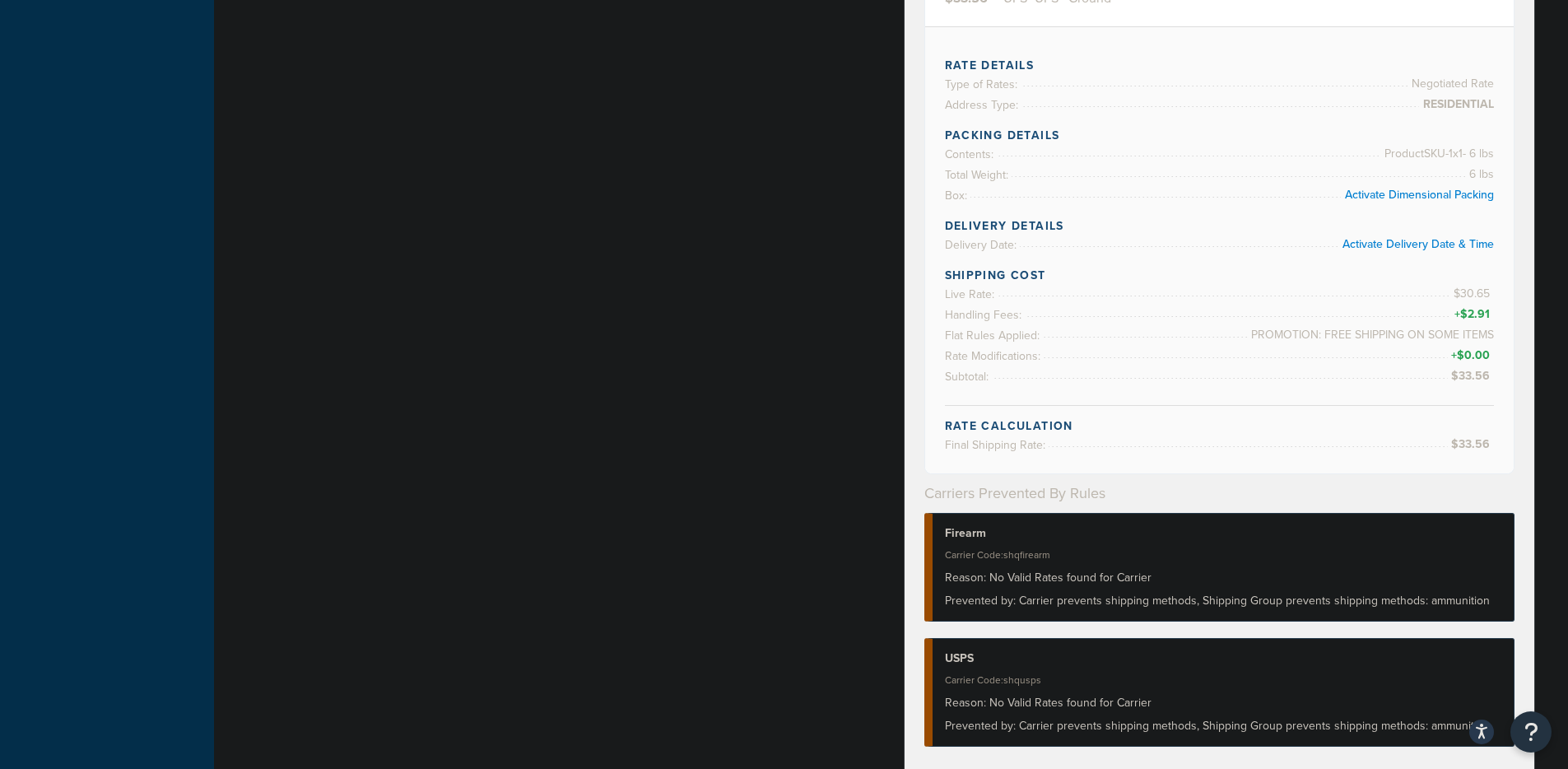
scroll to position [888, 0]
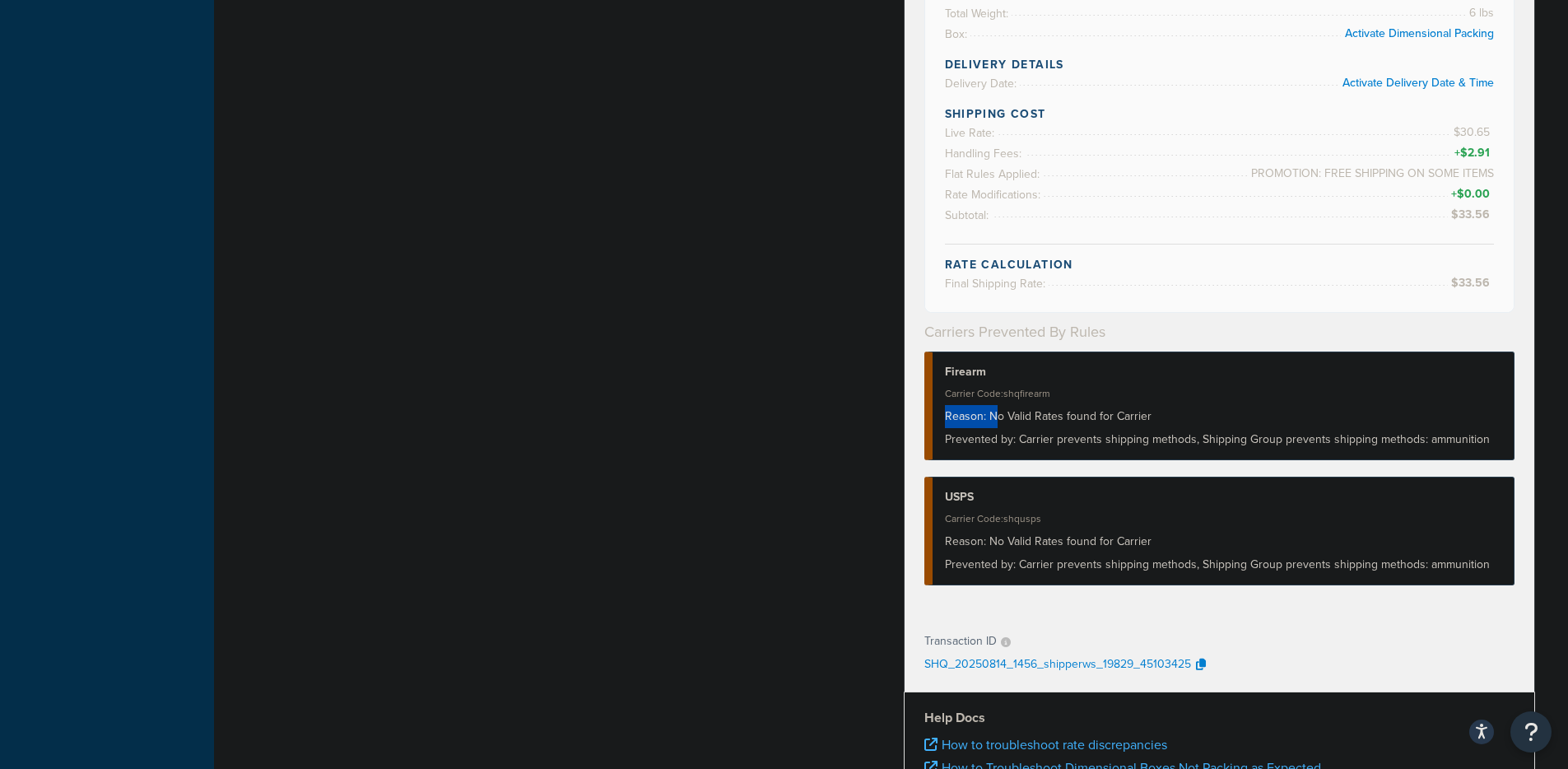
drag, startPoint x: 951, startPoint y: 420, endPoint x: 997, endPoint y: 424, distance: 46.2
click at [997, 424] on div "Reason: No Valid Rates found for Carrier" at bounding box center [1223, 416] width 557 height 23
drag, startPoint x: 943, startPoint y: 375, endPoint x: 1012, endPoint y: 410, distance: 77.4
click at [1012, 410] on div "Firearm Carrier Code: shqfirearm Reason: No Valid Rates found for Carrier Preve…" at bounding box center [1219, 405] width 591 height 108
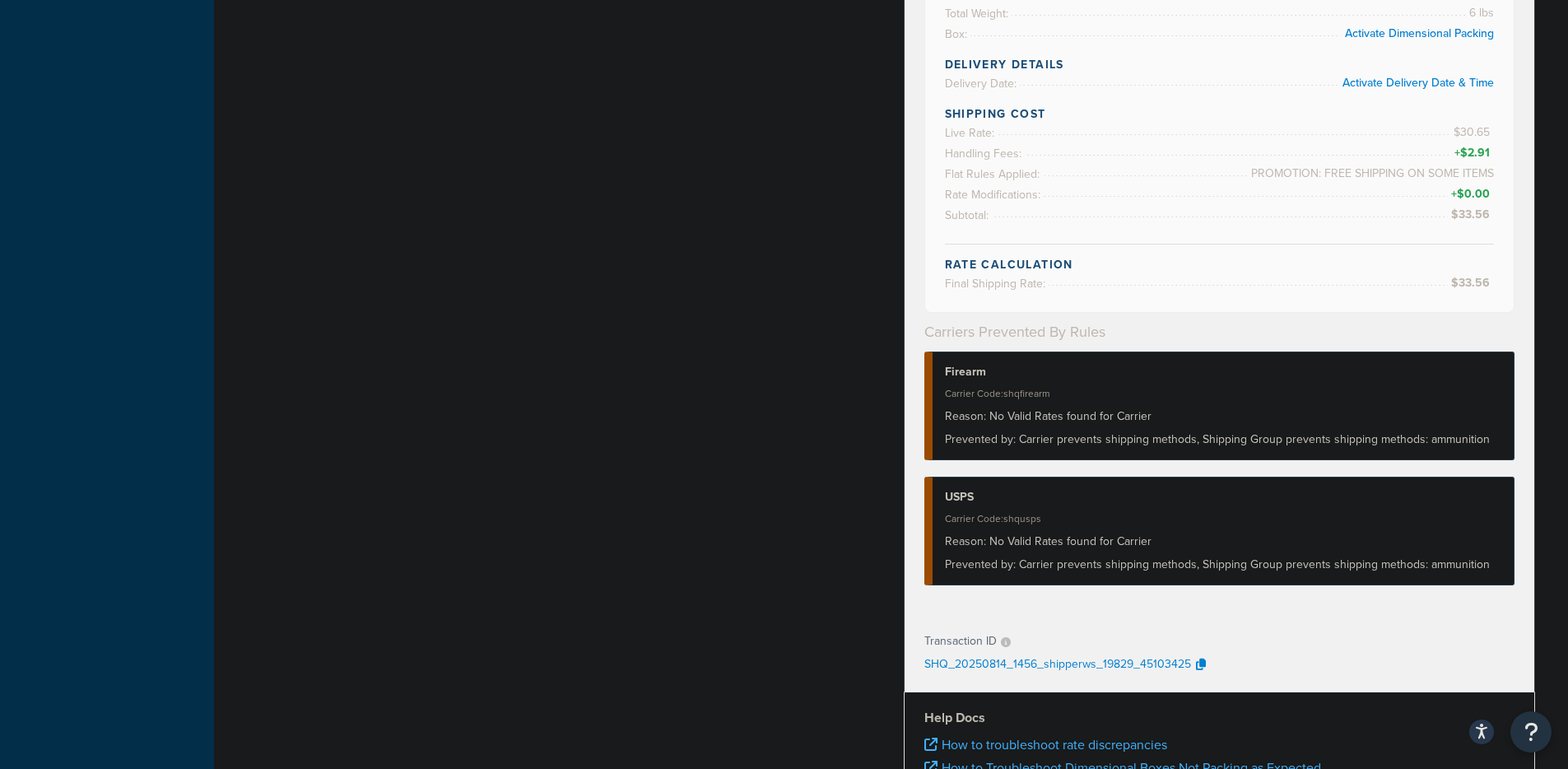
click at [1012, 410] on div "Reason: No Valid Rates found for Carrier" at bounding box center [1223, 416] width 557 height 23
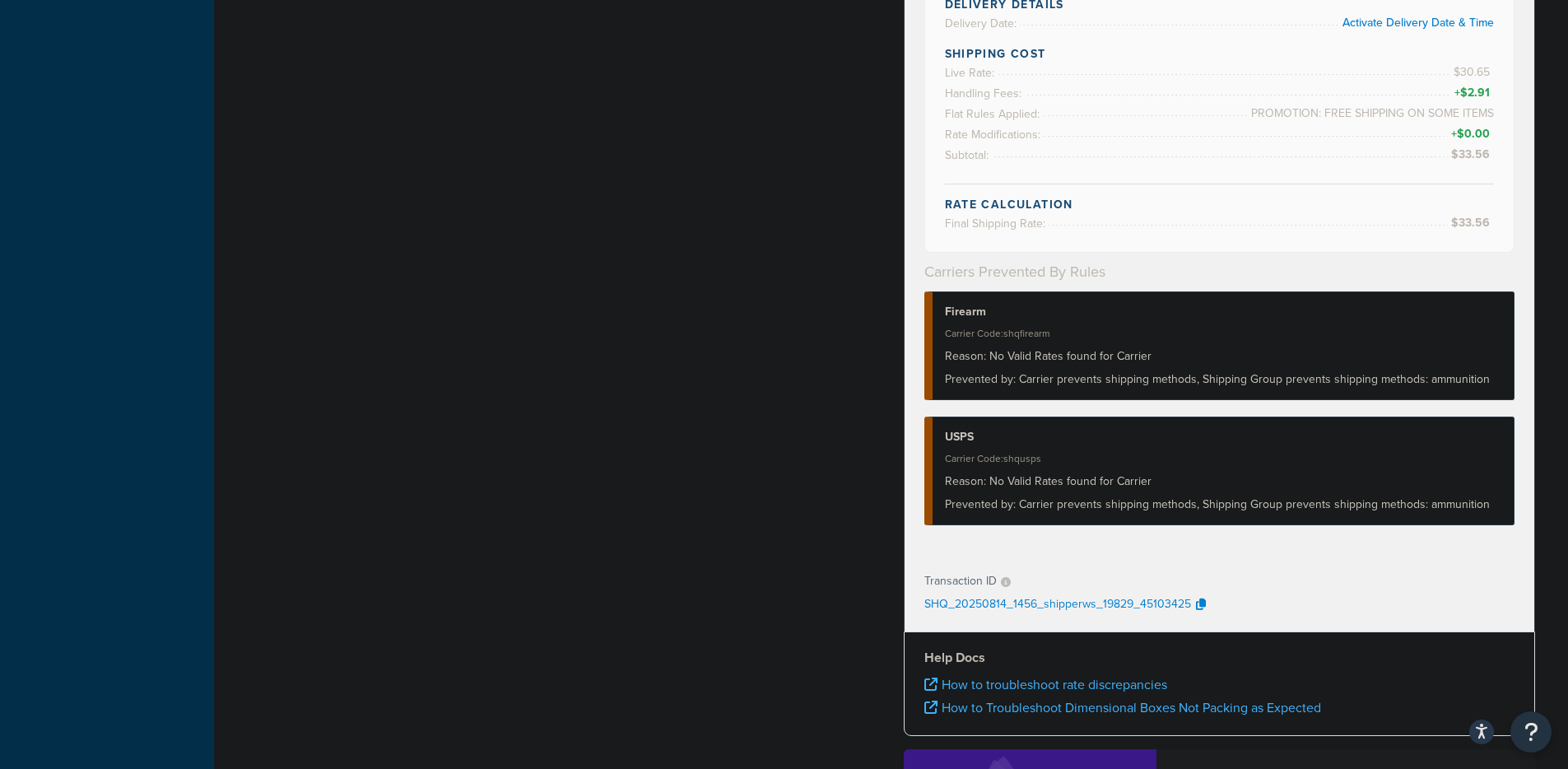
scroll to position [1018, 0]
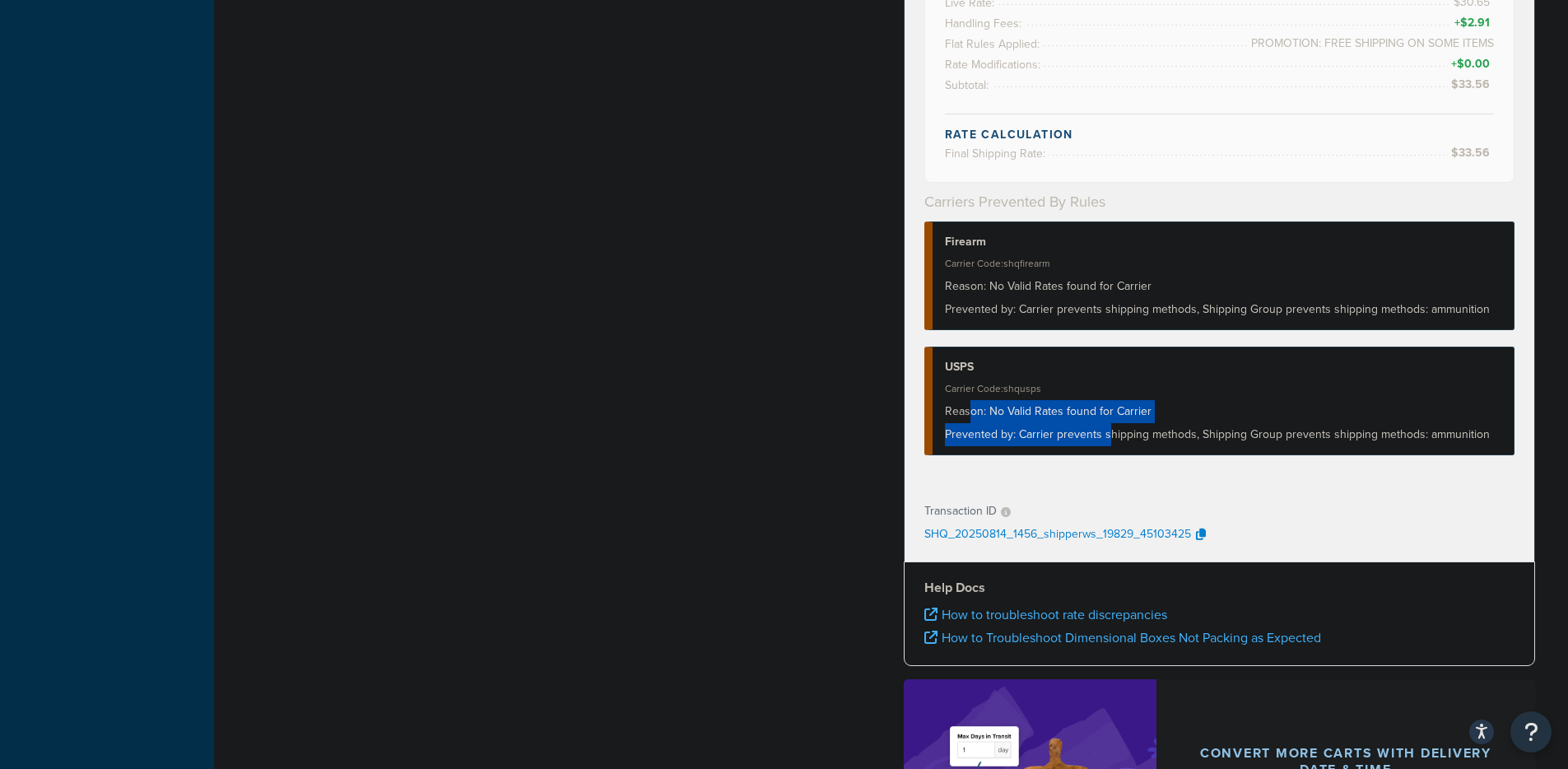
drag, startPoint x: 1005, startPoint y: 418, endPoint x: 1115, endPoint y: 433, distance: 111.0
click at [1111, 432] on div "USPS Carrier Code: shqusps Reason: No Valid Rates found for Carrier Prevented b…" at bounding box center [1219, 400] width 591 height 108
click at [1115, 434] on div "Prevented by: Carrier prevents shipping methods, Shipping Group prevents shippi…" at bounding box center [1223, 434] width 557 height 23
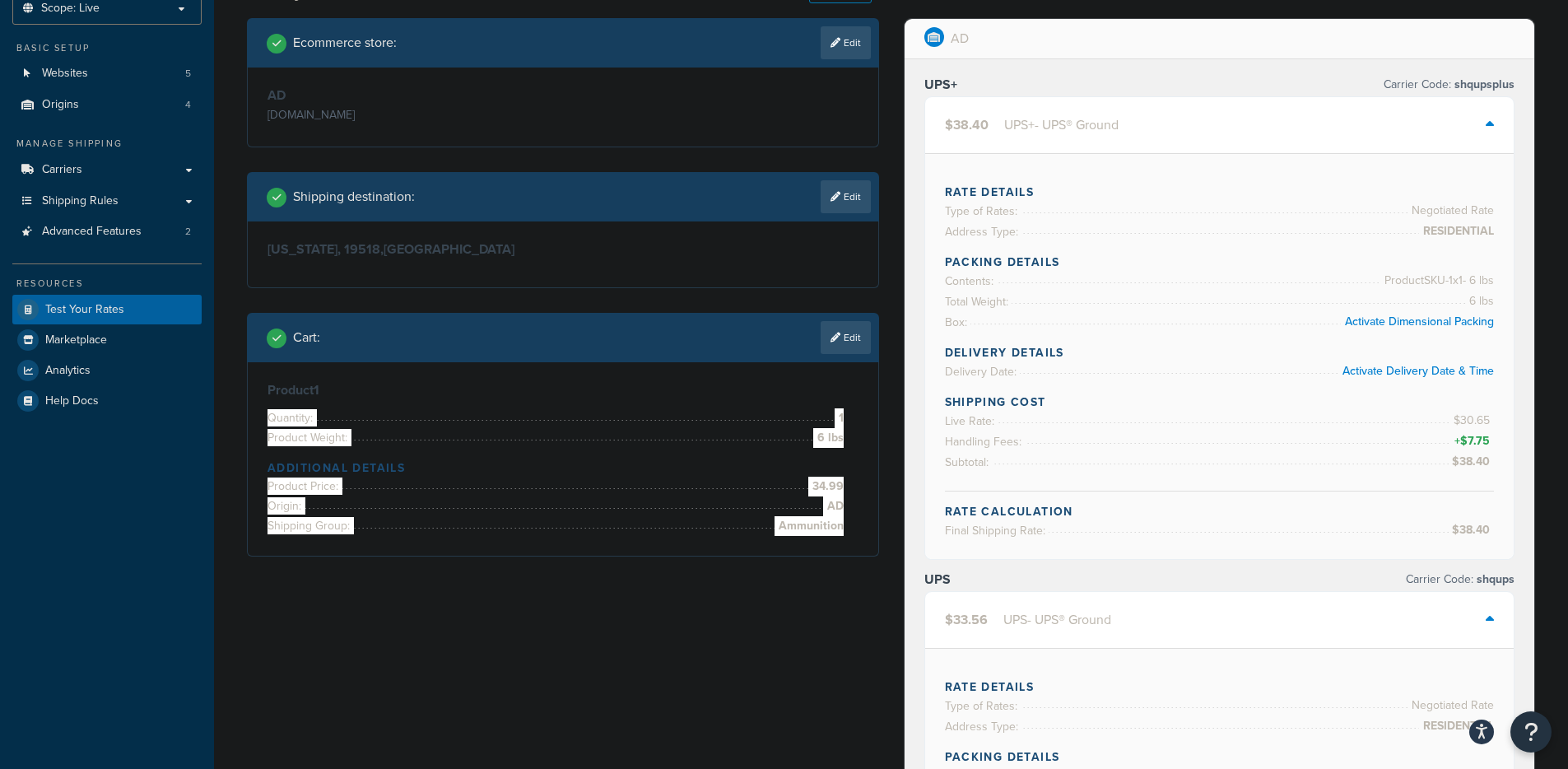
scroll to position [0, 0]
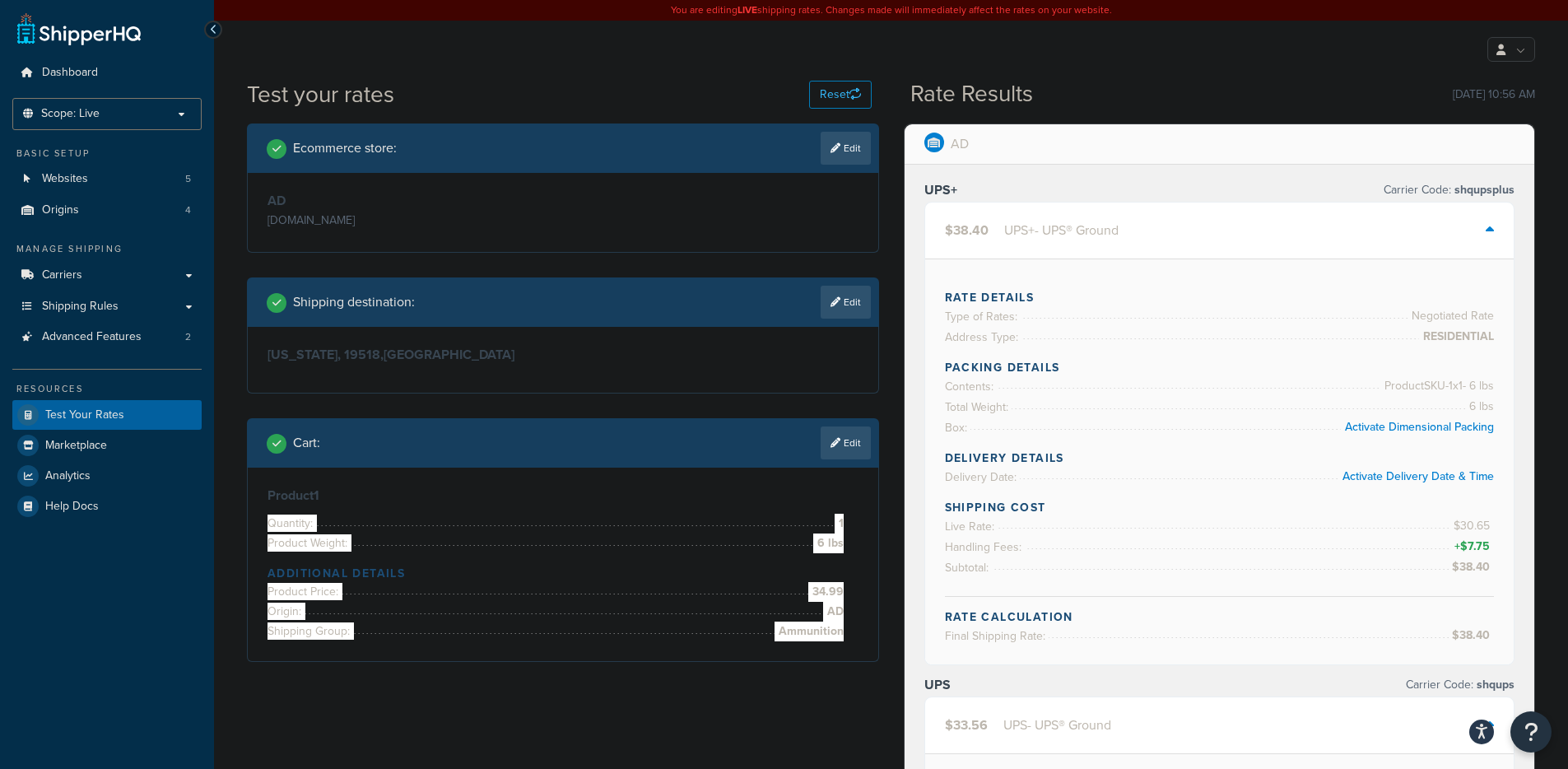
click at [1486, 226] on icon at bounding box center [1489, 229] width 8 height 13
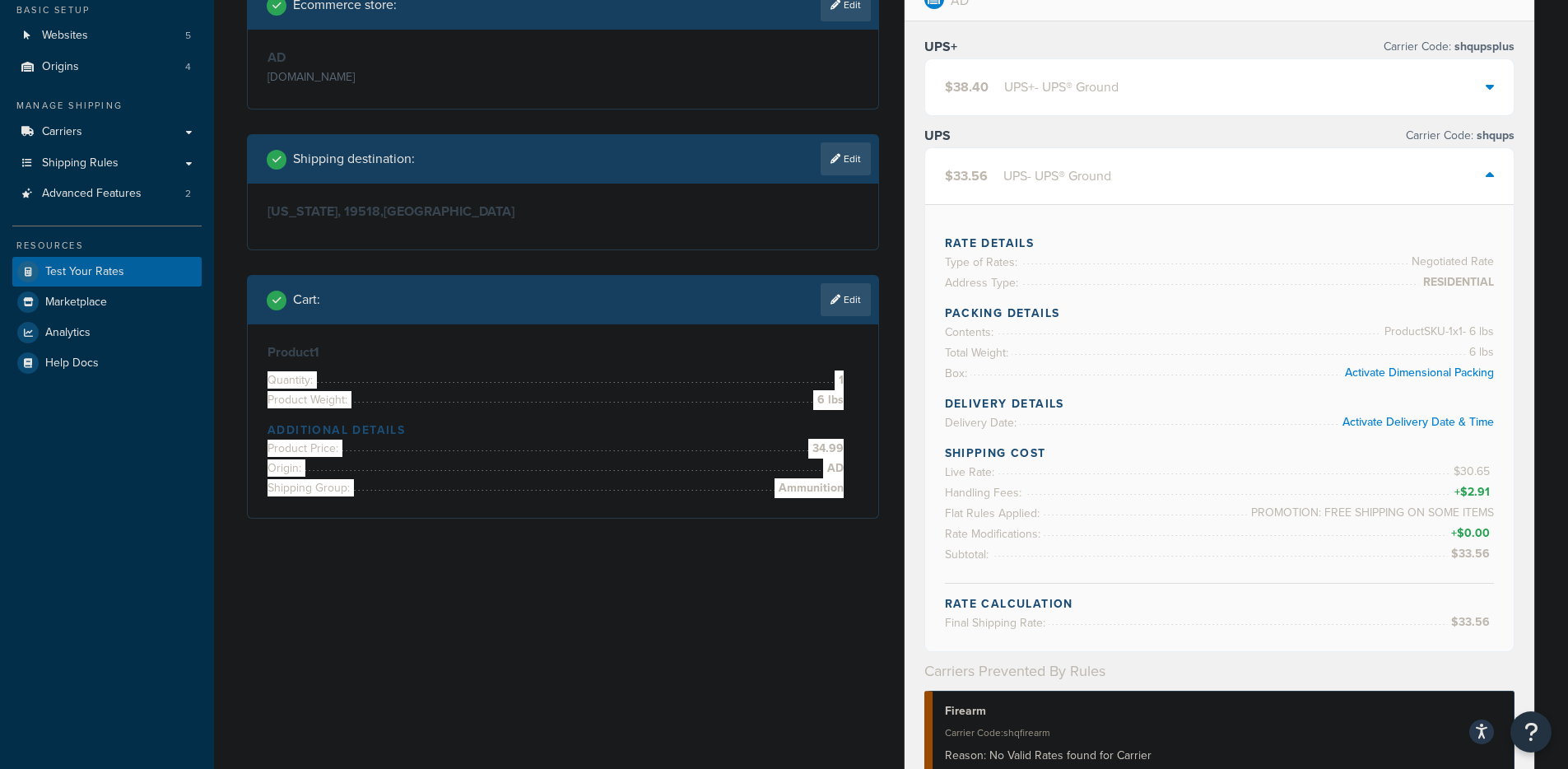
scroll to position [134, 0]
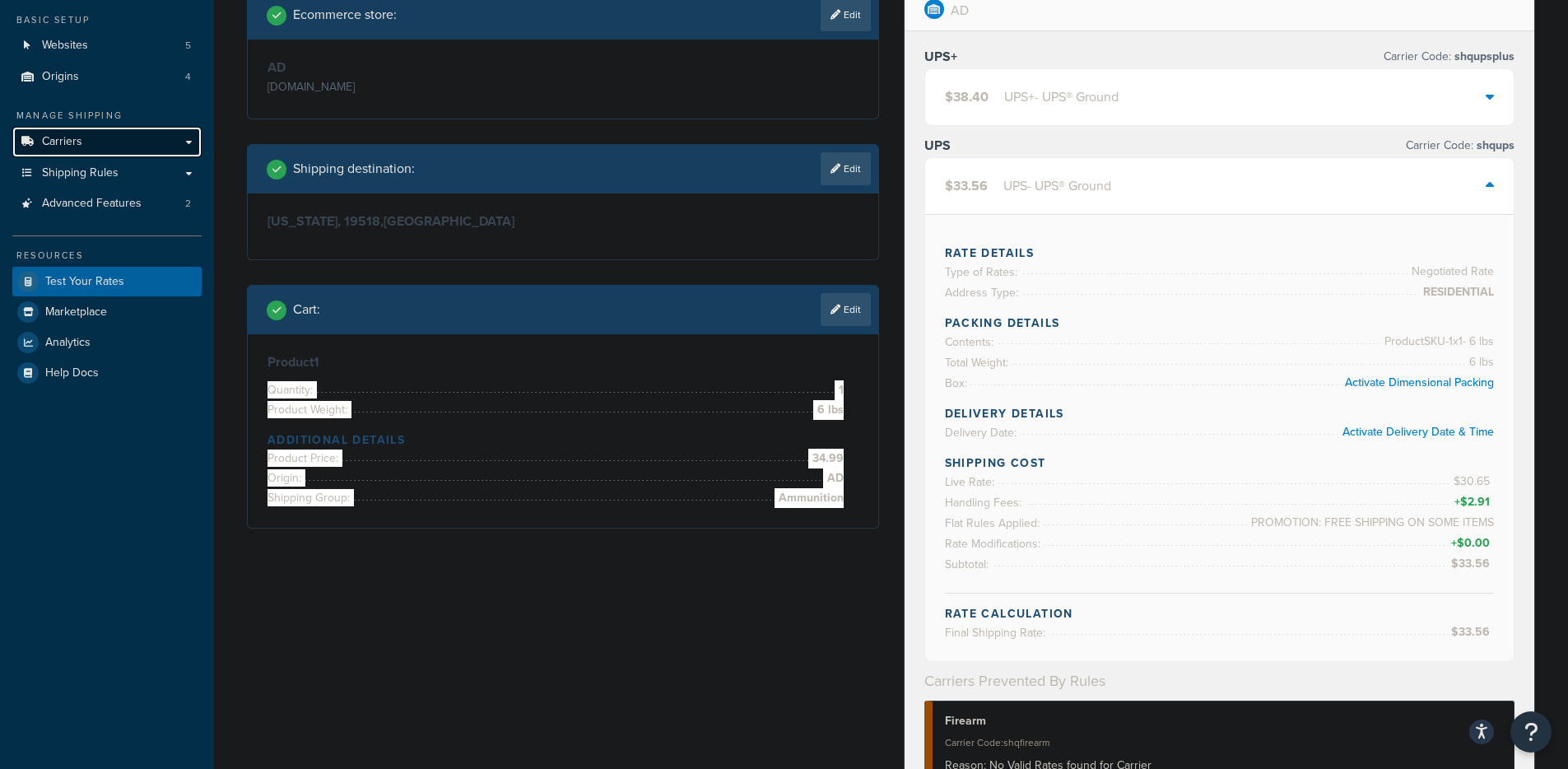
click at [78, 140] on span "Carriers" at bounding box center [62, 141] width 40 height 14
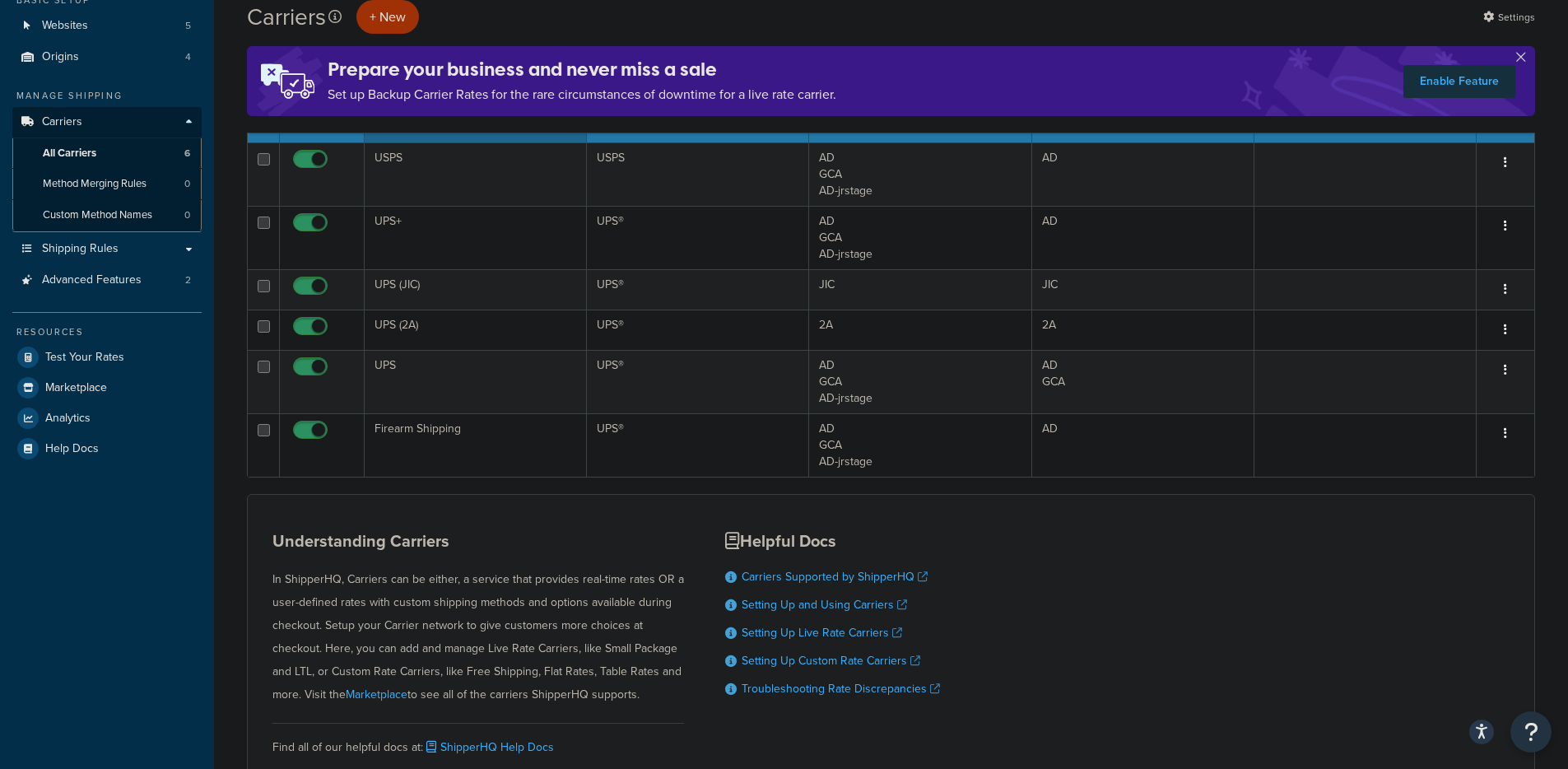
scroll to position [139, 0]
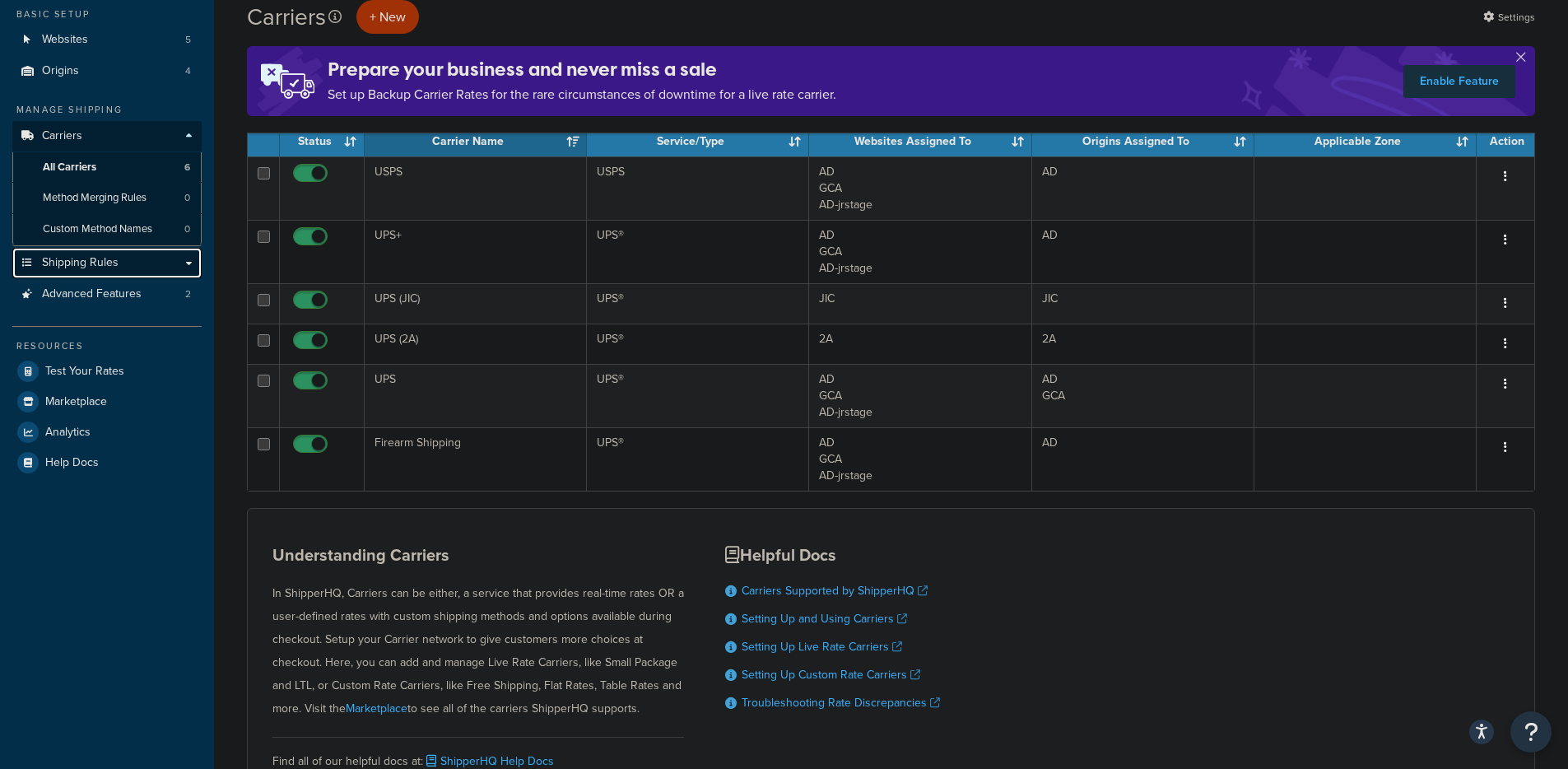
click at [81, 272] on link "Shipping Rules" at bounding box center [107, 262] width 189 height 30
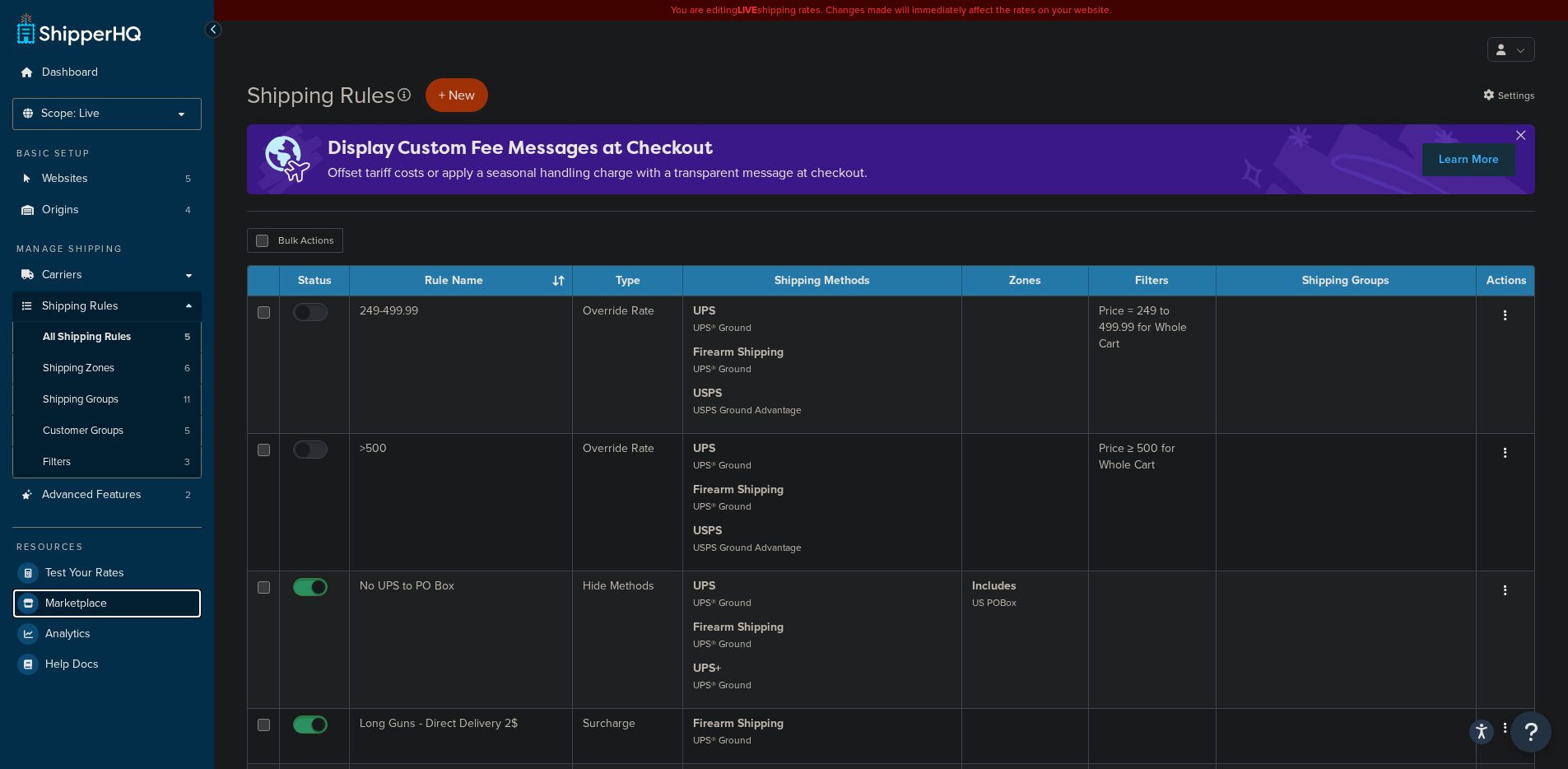
click at [88, 601] on span "Marketplace" at bounding box center [76, 603] width 62 height 14
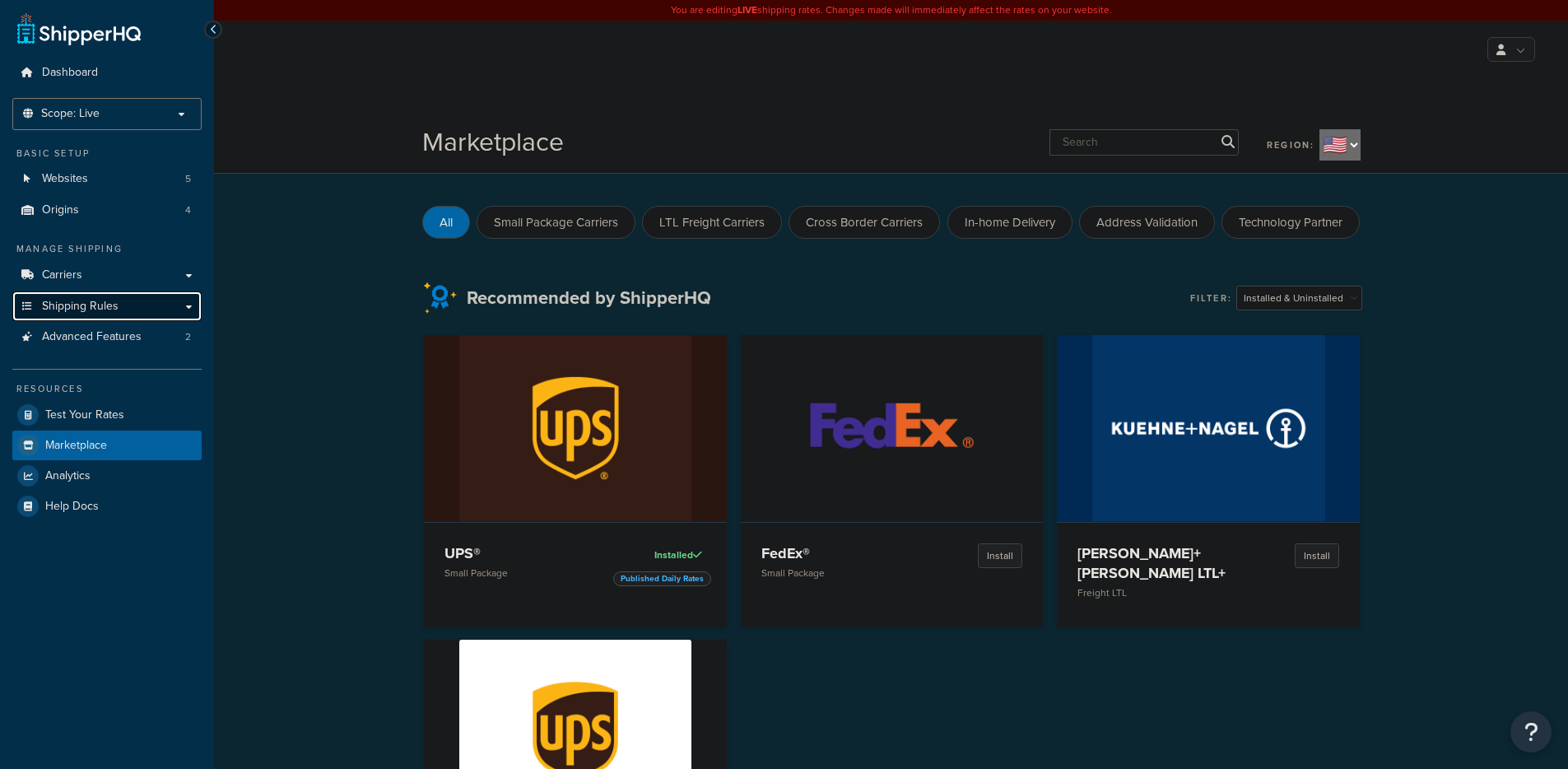
click at [96, 309] on span "Shipping Rules" at bounding box center [80, 306] width 76 height 14
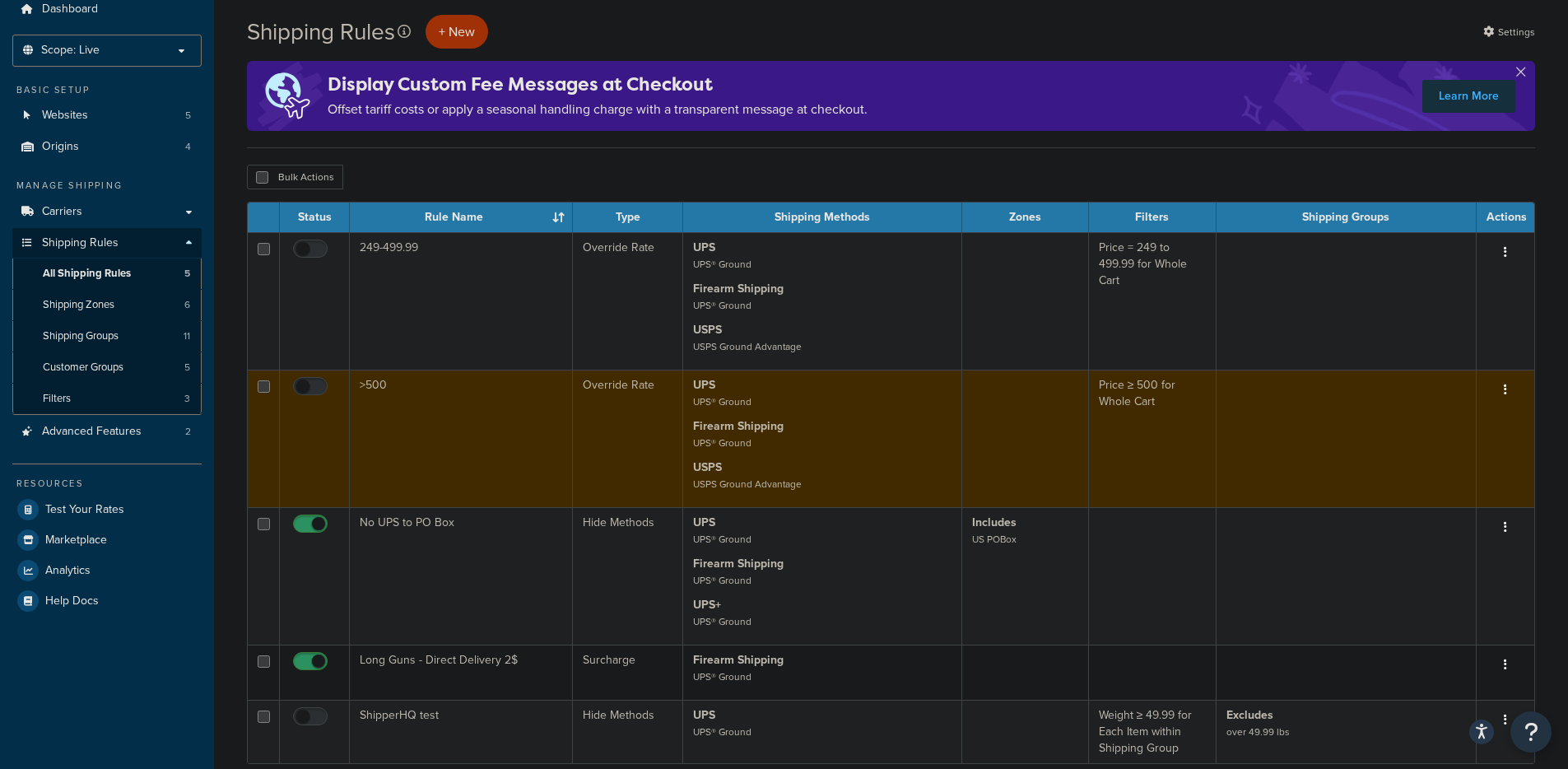
scroll to position [139, 0]
